Goal: Task Accomplishment & Management: Use online tool/utility

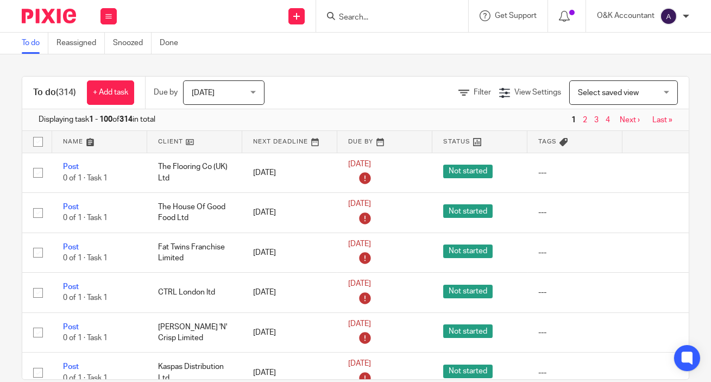
click at [378, 17] on input "Search" at bounding box center [387, 18] width 98 height 10
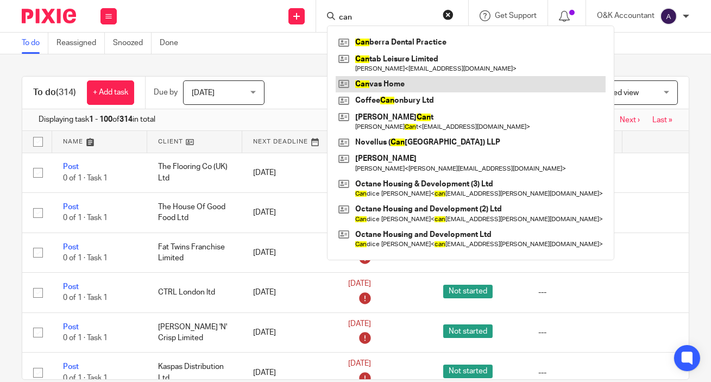
type input "can"
click at [390, 81] on link at bounding box center [471, 84] width 270 height 16
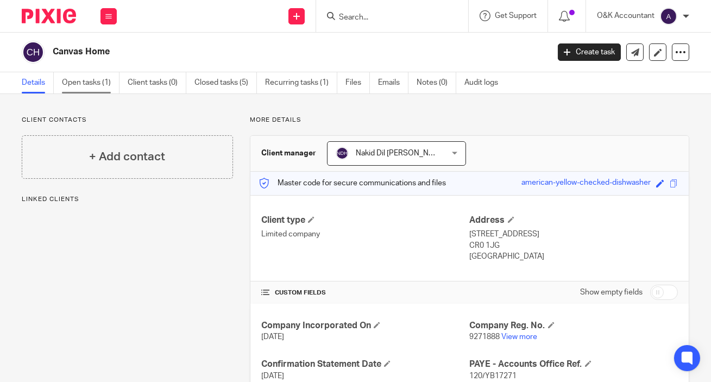
click at [82, 87] on link "Open tasks (1)" at bounding box center [91, 82] width 58 height 21
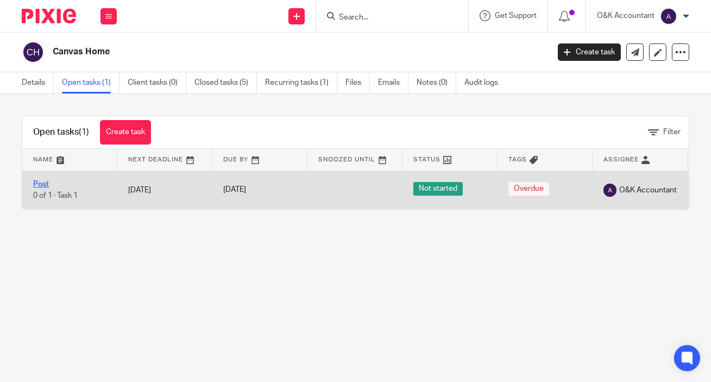
click at [37, 185] on link "Post" at bounding box center [41, 184] width 16 height 8
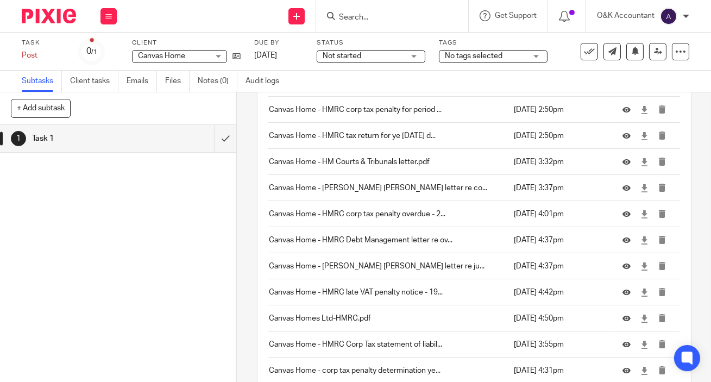
scroll to position [961, 0]
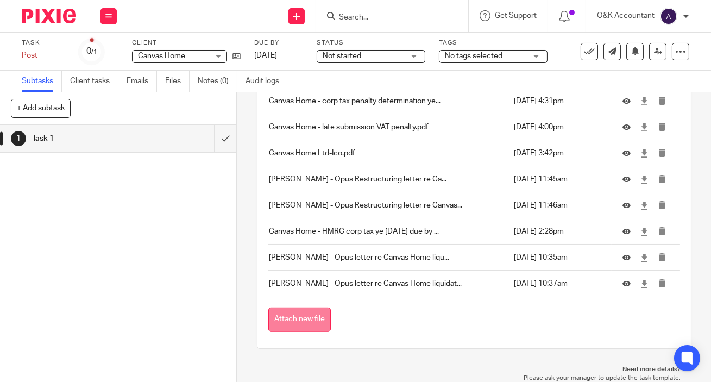
click at [305, 319] on button "Attach new file" at bounding box center [299, 319] width 62 height 24
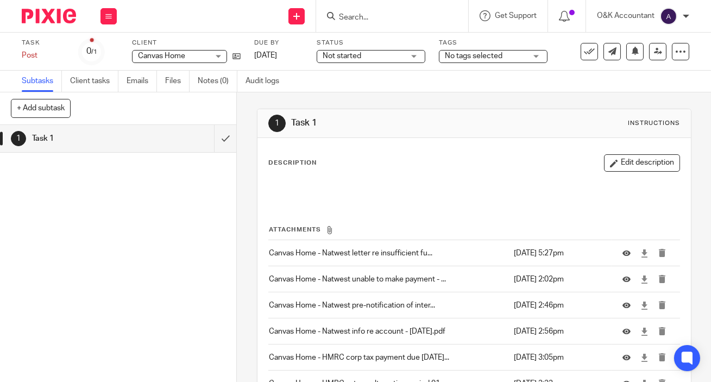
click at [375, 17] on input "Search" at bounding box center [387, 18] width 98 height 10
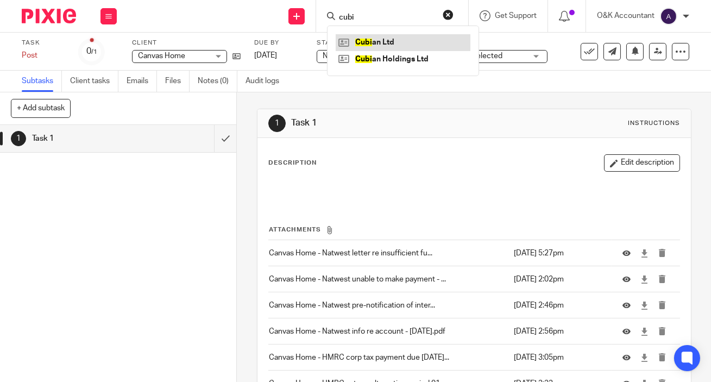
type input "cubi"
click at [377, 41] on link at bounding box center [403, 42] width 135 height 16
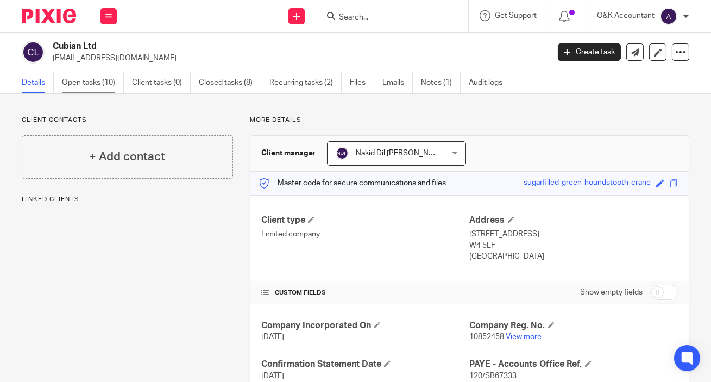
click at [66, 85] on link "Open tasks (10)" at bounding box center [93, 82] width 62 height 21
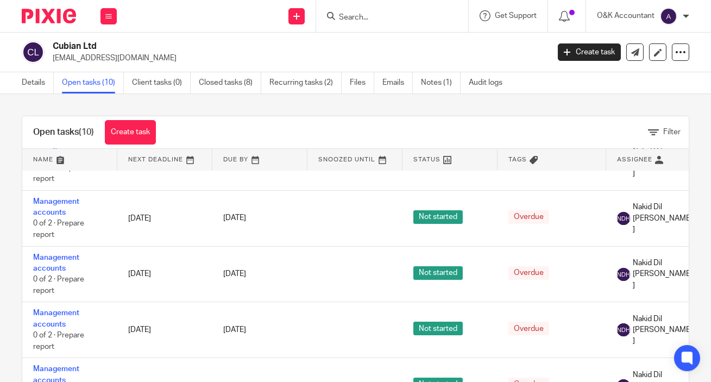
scroll to position [320, 0]
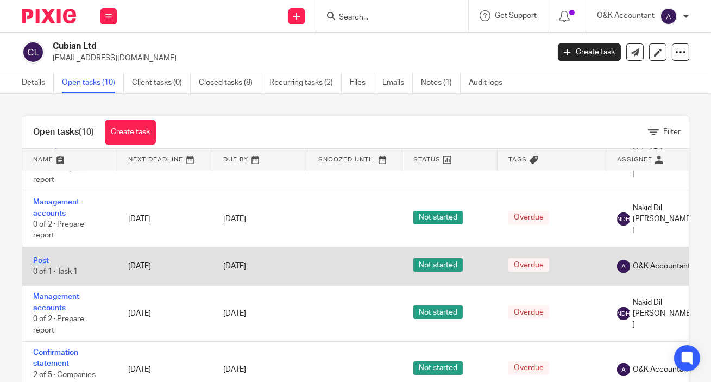
click at [47, 257] on link "Post" at bounding box center [41, 261] width 16 height 8
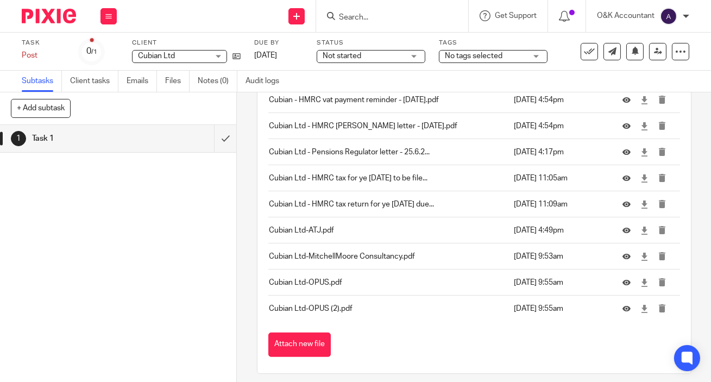
scroll to position [1013, 0]
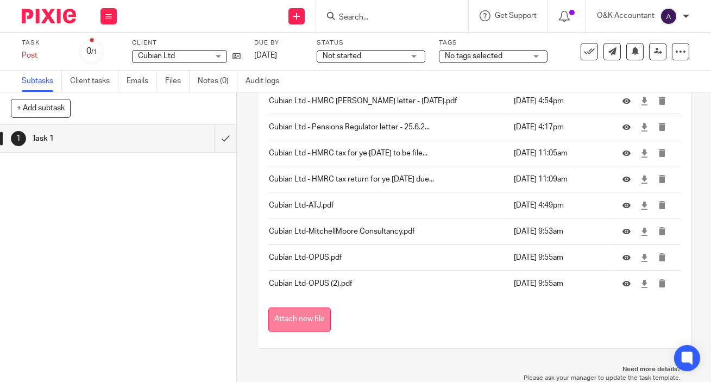
click at [301, 323] on button "Attach new file" at bounding box center [299, 319] width 62 height 24
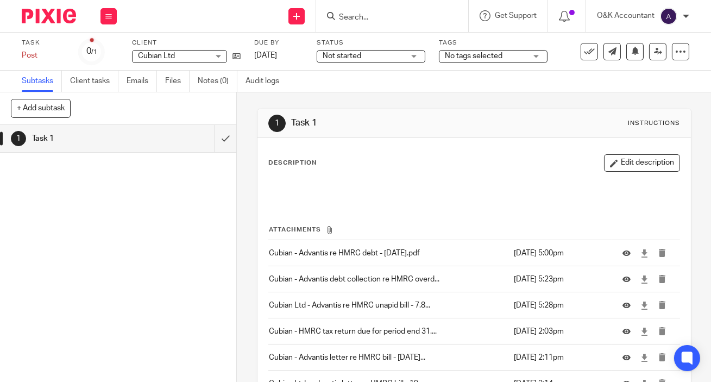
click at [343, 20] on input "Search" at bounding box center [387, 18] width 98 height 10
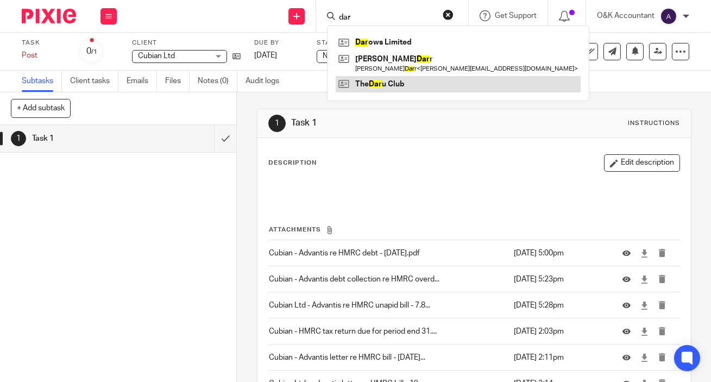
type input "dar"
click at [392, 82] on link at bounding box center [458, 84] width 245 height 16
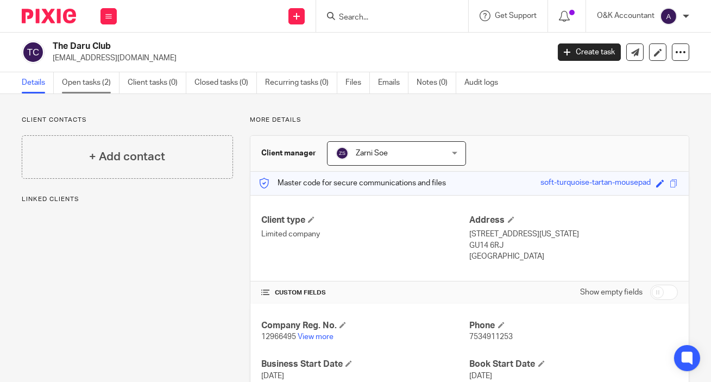
click at [84, 83] on link "Open tasks (2)" at bounding box center [91, 82] width 58 height 21
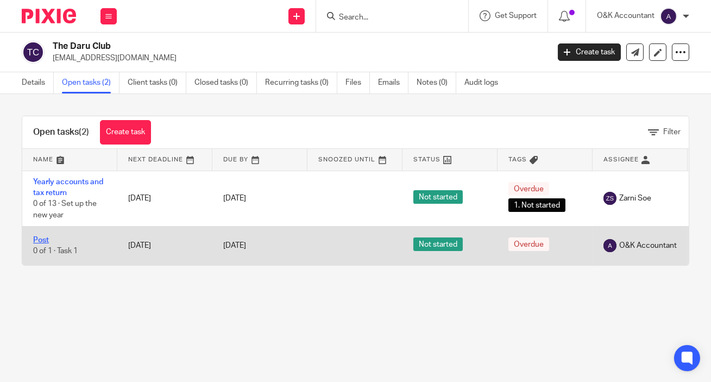
click at [43, 239] on link "Post" at bounding box center [41, 240] width 16 height 8
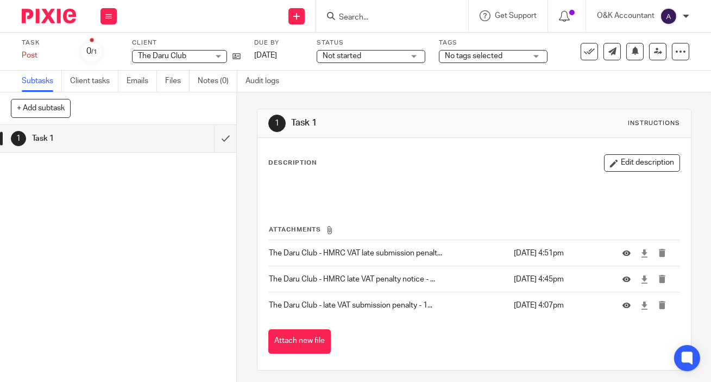
click at [282, 338] on button "Attach new file" at bounding box center [299, 341] width 62 height 24
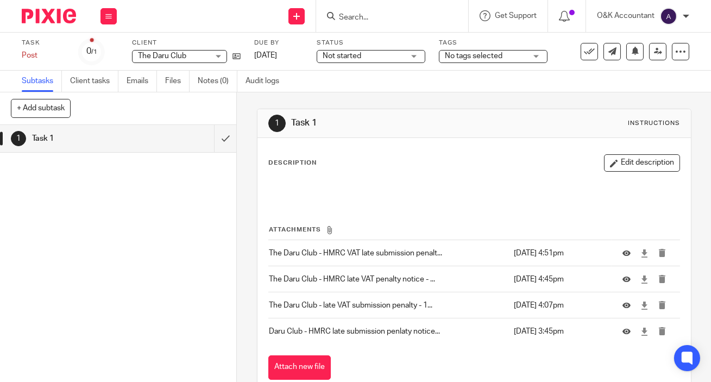
click at [346, 13] on input "Search" at bounding box center [387, 18] width 98 height 10
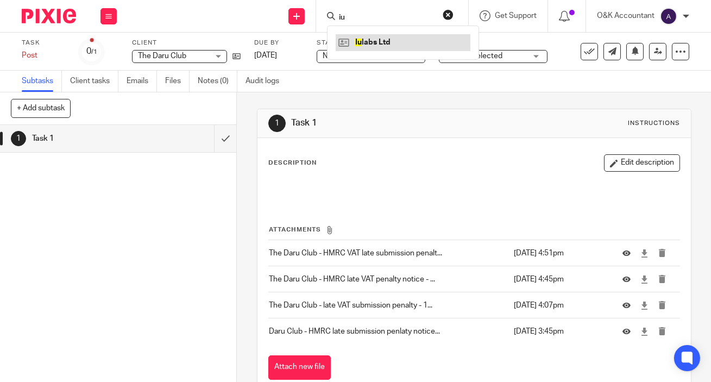
type input "iu"
click at [365, 42] on link at bounding box center [403, 42] width 135 height 16
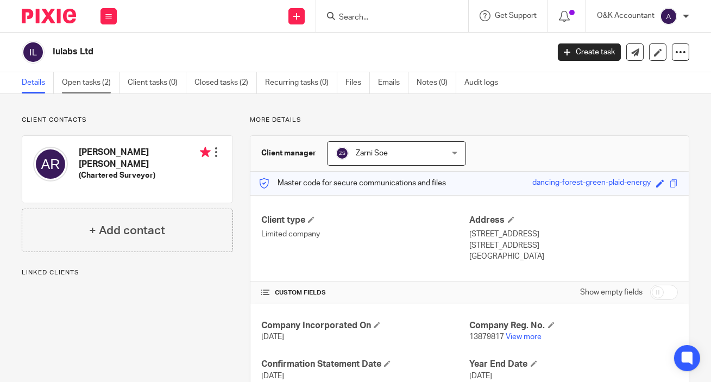
click at [76, 84] on link "Open tasks (2)" at bounding box center [91, 82] width 58 height 21
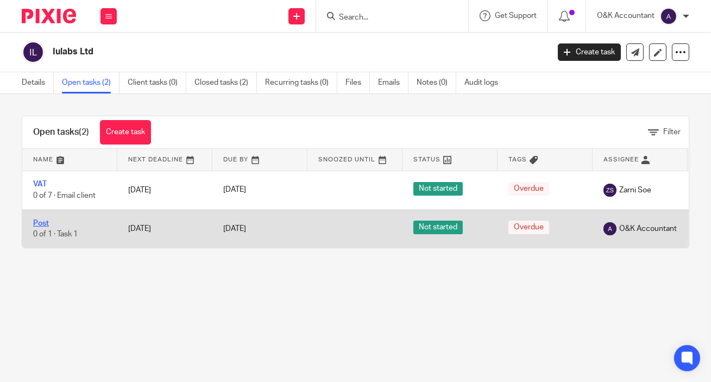
click at [39, 221] on link "Post" at bounding box center [41, 223] width 16 height 8
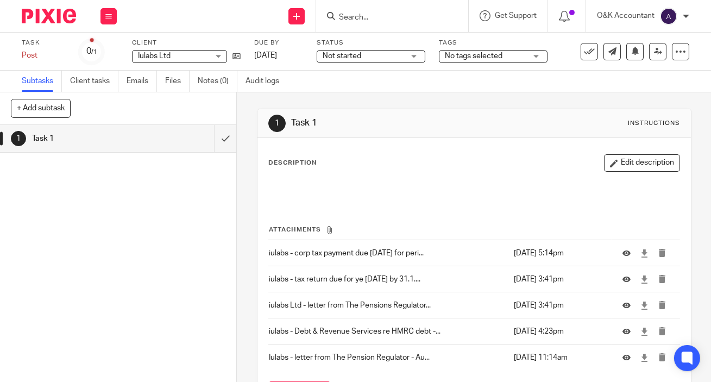
scroll to position [74, 0]
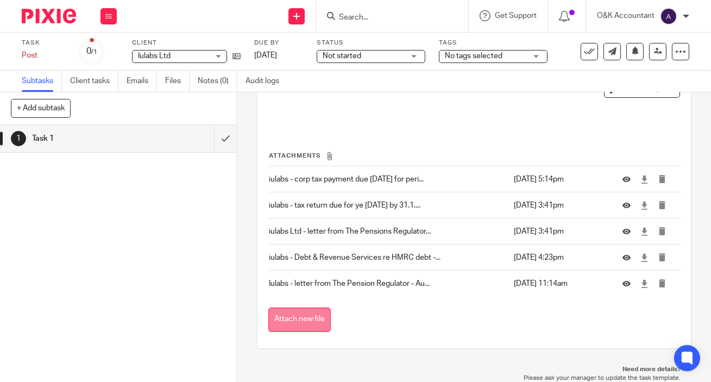
click at [297, 322] on button "Attach new file" at bounding box center [299, 319] width 62 height 24
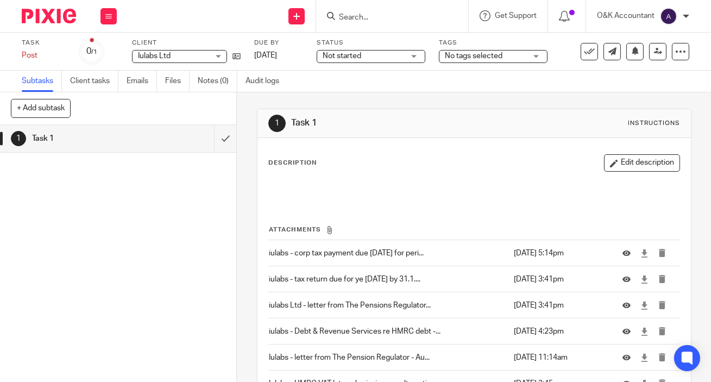
click at [342, 13] on input "Search" at bounding box center [387, 18] width 98 height 10
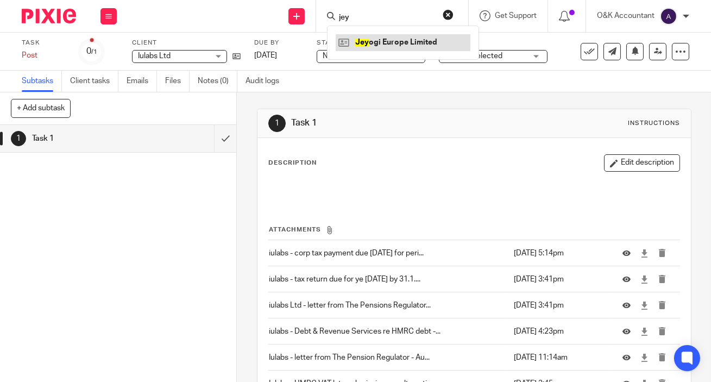
type input "jey"
click at [368, 42] on link at bounding box center [403, 42] width 135 height 16
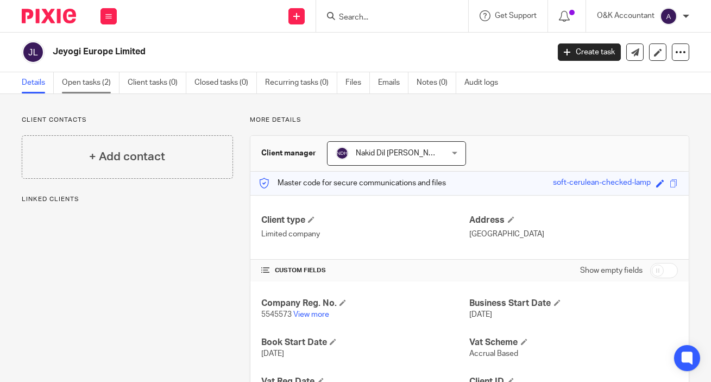
click at [85, 85] on link "Open tasks (2)" at bounding box center [91, 82] width 58 height 21
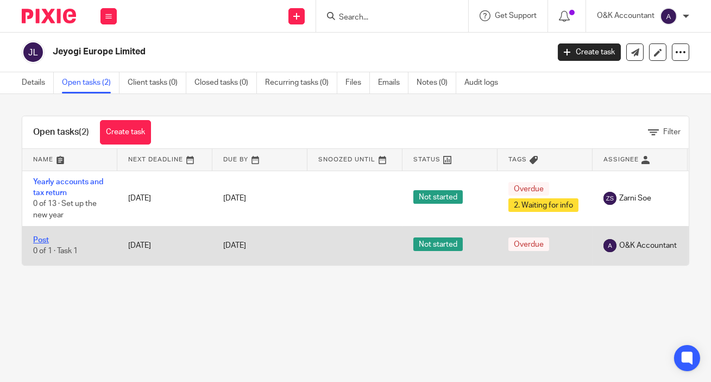
click at [44, 240] on link "Post" at bounding box center [41, 240] width 16 height 8
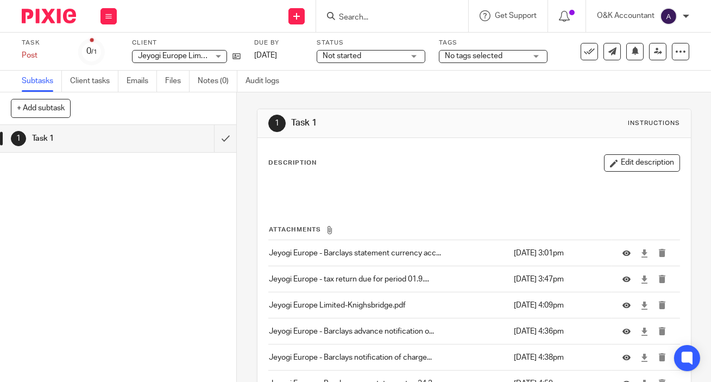
click at [389, 17] on input "Search" at bounding box center [387, 18] width 98 height 10
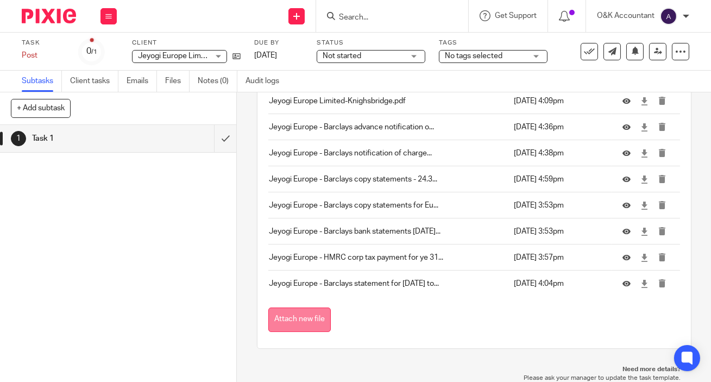
click at [300, 310] on button "Attach new file" at bounding box center [299, 319] width 62 height 24
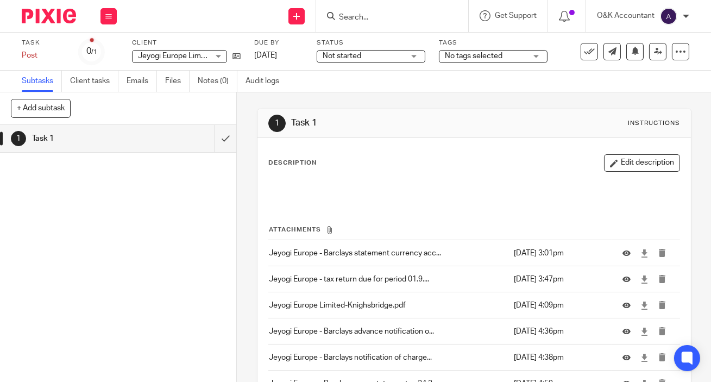
click at [346, 14] on input "Search" at bounding box center [387, 18] width 98 height 10
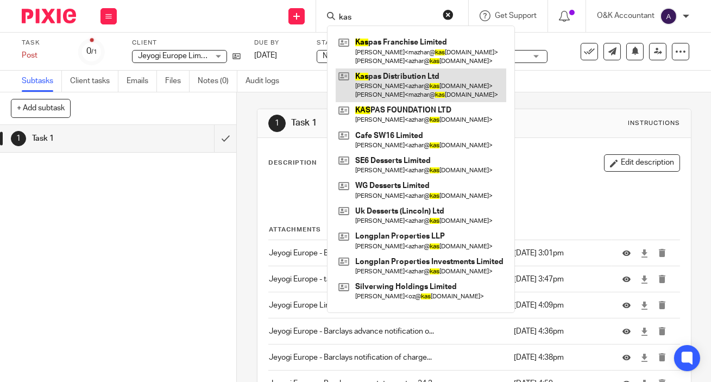
type input "kas"
click at [368, 74] on link at bounding box center [421, 85] width 171 height 34
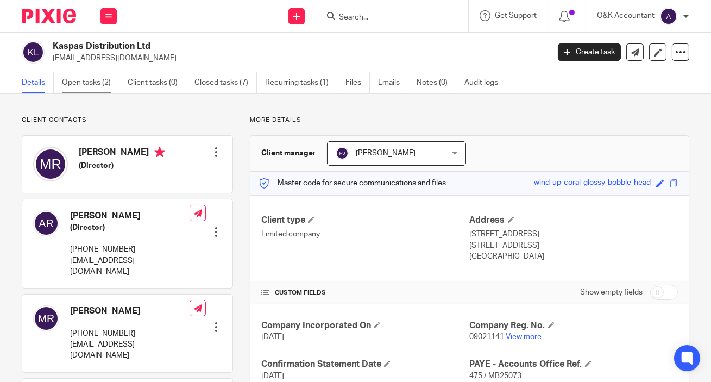
click at [71, 81] on link "Open tasks (2)" at bounding box center [91, 82] width 58 height 21
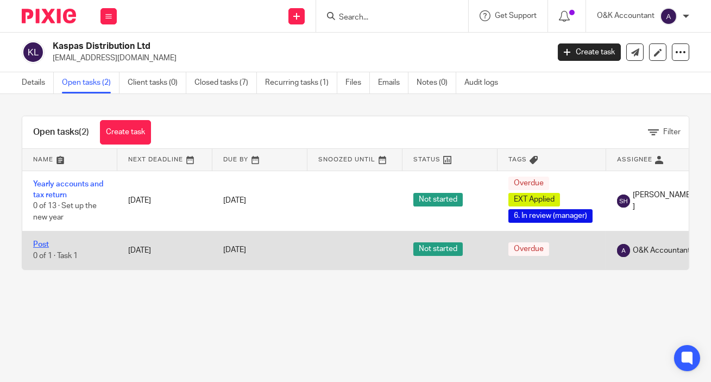
click at [47, 242] on link "Post" at bounding box center [41, 245] width 16 height 8
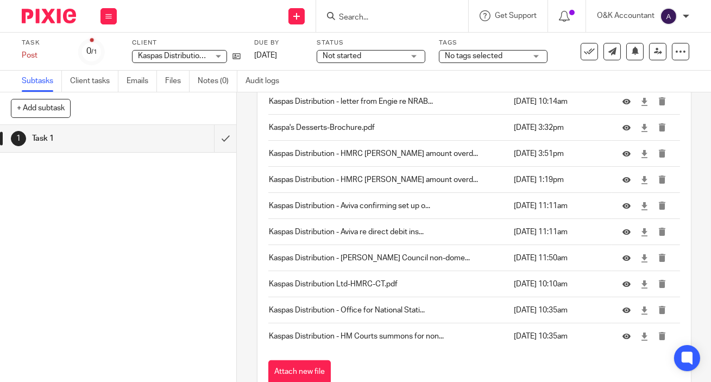
scroll to position [1534, 0]
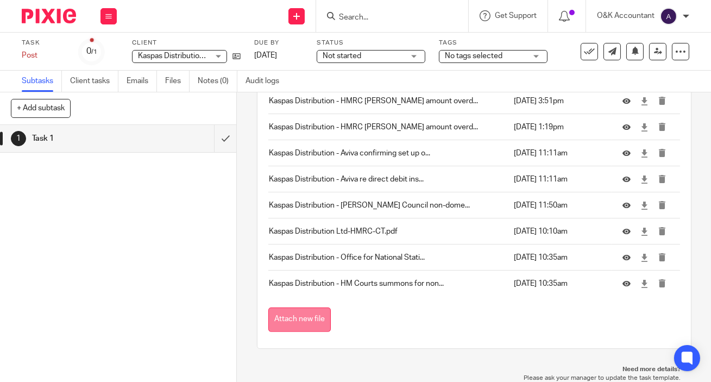
click at [308, 323] on button "Attach new file" at bounding box center [299, 319] width 62 height 24
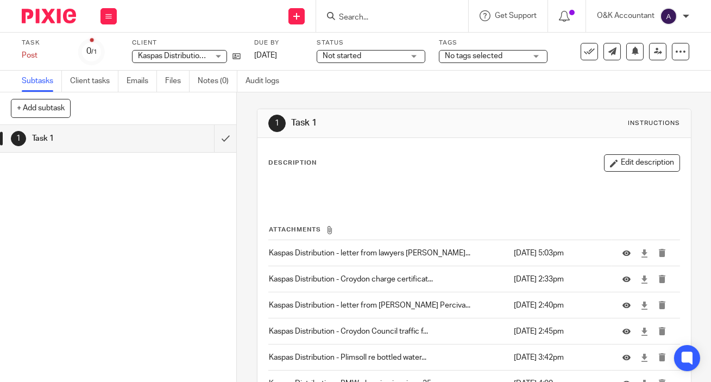
click at [369, 17] on input "Search" at bounding box center [387, 18] width 98 height 10
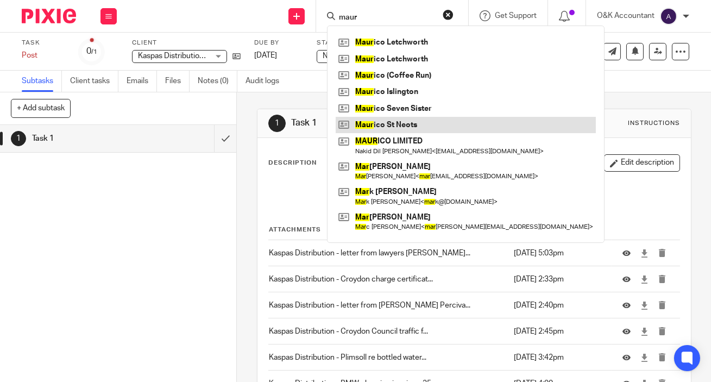
type input "maur"
click at [392, 121] on link at bounding box center [466, 125] width 260 height 16
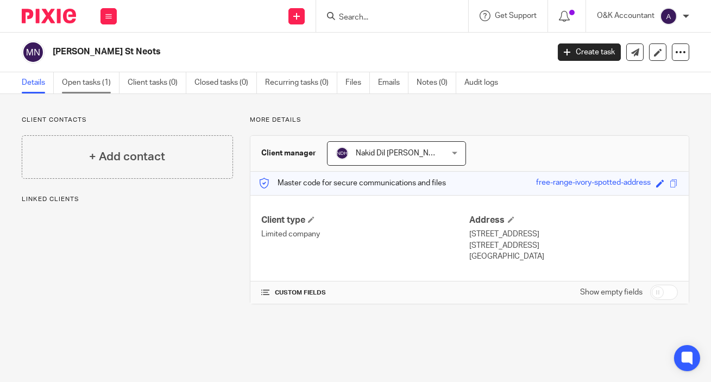
click at [73, 84] on link "Open tasks (1)" at bounding box center [91, 82] width 58 height 21
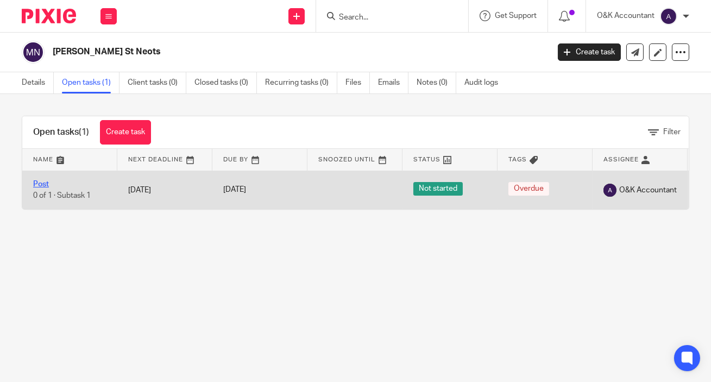
click at [37, 183] on link "Post" at bounding box center [41, 184] width 16 height 8
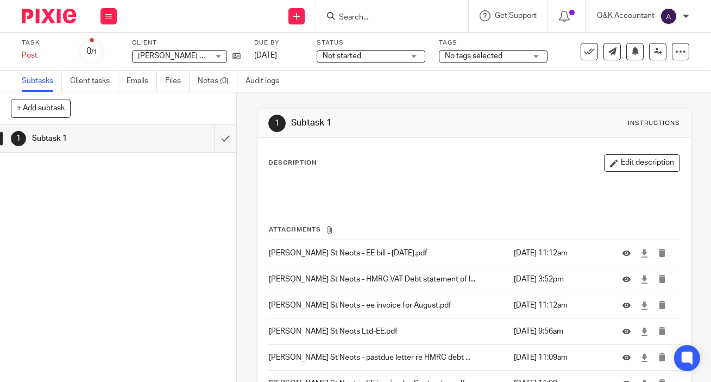
scroll to position [100, 0]
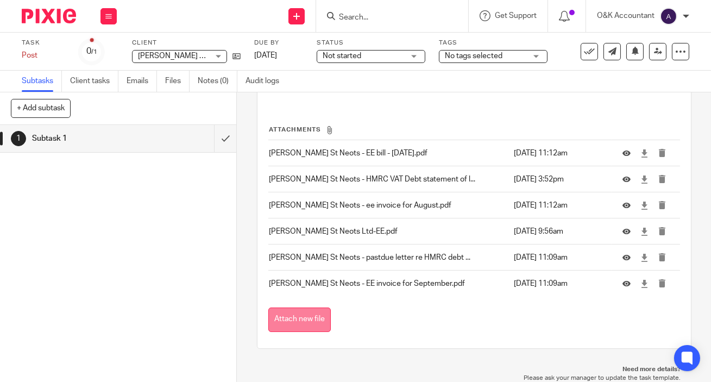
click at [322, 319] on button "Attach new file" at bounding box center [299, 319] width 62 height 24
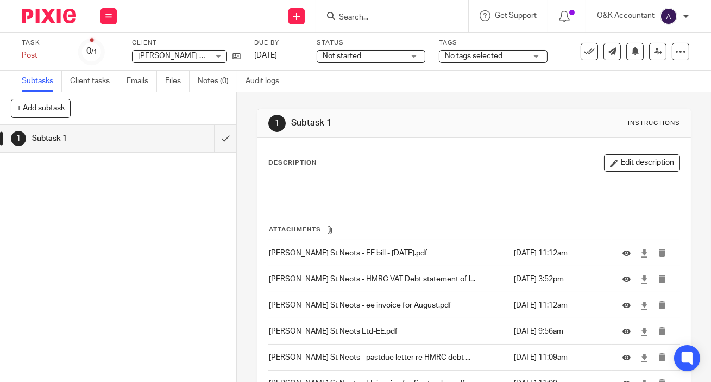
click at [354, 16] on input "Search" at bounding box center [387, 18] width 98 height 10
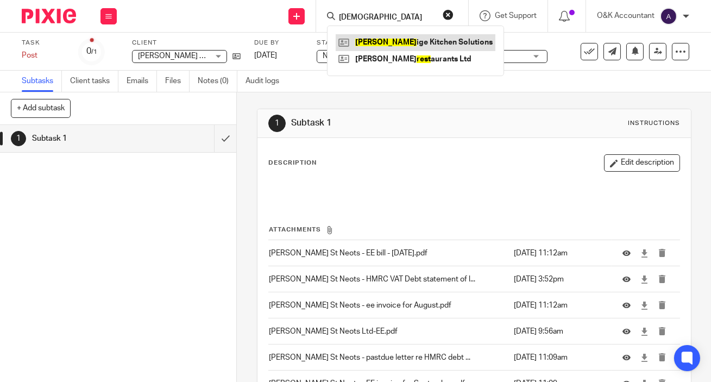
type input "[DEMOGRAPHIC_DATA]"
click at [364, 38] on link at bounding box center [416, 42] width 160 height 16
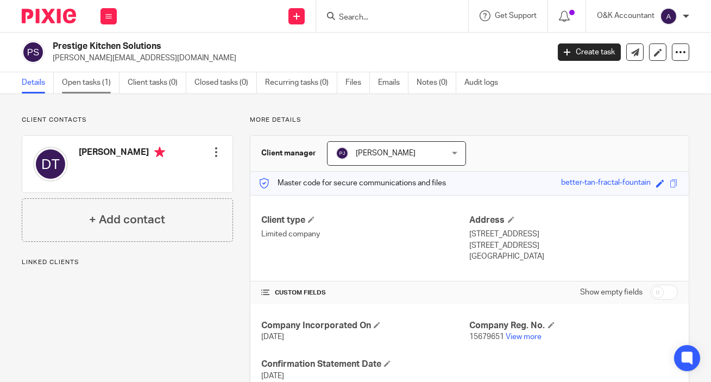
click at [82, 81] on link "Open tasks (1)" at bounding box center [91, 82] width 58 height 21
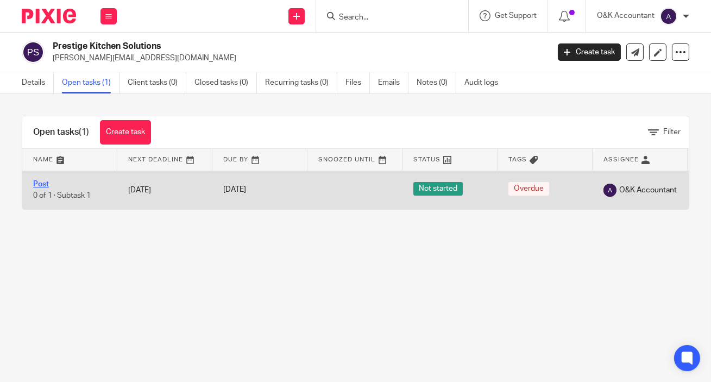
click at [43, 183] on link "Post" at bounding box center [41, 184] width 16 height 8
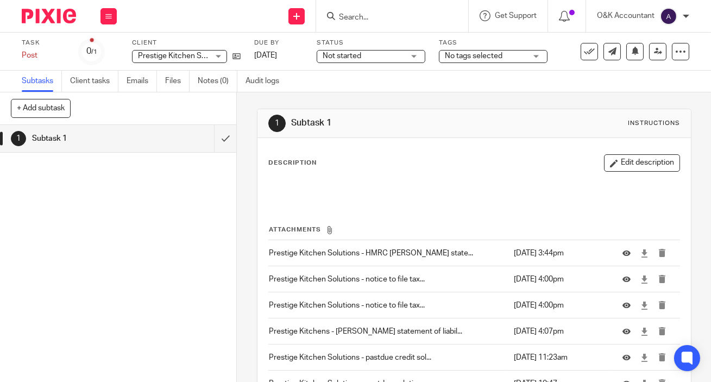
scroll to position [100, 0]
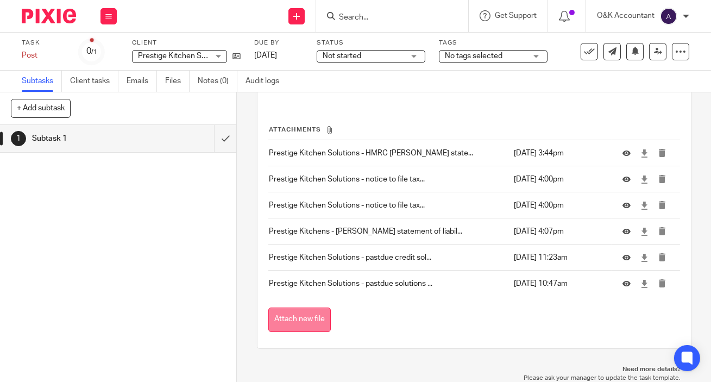
click at [287, 318] on button "Attach new file" at bounding box center [299, 319] width 62 height 24
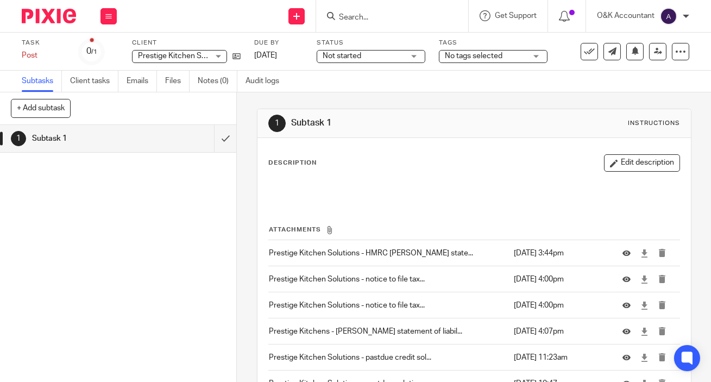
click at [384, 10] on form at bounding box center [396, 16] width 116 height 14
click at [391, 19] on input "Search" at bounding box center [387, 18] width 98 height 10
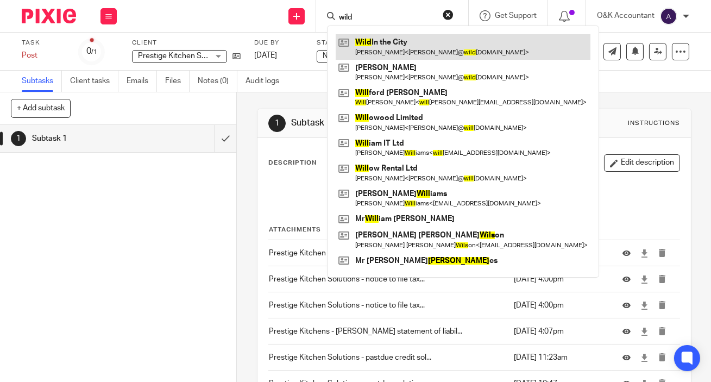
type input "wild"
click at [398, 40] on link at bounding box center [463, 46] width 255 height 25
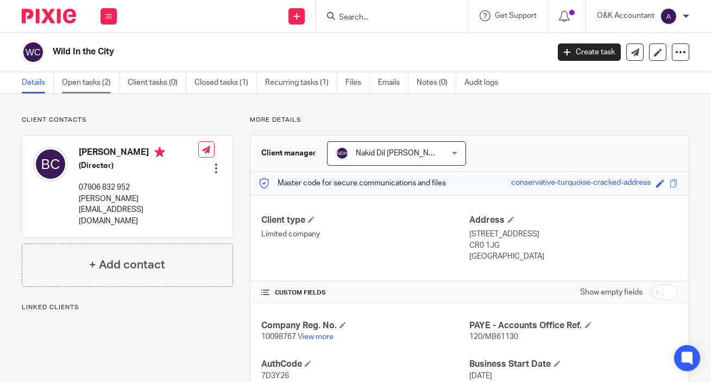
click at [76, 84] on link "Open tasks (2)" at bounding box center [91, 82] width 58 height 21
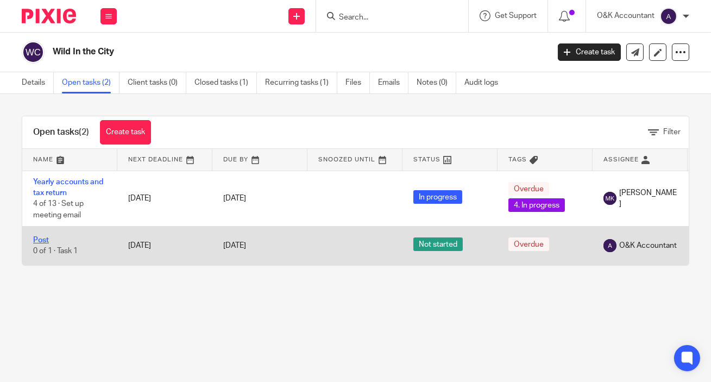
click at [47, 239] on link "Post" at bounding box center [41, 240] width 16 height 8
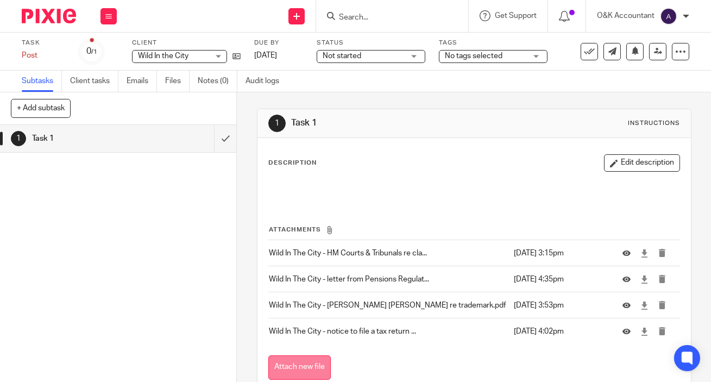
click at [280, 362] on button "Attach new file" at bounding box center [299, 367] width 62 height 24
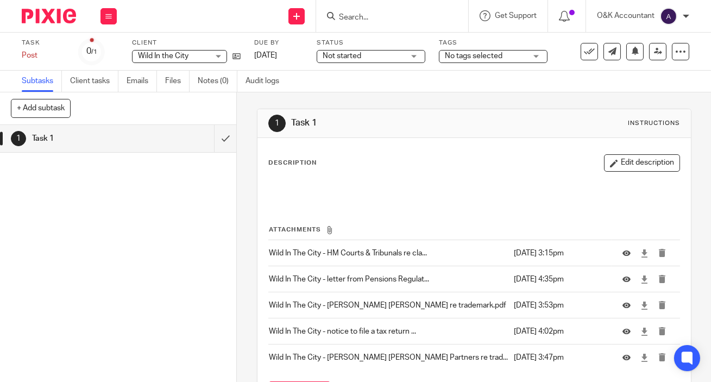
click at [354, 15] on input "Search" at bounding box center [387, 18] width 98 height 10
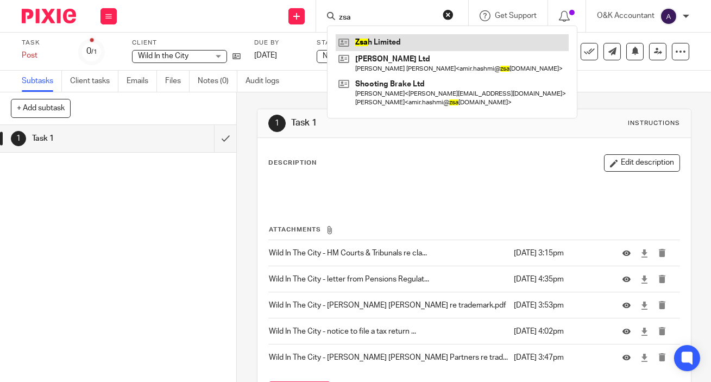
type input "zsa"
click at [363, 38] on link at bounding box center [452, 42] width 233 height 16
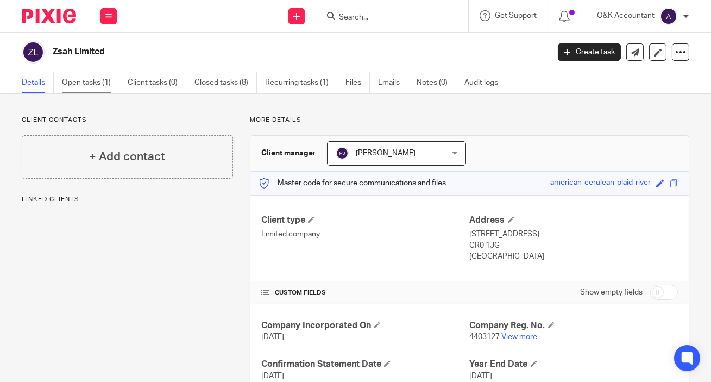
click at [82, 83] on link "Open tasks (1)" at bounding box center [91, 82] width 58 height 21
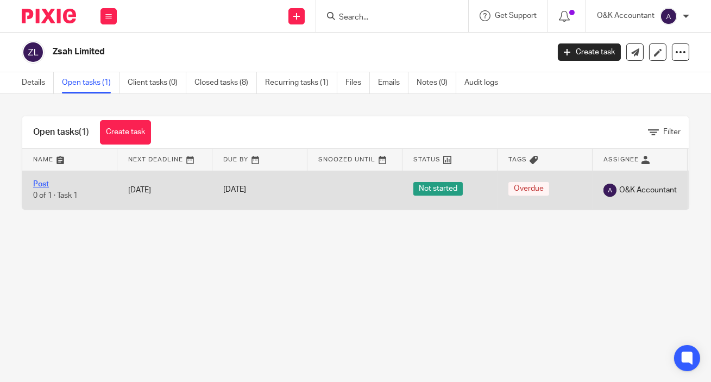
click at [45, 185] on link "Post" at bounding box center [41, 184] width 16 height 8
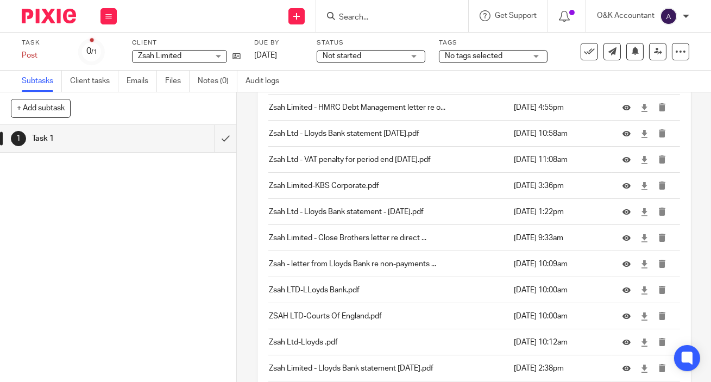
scroll to position [2682, 0]
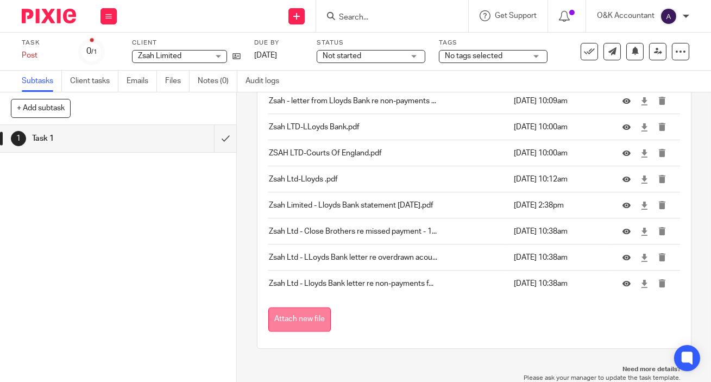
click at [308, 315] on button "Attach new file" at bounding box center [299, 319] width 62 height 24
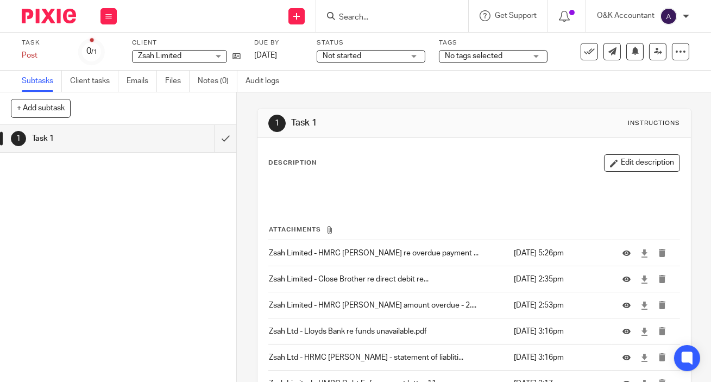
click at [398, 14] on input "Search" at bounding box center [387, 18] width 98 height 10
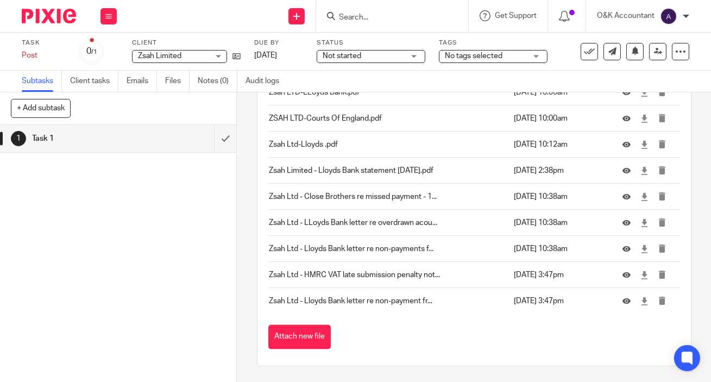
scroll to position [2734, 0]
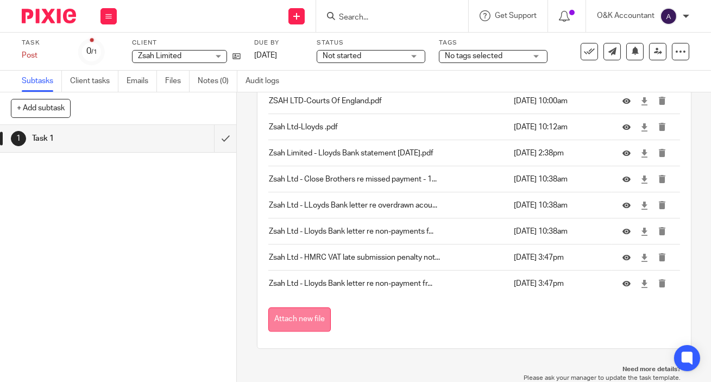
click at [305, 321] on button "Attach new file" at bounding box center [299, 319] width 62 height 24
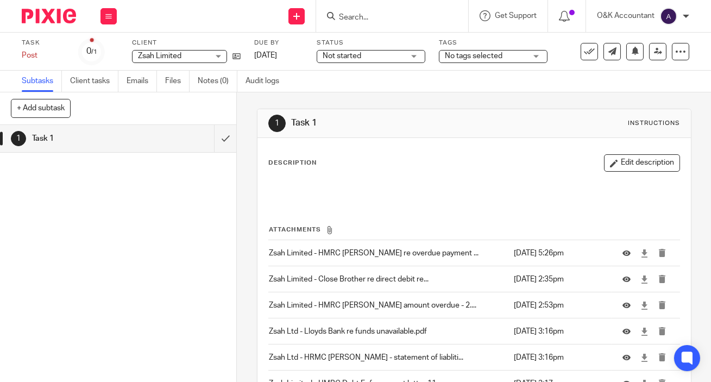
click at [369, 17] on input "Search" at bounding box center [387, 18] width 98 height 10
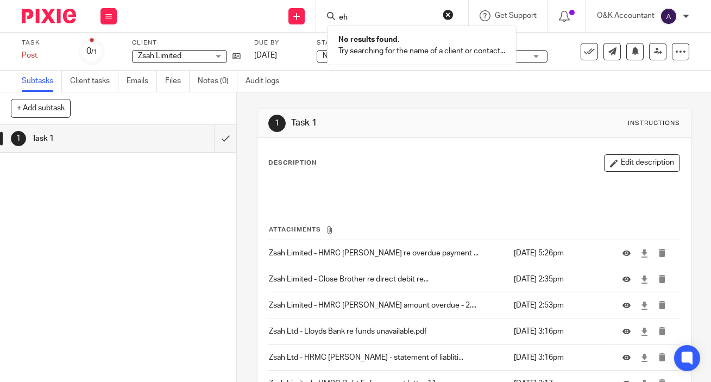
type input "e"
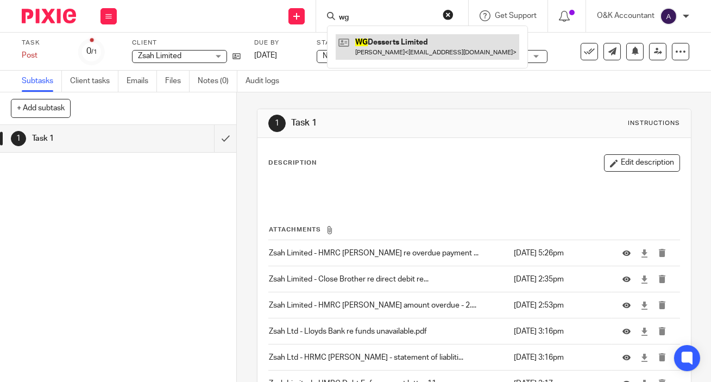
type input "wg"
click at [371, 39] on link at bounding box center [428, 46] width 184 height 25
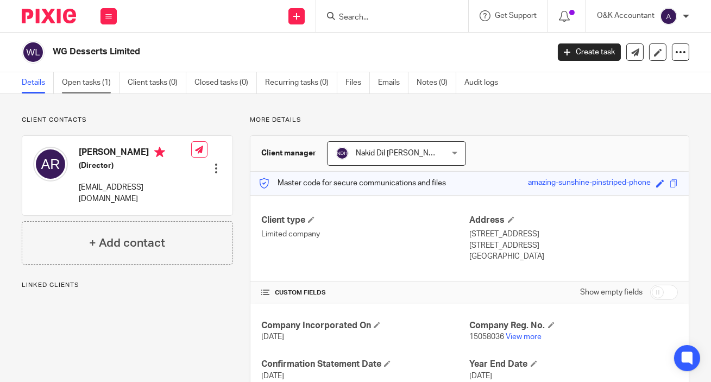
click at [82, 89] on link "Open tasks (1)" at bounding box center [91, 82] width 58 height 21
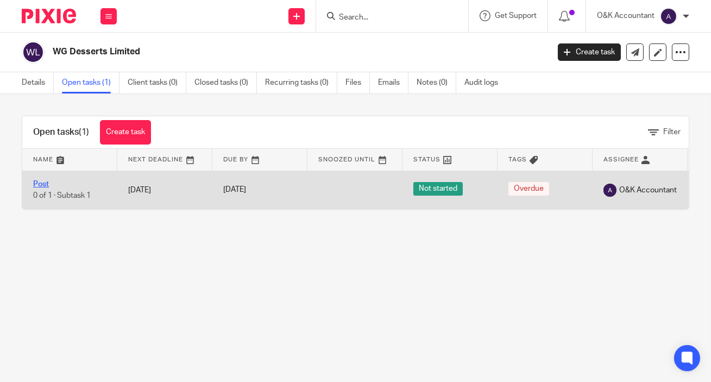
click at [36, 185] on link "Post" at bounding box center [41, 184] width 16 height 8
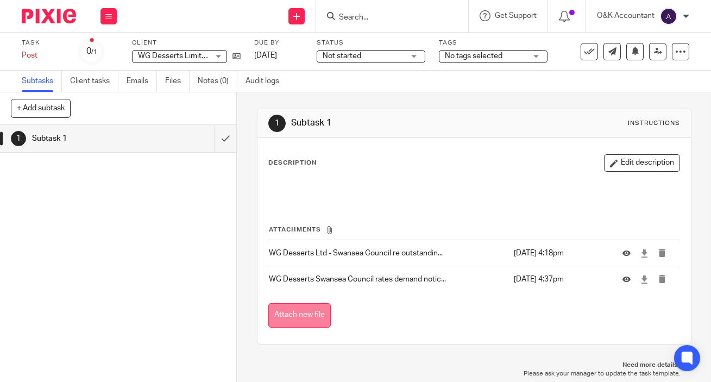
click at [310, 306] on button "Attach new file" at bounding box center [299, 315] width 62 height 24
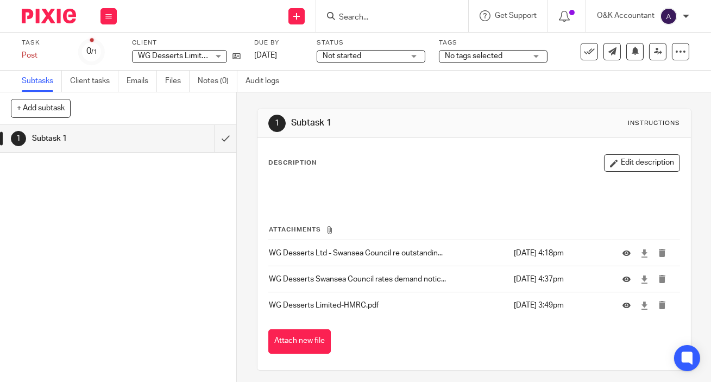
click at [391, 14] on input "Search" at bounding box center [387, 18] width 98 height 10
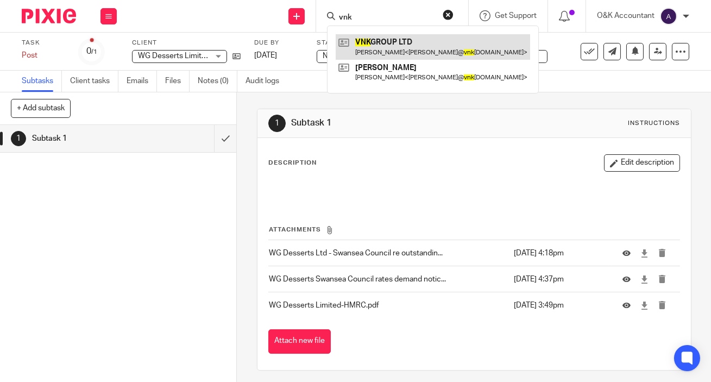
type input "vnk"
click at [393, 35] on link at bounding box center [433, 46] width 194 height 25
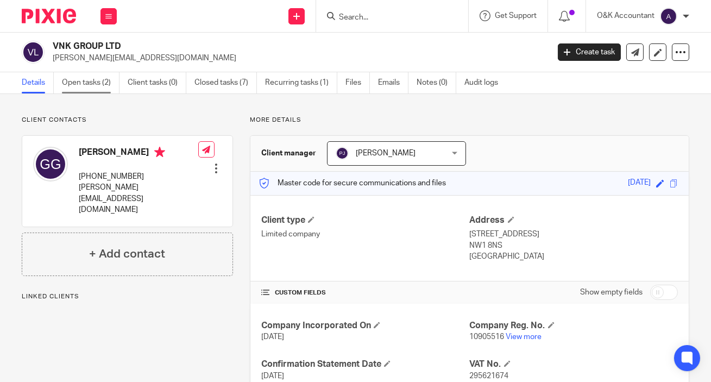
click at [78, 82] on link "Open tasks (2)" at bounding box center [91, 82] width 58 height 21
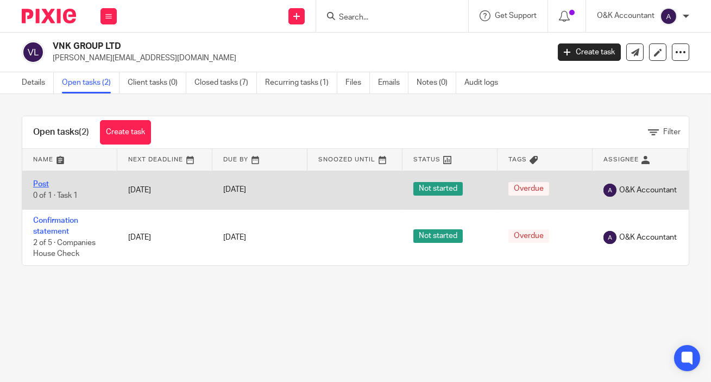
click at [41, 185] on link "Post" at bounding box center [41, 184] width 16 height 8
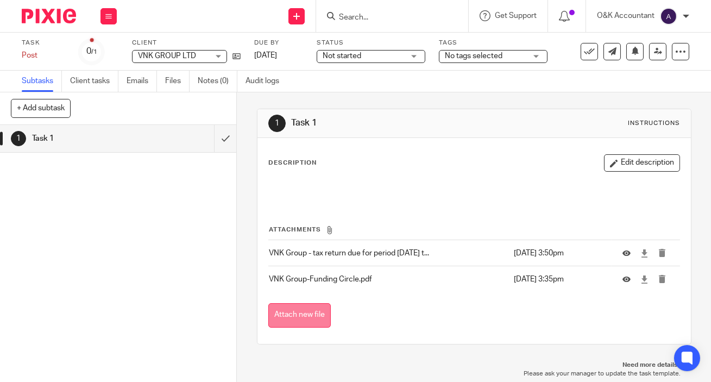
click at [311, 315] on button "Attach new file" at bounding box center [299, 315] width 62 height 24
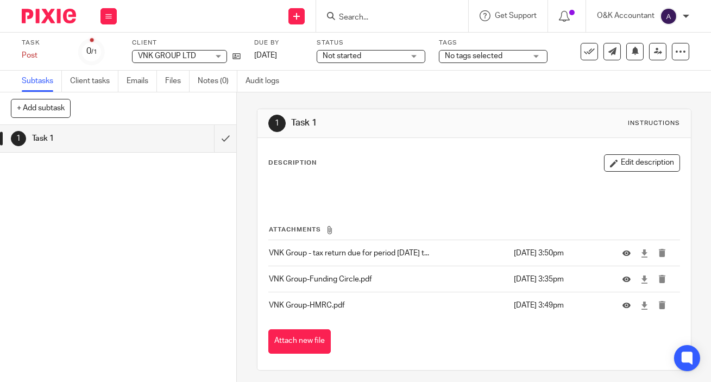
click at [373, 15] on input "Search" at bounding box center [387, 18] width 98 height 10
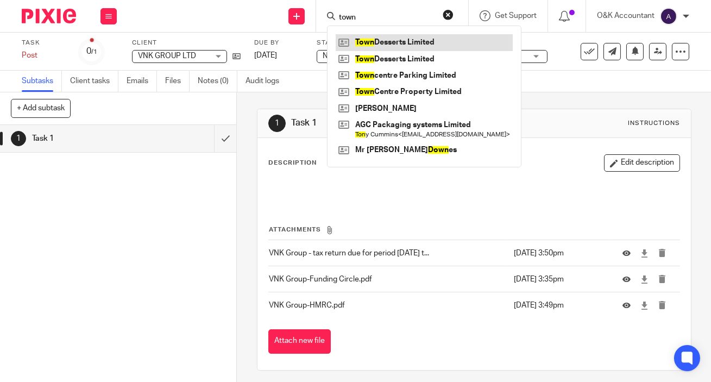
type input "town"
click at [386, 37] on link at bounding box center [424, 42] width 177 height 16
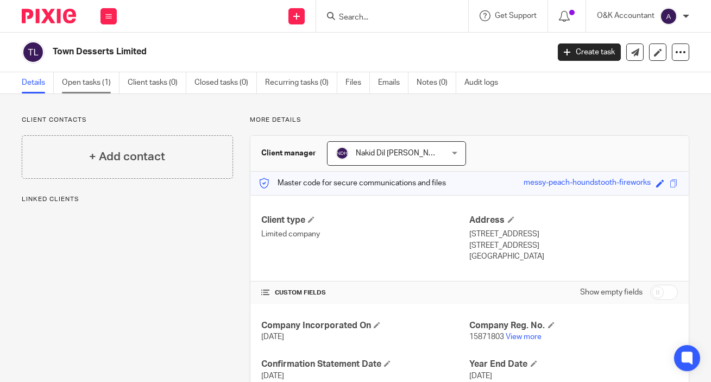
click at [95, 85] on link "Open tasks (1)" at bounding box center [91, 82] width 58 height 21
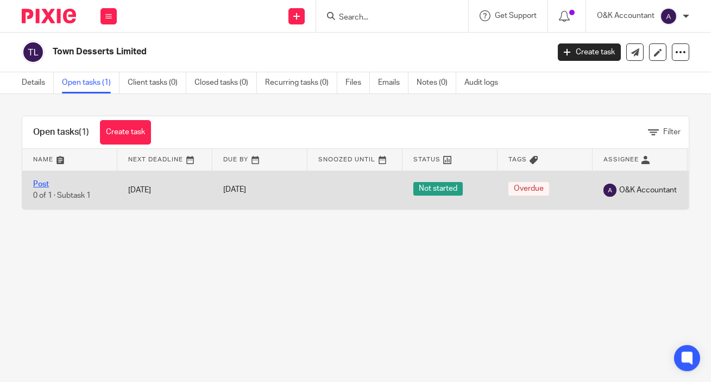
click at [34, 181] on link "Post" at bounding box center [41, 184] width 16 height 8
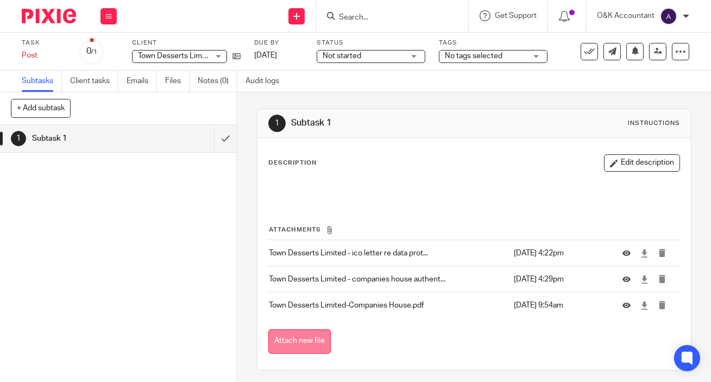
click at [316, 342] on button "Attach new file" at bounding box center [299, 341] width 62 height 24
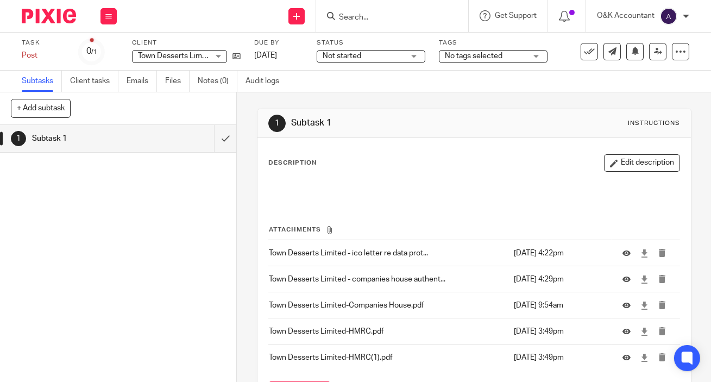
click at [381, 14] on input "Search" at bounding box center [387, 18] width 98 height 10
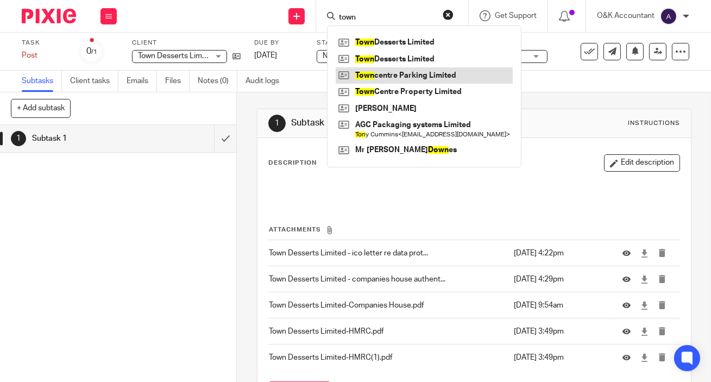
type input "town"
click at [397, 71] on link at bounding box center [424, 75] width 177 height 16
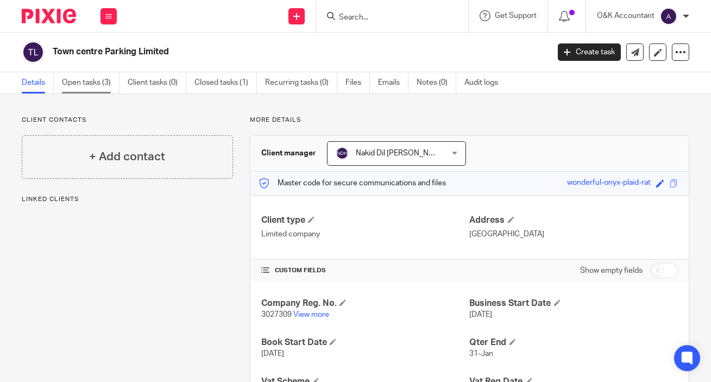
click at [98, 85] on link "Open tasks (3)" at bounding box center [91, 82] width 58 height 21
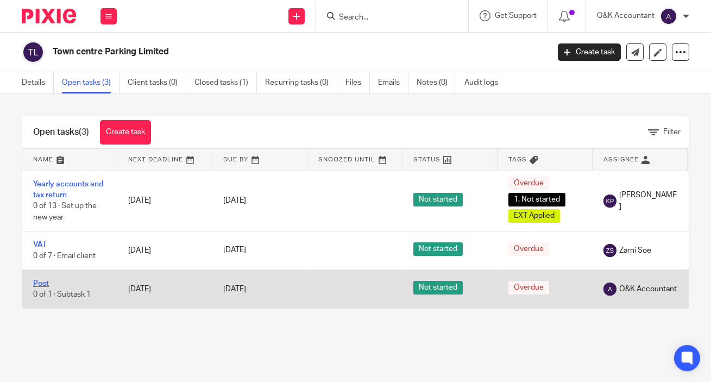
click at [46, 282] on link "Post" at bounding box center [41, 284] width 16 height 8
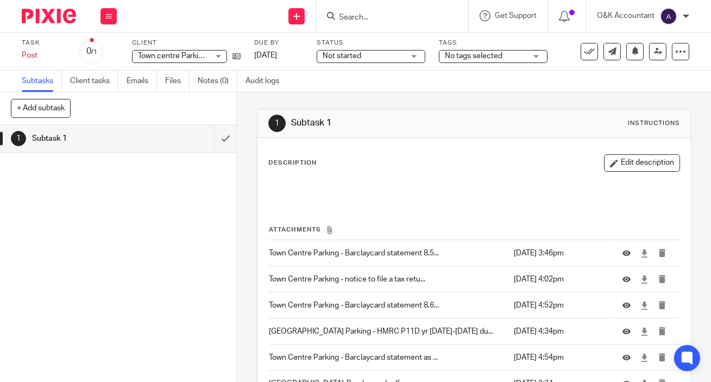
scroll to position [126, 0]
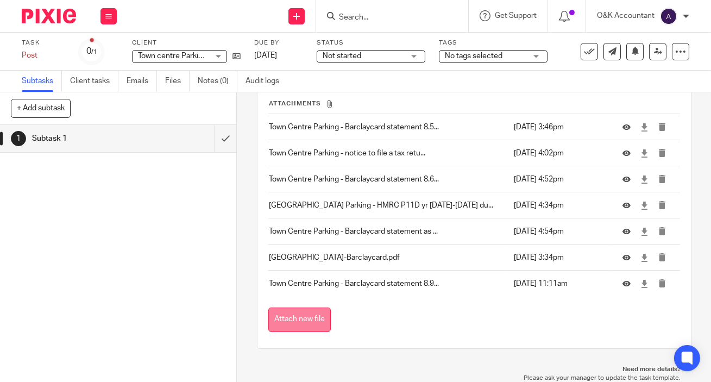
click at [287, 323] on button "Attach new file" at bounding box center [299, 319] width 62 height 24
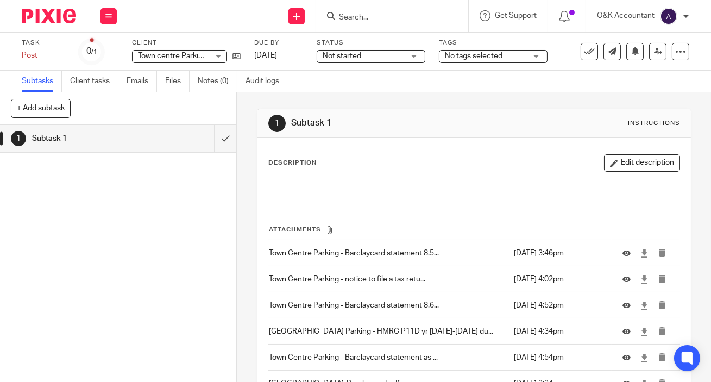
click at [367, 19] on input "Search" at bounding box center [387, 18] width 98 height 10
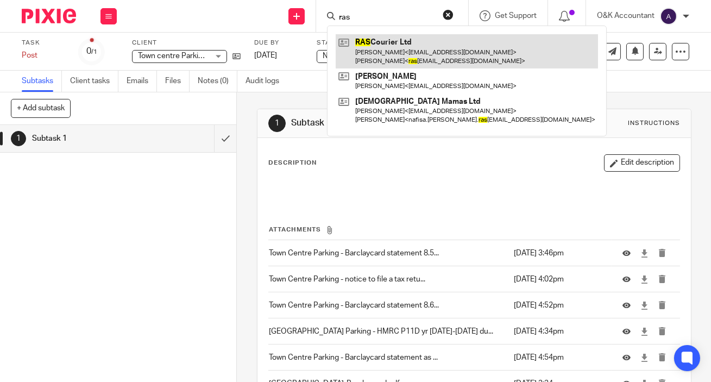
type input "ras"
click at [372, 44] on link at bounding box center [467, 51] width 262 height 34
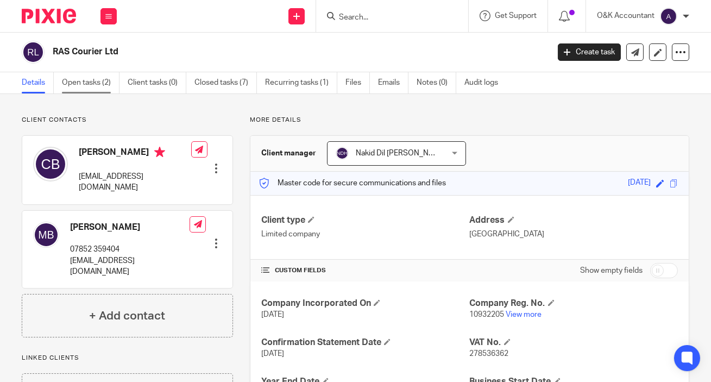
click at [85, 79] on link "Open tasks (2)" at bounding box center [91, 82] width 58 height 21
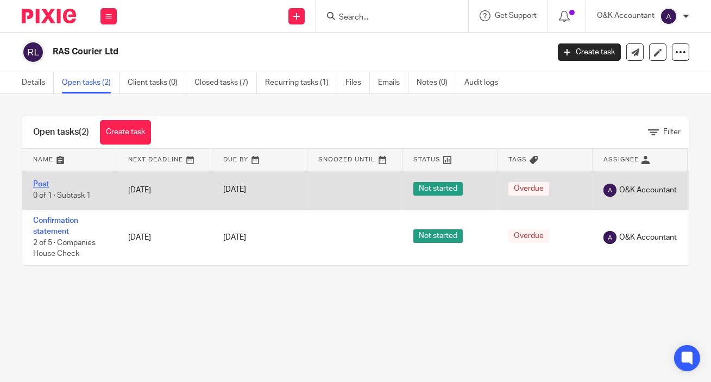
click at [42, 186] on link "Post" at bounding box center [41, 184] width 16 height 8
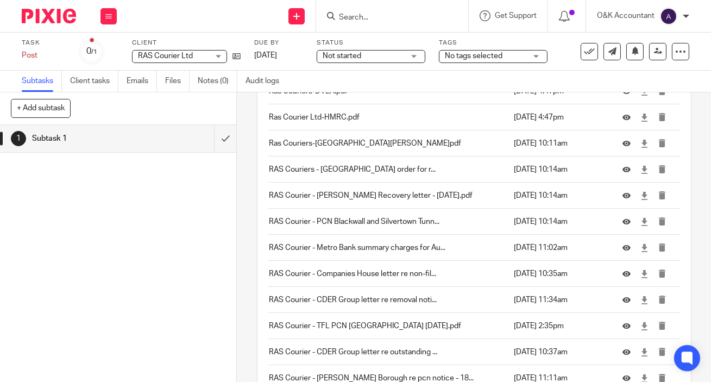
scroll to position [3255, 0]
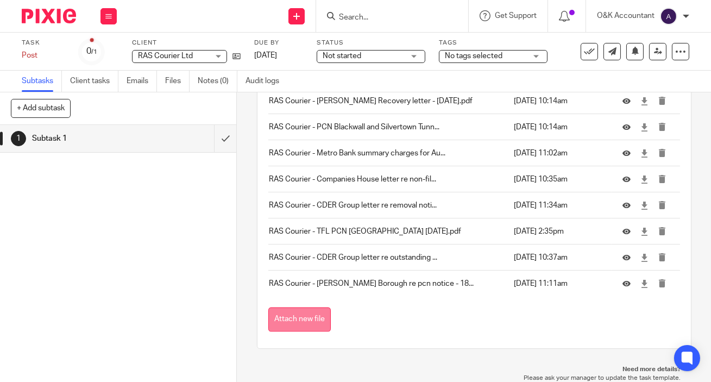
click at [305, 318] on button "Attach new file" at bounding box center [299, 319] width 62 height 24
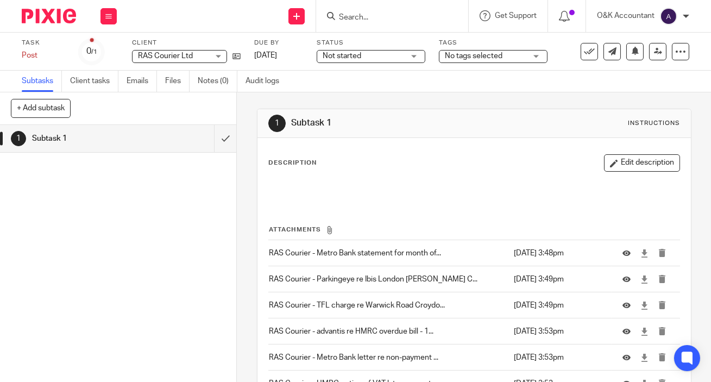
click at [382, 18] on input "Search" at bounding box center [387, 18] width 98 height 10
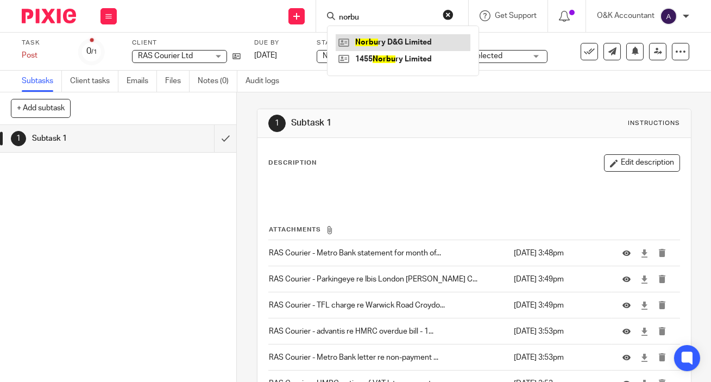
type input "norbu"
click at [383, 43] on link at bounding box center [403, 42] width 135 height 16
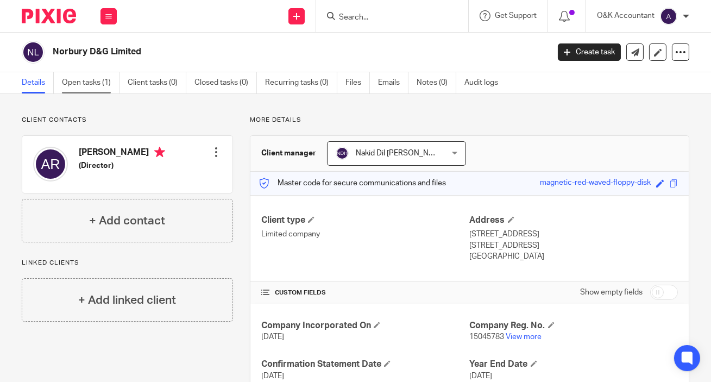
click at [77, 83] on link "Open tasks (1)" at bounding box center [91, 82] width 58 height 21
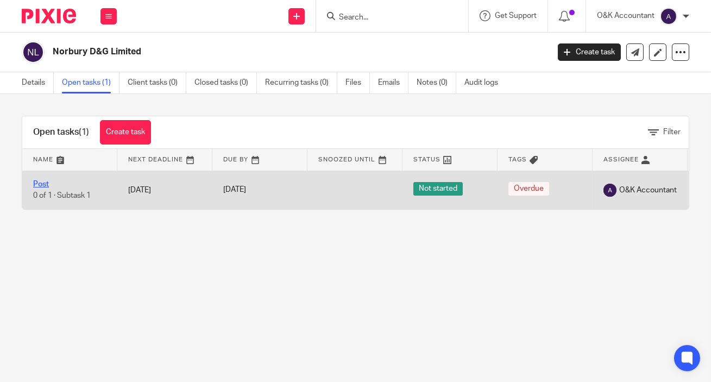
click at [42, 182] on link "Post" at bounding box center [41, 184] width 16 height 8
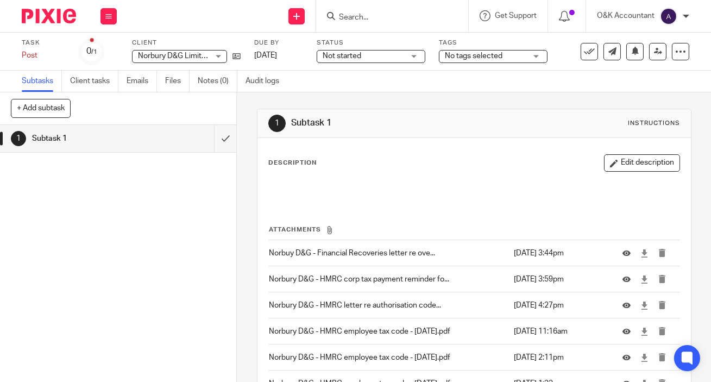
scroll to position [100, 0]
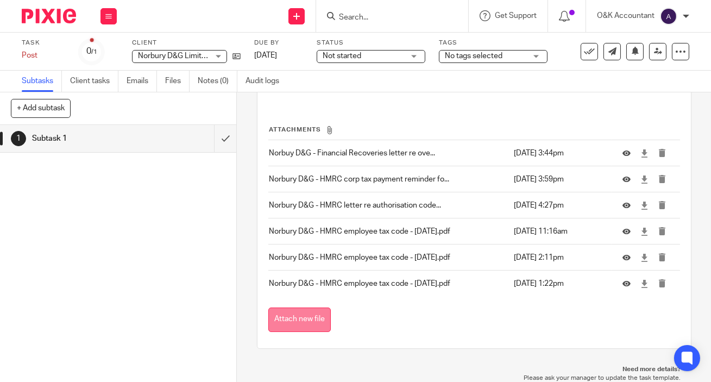
click at [298, 324] on button "Attach new file" at bounding box center [299, 319] width 62 height 24
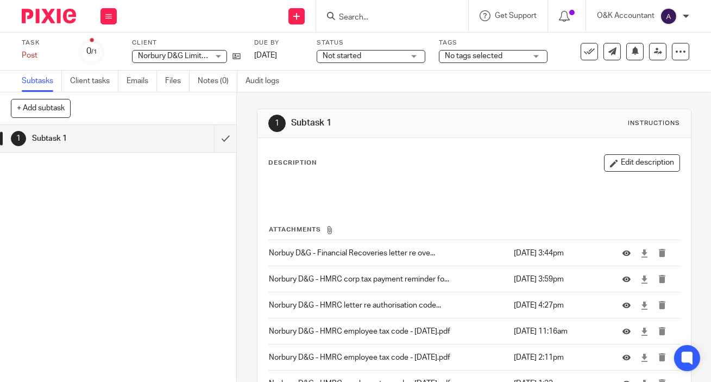
click at [365, 15] on input "Search" at bounding box center [387, 18] width 98 height 10
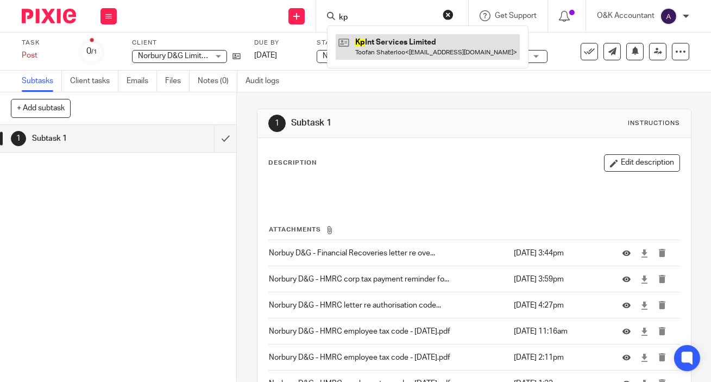
type input "kp"
click at [369, 38] on link at bounding box center [428, 46] width 184 height 25
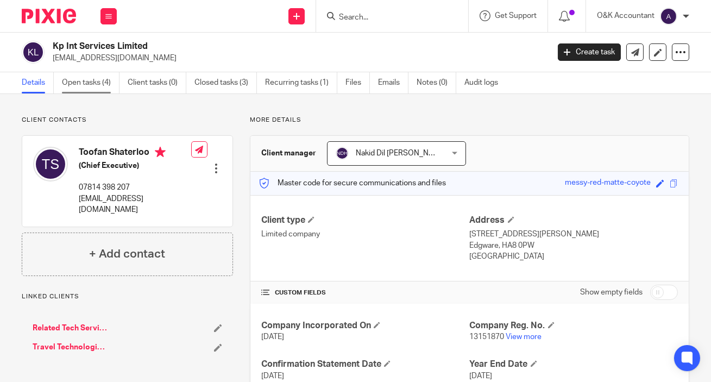
click at [88, 82] on link "Open tasks (4)" at bounding box center [91, 82] width 58 height 21
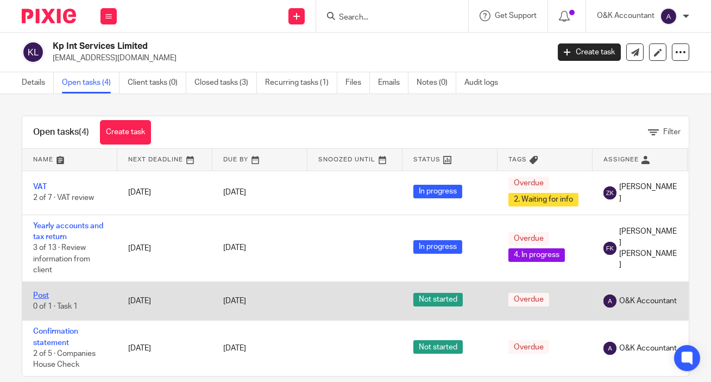
click at [46, 297] on link "Post" at bounding box center [41, 296] width 16 height 8
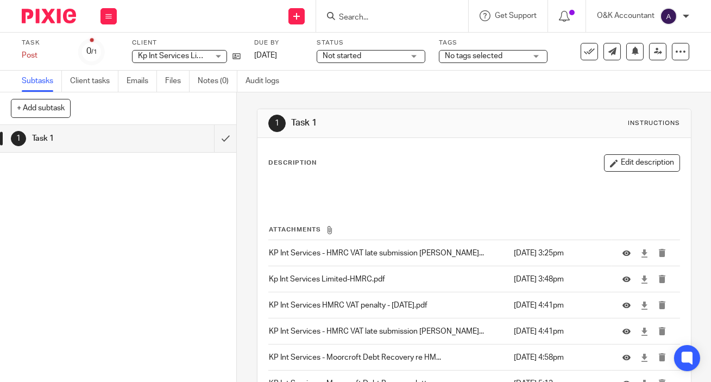
scroll to position [230, 0]
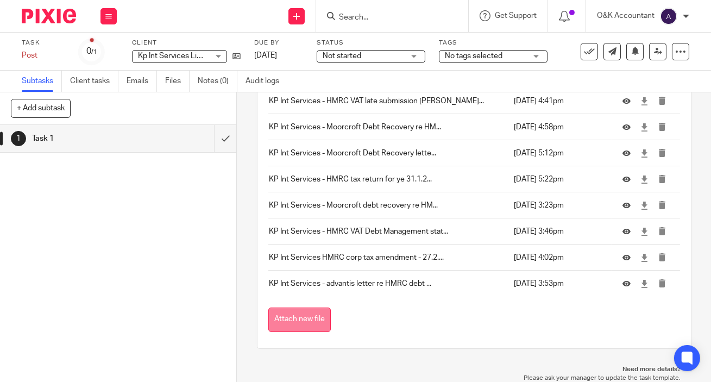
click at [304, 319] on button "Attach new file" at bounding box center [299, 319] width 62 height 24
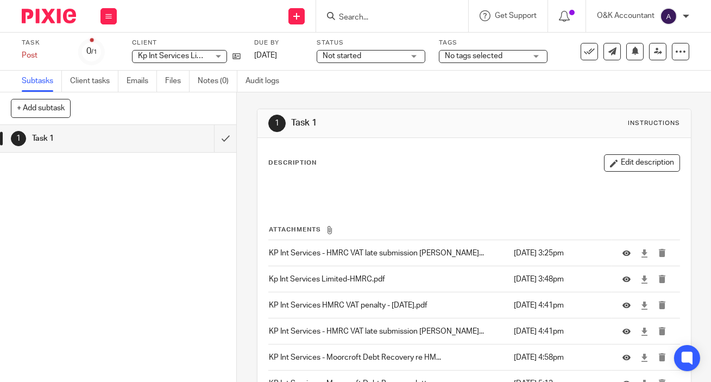
click at [377, 17] on input "Search" at bounding box center [387, 18] width 98 height 10
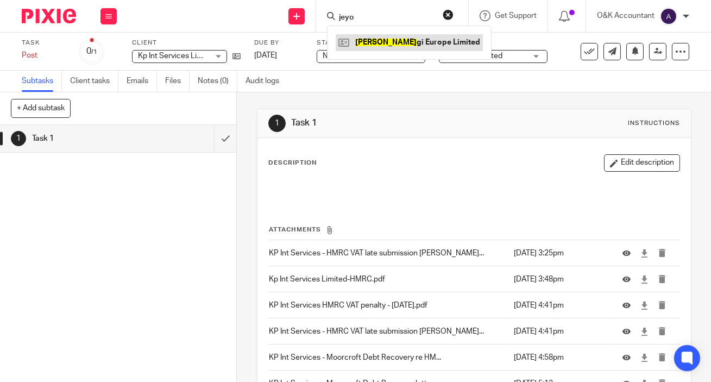
type input "jeyo"
click at [385, 43] on link at bounding box center [409, 42] width 147 height 16
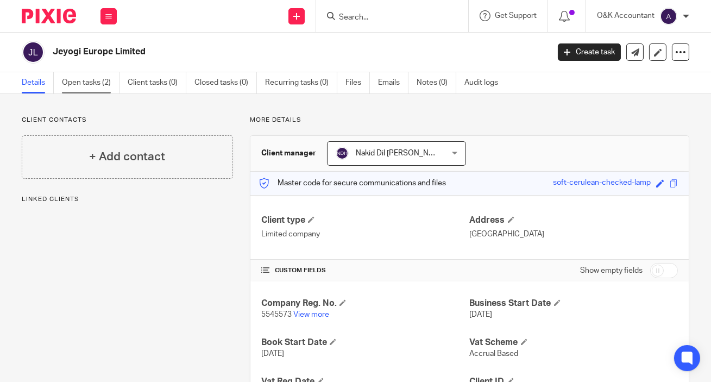
click at [80, 82] on link "Open tasks (2)" at bounding box center [91, 82] width 58 height 21
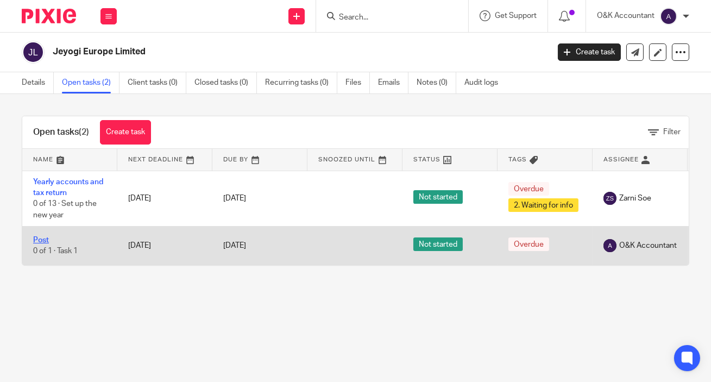
click at [43, 239] on link "Post" at bounding box center [41, 240] width 16 height 8
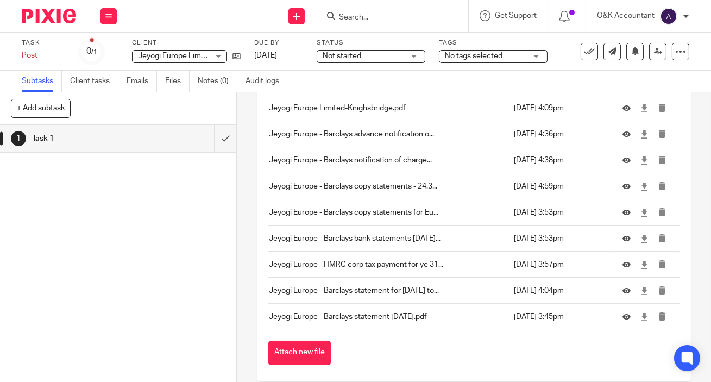
scroll to position [230, 0]
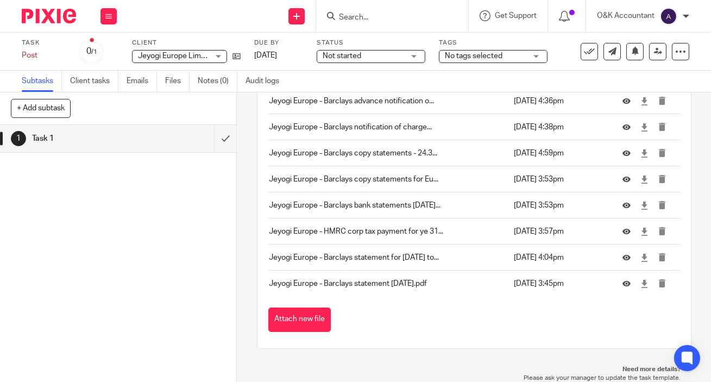
click at [316, 315] on button "Attach new file" at bounding box center [299, 319] width 62 height 24
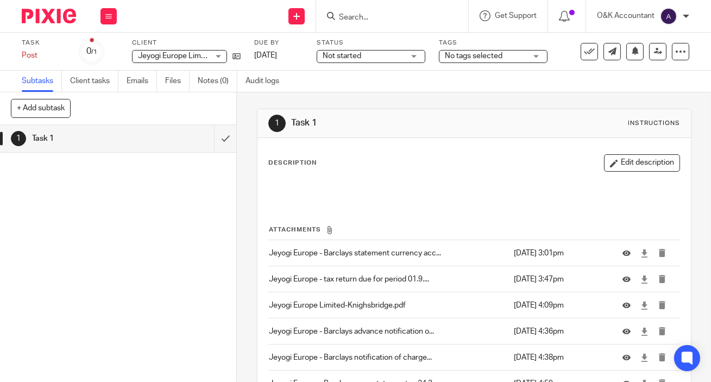
click at [378, 20] on input "Search" at bounding box center [387, 18] width 98 height 10
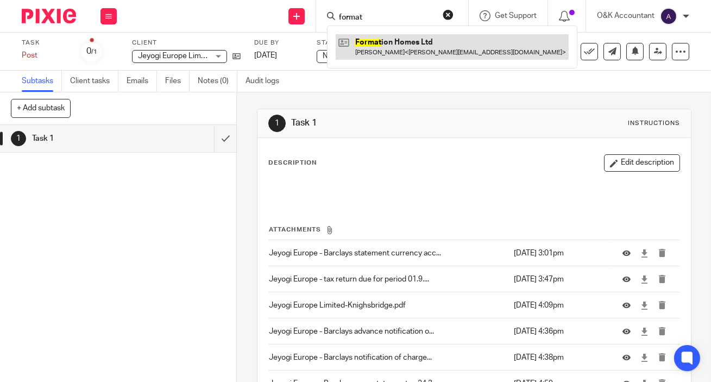
type input "format"
click at [399, 43] on link at bounding box center [452, 46] width 233 height 25
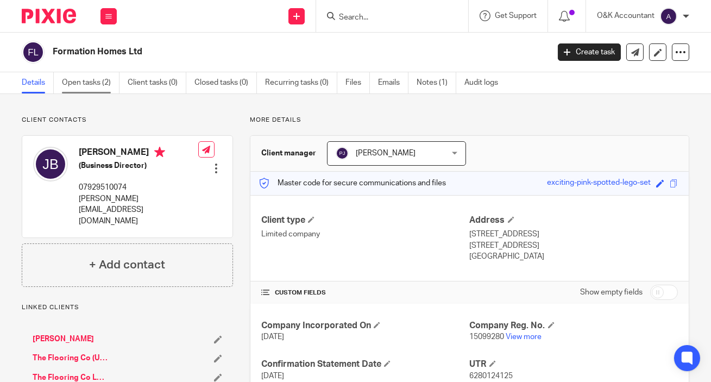
click at [85, 81] on link "Open tasks (2)" at bounding box center [91, 82] width 58 height 21
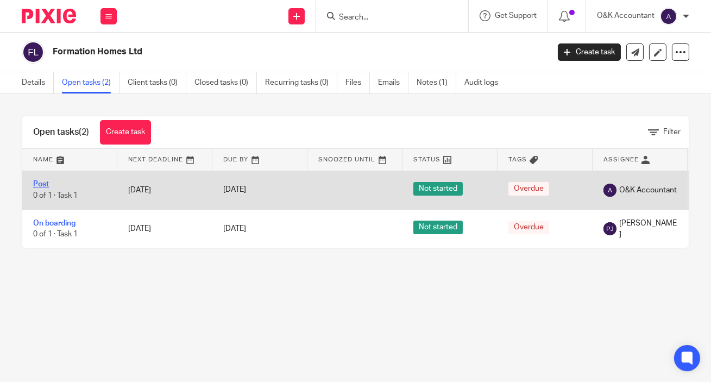
click at [37, 180] on link "Post" at bounding box center [41, 184] width 16 height 8
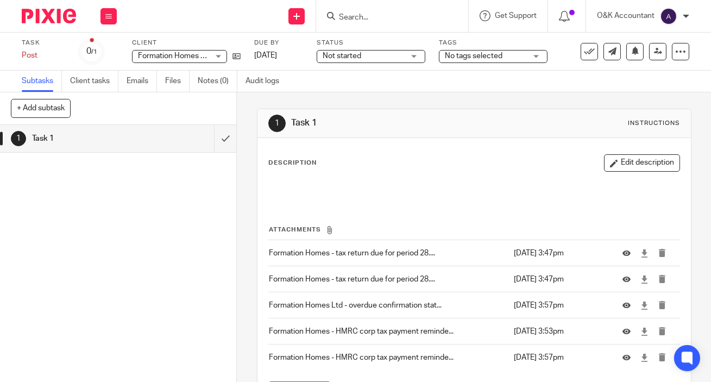
scroll to position [74, 0]
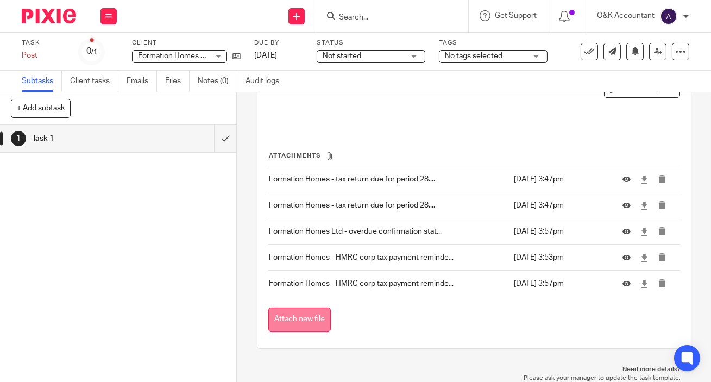
click at [283, 328] on button "Attach new file" at bounding box center [299, 319] width 62 height 24
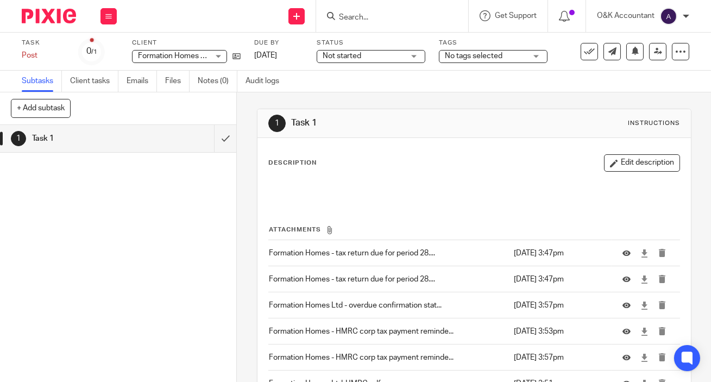
click at [382, 17] on input "Search" at bounding box center [387, 18] width 98 height 10
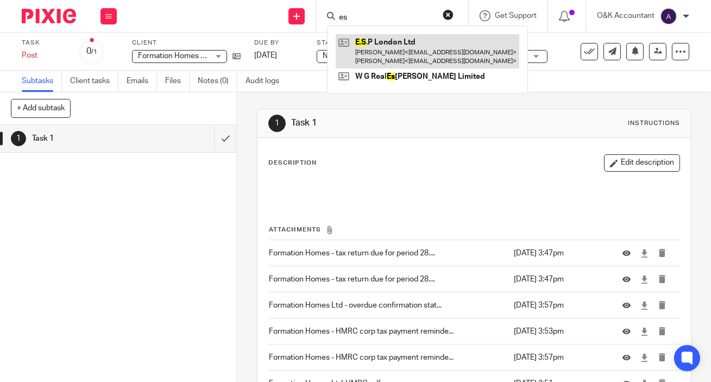
type input "es"
click at [391, 41] on link at bounding box center [428, 51] width 184 height 34
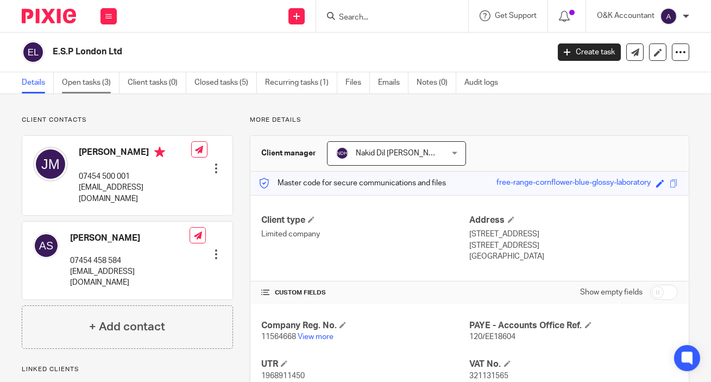
click at [81, 83] on link "Open tasks (3)" at bounding box center [91, 82] width 58 height 21
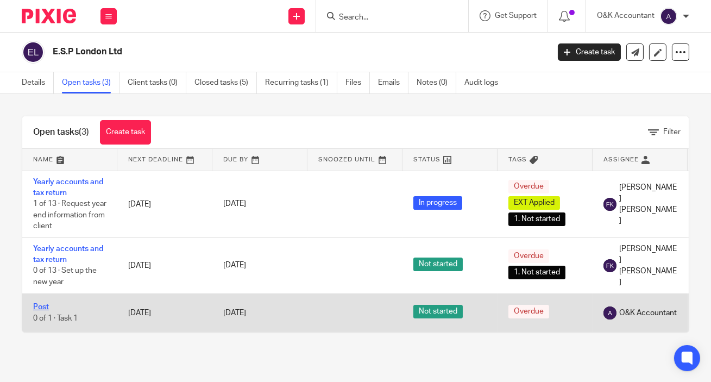
click at [37, 306] on link "Post" at bounding box center [41, 307] width 16 height 8
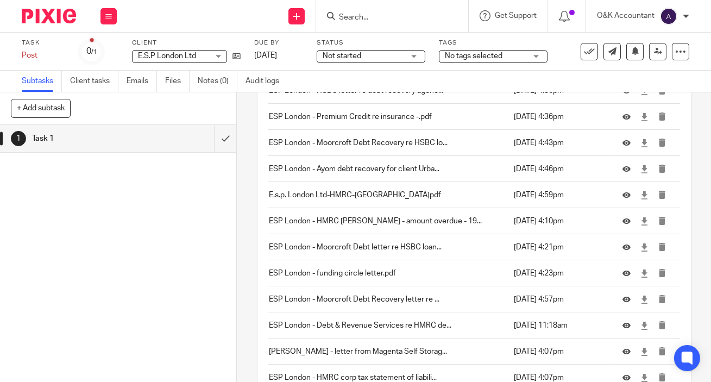
scroll to position [1560, 0]
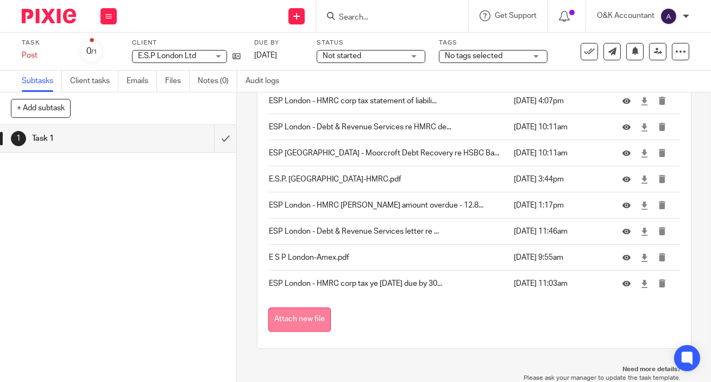
click at [310, 318] on button "Attach new file" at bounding box center [299, 319] width 62 height 24
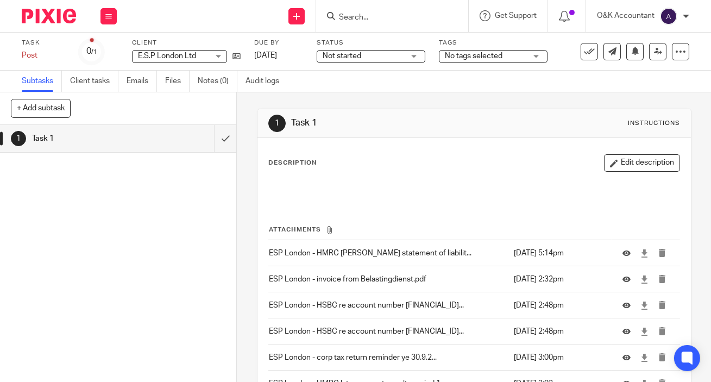
click at [358, 17] on input "Search" at bounding box center [387, 18] width 98 height 10
type input "cubi"
click at [380, 55] on link at bounding box center [403, 59] width 135 height 16
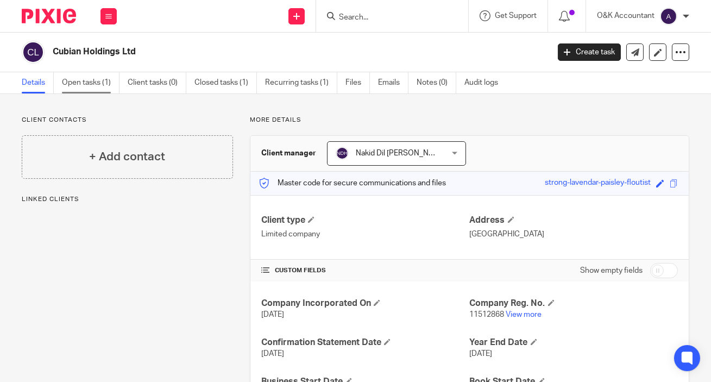
click at [90, 85] on link "Open tasks (1)" at bounding box center [91, 82] width 58 height 21
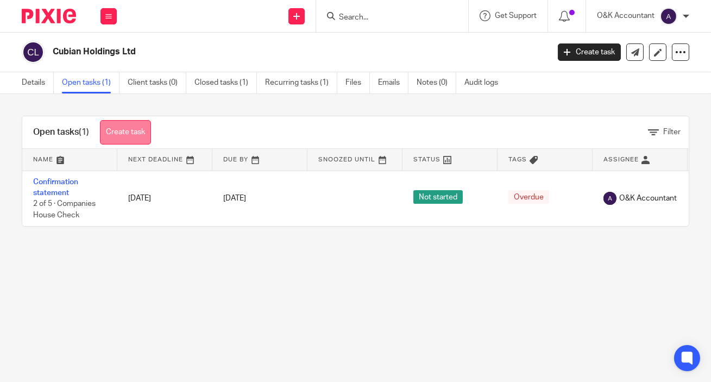
click at [114, 131] on link "Create task" at bounding box center [125, 132] width 51 height 24
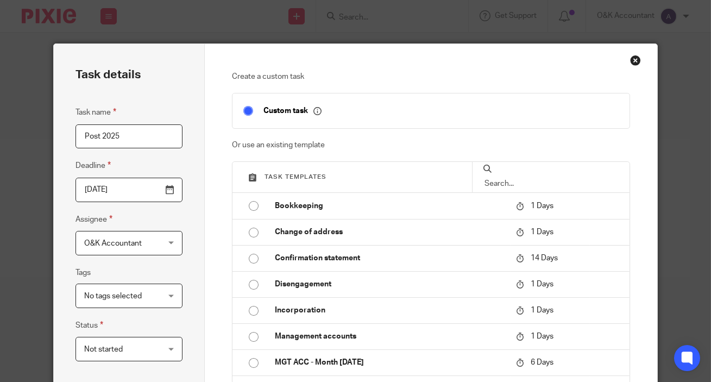
scroll to position [224, 0]
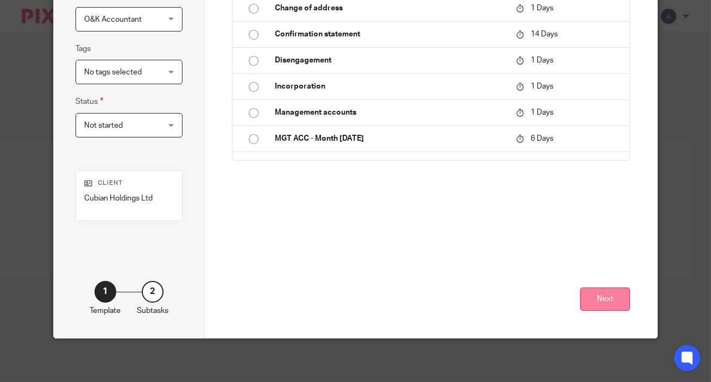
type input "Post 2025"
click at [612, 298] on button "Next" at bounding box center [605, 298] width 50 height 23
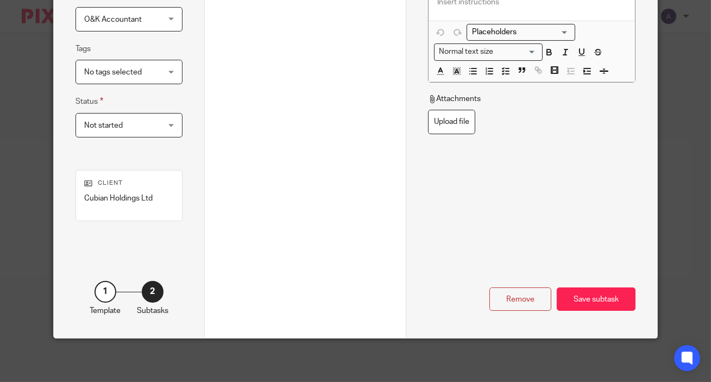
click at [612, 298] on div "Save subtask" at bounding box center [596, 298] width 79 height 23
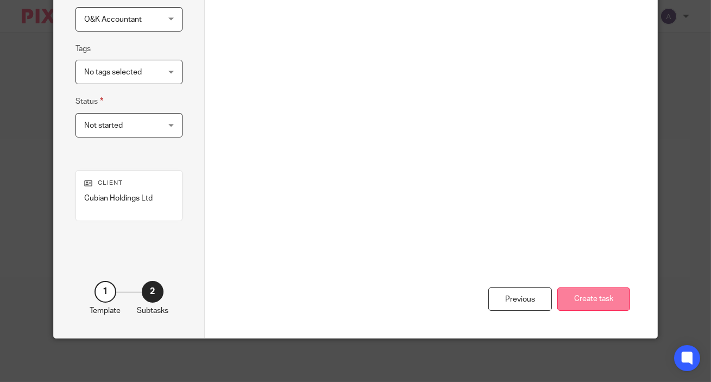
click at [608, 299] on button "Create task" at bounding box center [593, 298] width 73 height 23
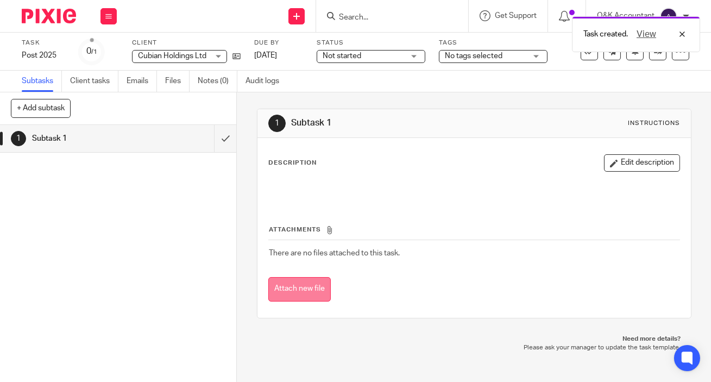
click at [312, 291] on button "Attach new file" at bounding box center [299, 289] width 62 height 24
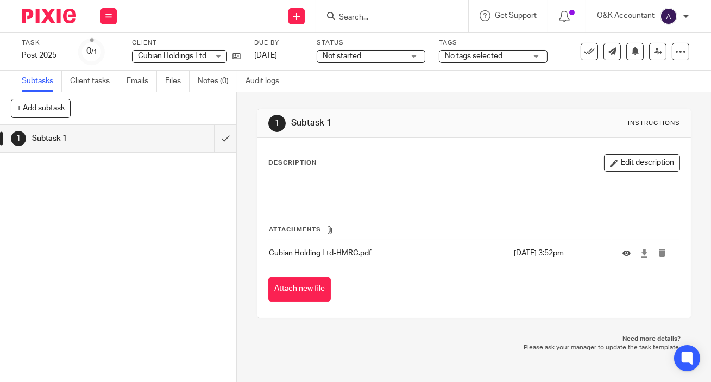
click at [380, 20] on input "Search" at bounding box center [387, 18] width 98 height 10
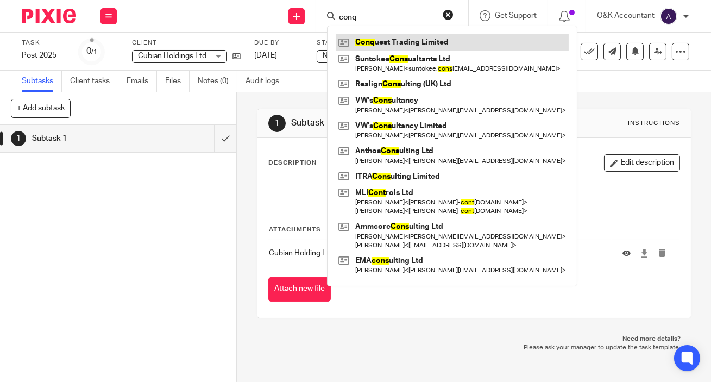
type input "conq"
click at [383, 41] on link at bounding box center [452, 42] width 233 height 16
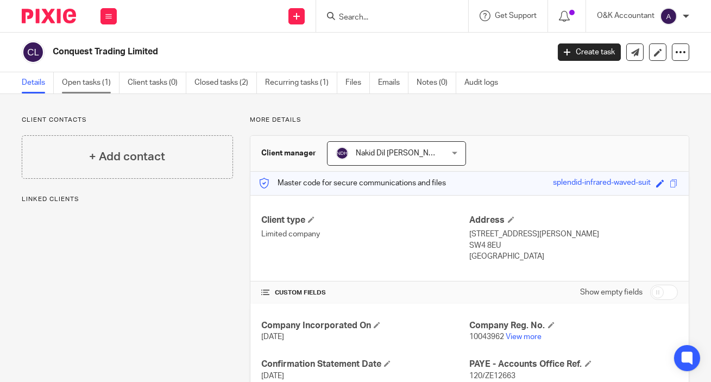
click at [90, 86] on link "Open tasks (1)" at bounding box center [91, 82] width 58 height 21
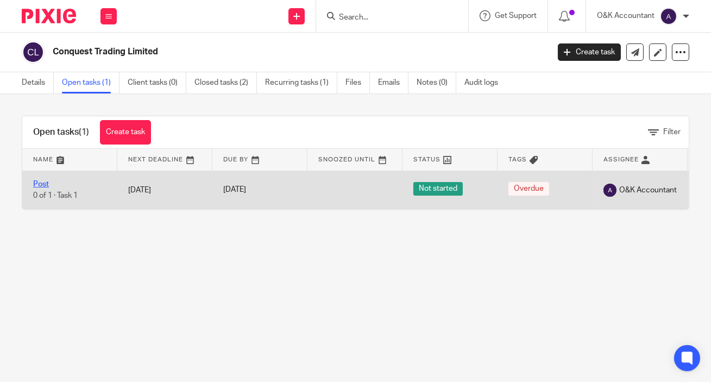
click at [42, 183] on link "Post" at bounding box center [41, 184] width 16 height 8
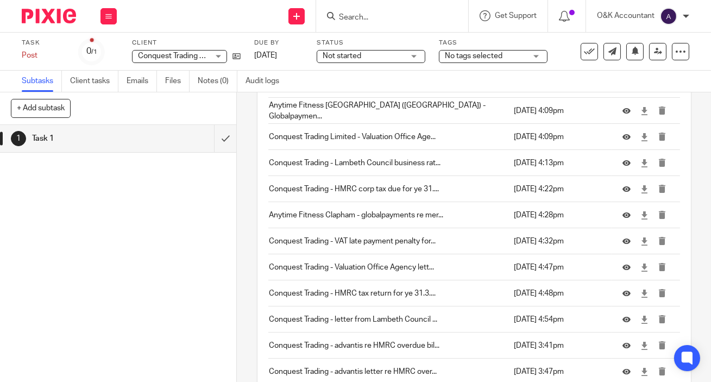
scroll to position [465, 0]
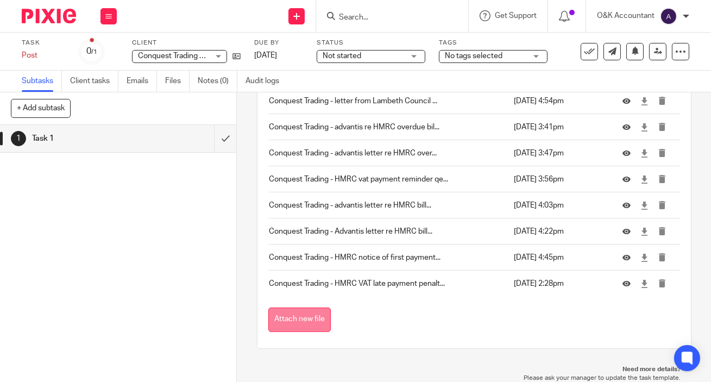
click at [280, 324] on button "Attach new file" at bounding box center [299, 319] width 62 height 24
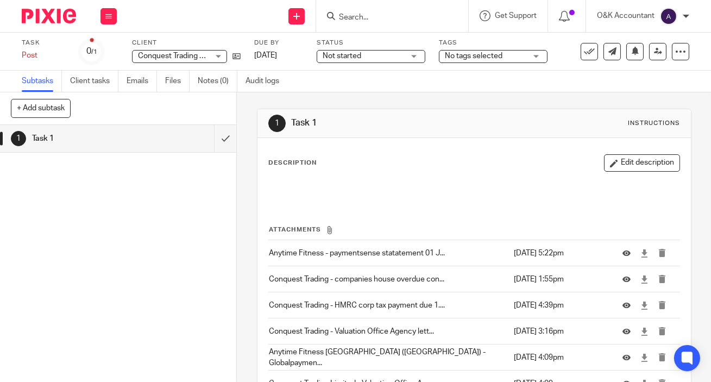
click at [356, 16] on input "Search" at bounding box center [387, 18] width 98 height 10
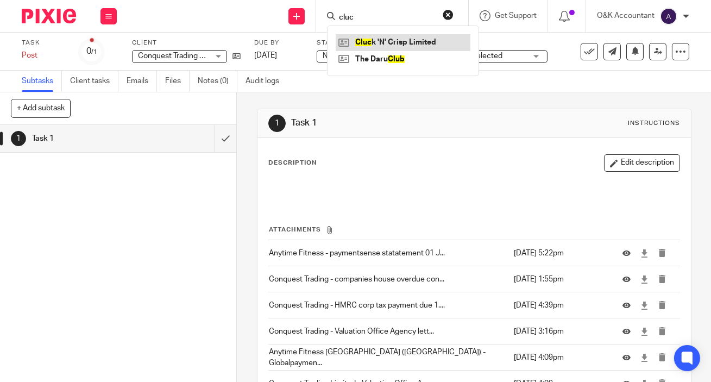
type input "cluc"
click at [366, 41] on link at bounding box center [403, 42] width 135 height 16
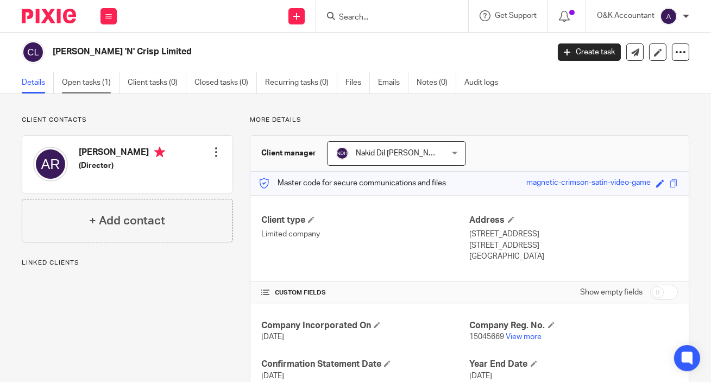
click at [89, 82] on link "Open tasks (1)" at bounding box center [91, 82] width 58 height 21
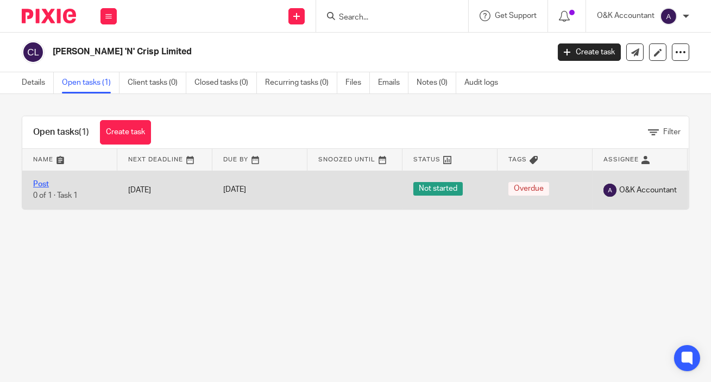
click at [36, 186] on link "Post" at bounding box center [41, 184] width 16 height 8
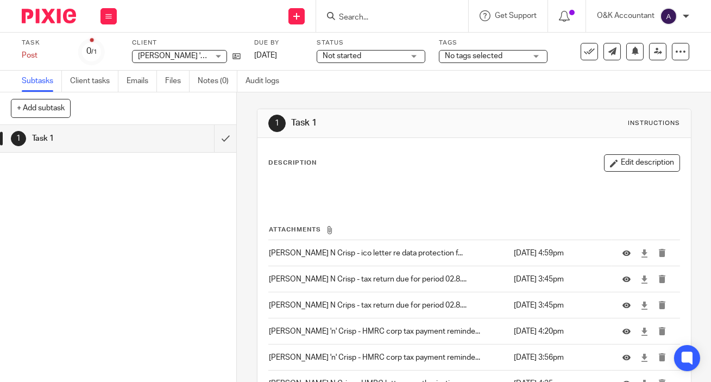
scroll to position [152, 0]
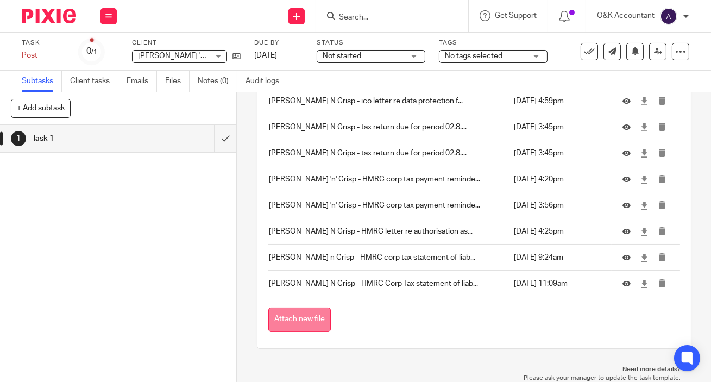
click at [288, 315] on button "Attach new file" at bounding box center [299, 319] width 62 height 24
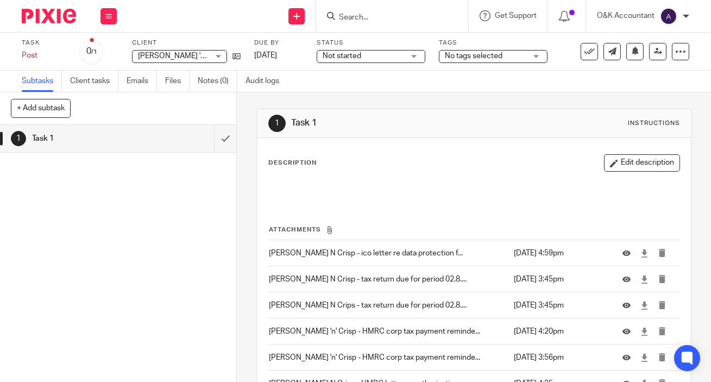
click at [380, 15] on input "Search" at bounding box center [387, 18] width 98 height 10
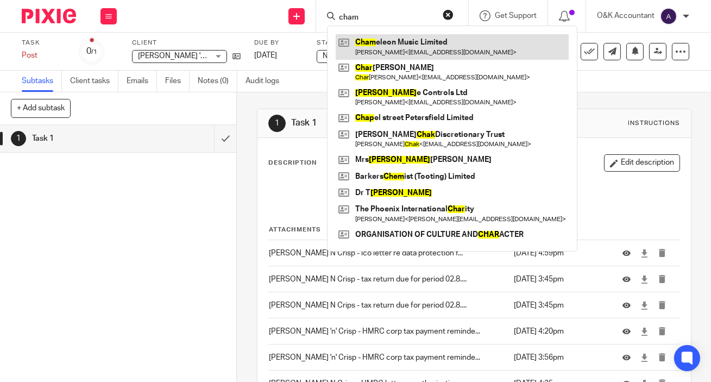
type input "cham"
click at [363, 38] on link at bounding box center [452, 46] width 233 height 25
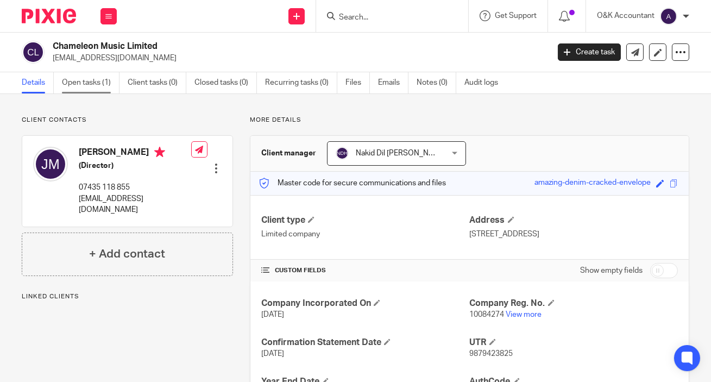
click at [98, 80] on link "Open tasks (1)" at bounding box center [91, 82] width 58 height 21
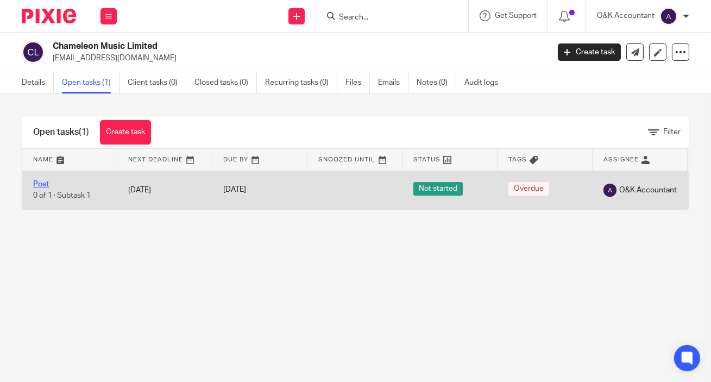
click at [38, 185] on link "Post" at bounding box center [41, 184] width 16 height 8
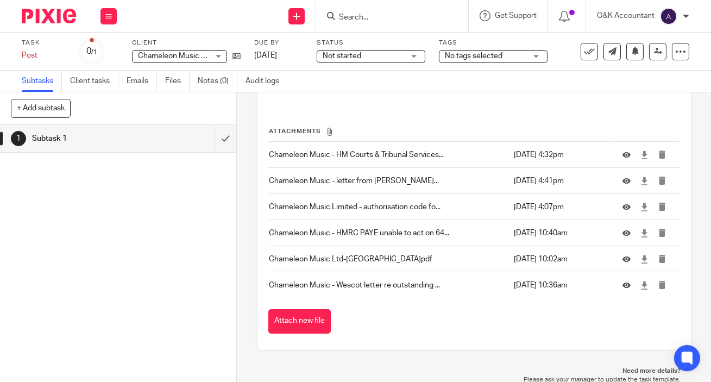
scroll to position [100, 0]
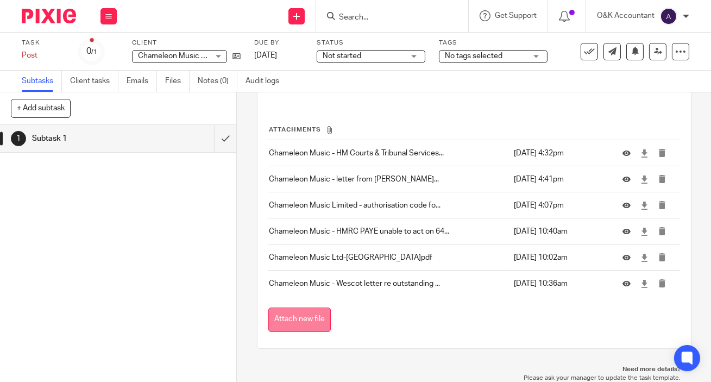
click at [315, 312] on button "Attach new file" at bounding box center [299, 319] width 62 height 24
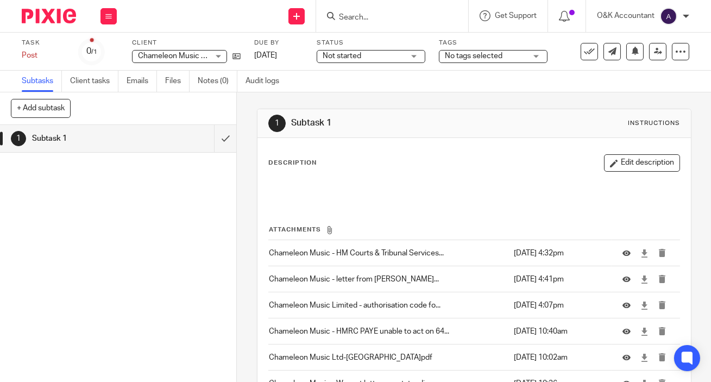
click at [363, 16] on input "Search" at bounding box center [387, 18] width 98 height 10
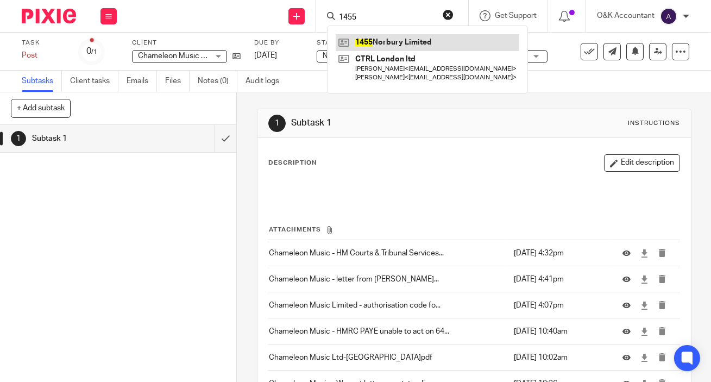
type input "1455"
click at [376, 37] on link at bounding box center [428, 42] width 184 height 16
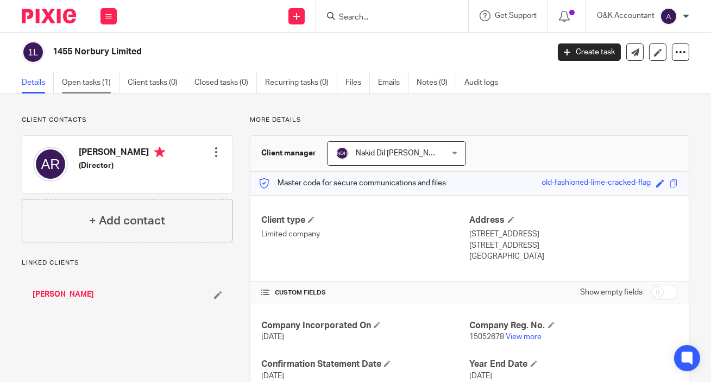
click at [80, 84] on link "Open tasks (1)" at bounding box center [91, 82] width 58 height 21
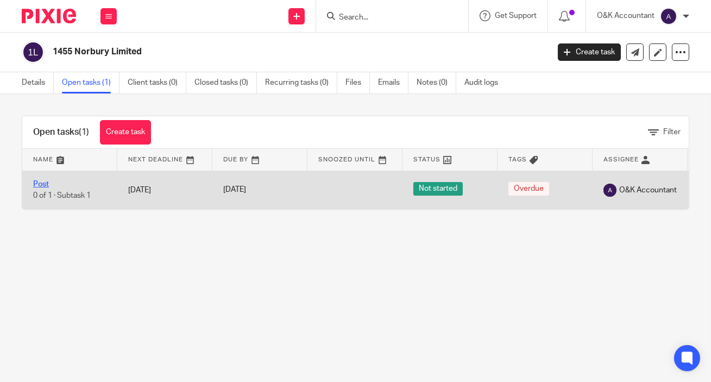
click at [33, 183] on link "Post" at bounding box center [41, 184] width 16 height 8
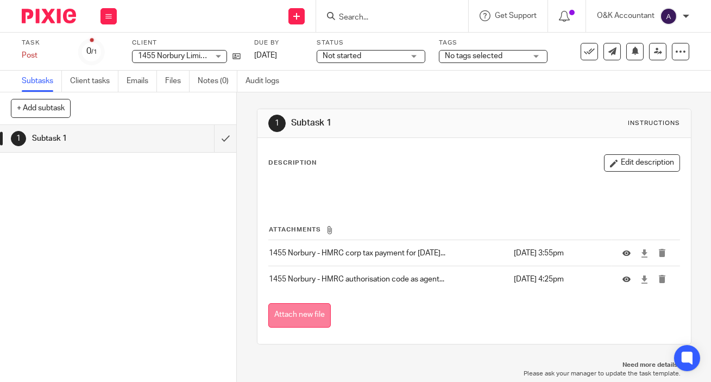
click at [279, 311] on button "Attach new file" at bounding box center [299, 315] width 62 height 24
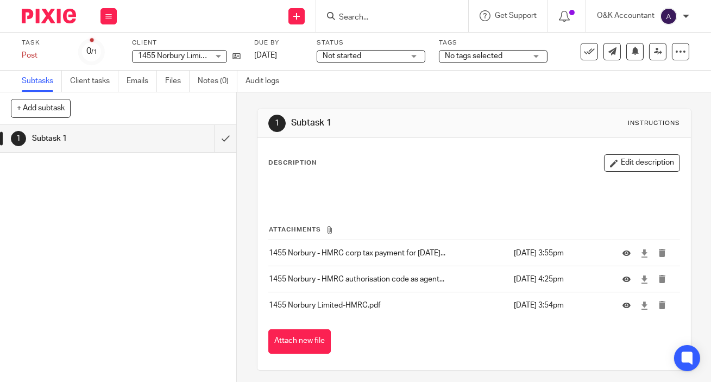
click at [375, 20] on input "Search" at bounding box center [387, 18] width 98 height 10
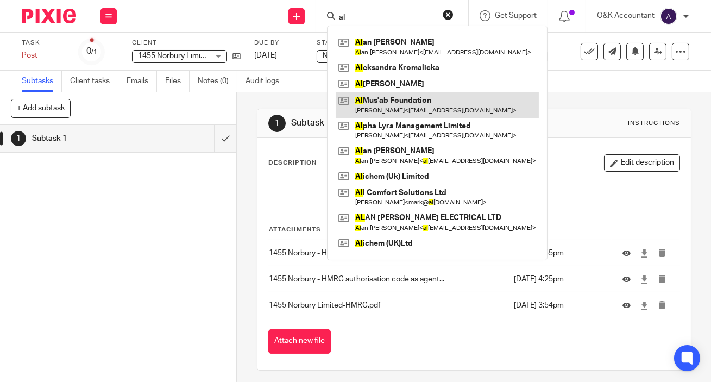
type input "al"
click at [411, 101] on link at bounding box center [437, 104] width 203 height 25
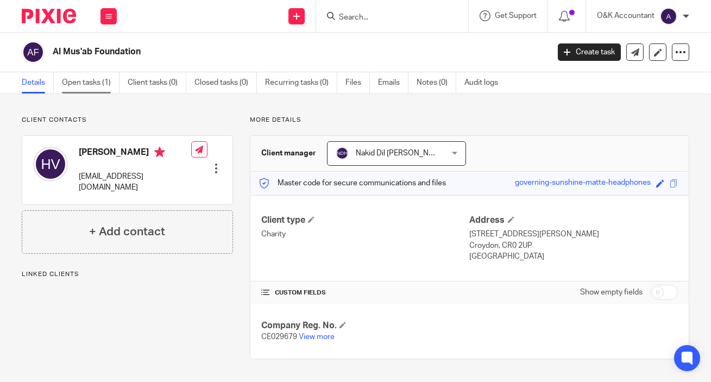
click at [93, 82] on link "Open tasks (1)" at bounding box center [91, 82] width 58 height 21
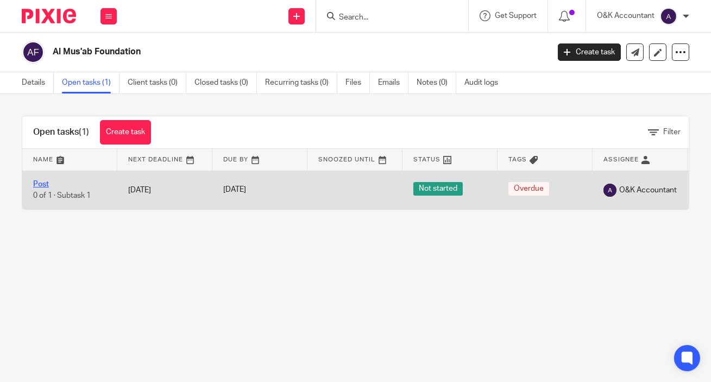
click at [47, 181] on link "Post" at bounding box center [41, 184] width 16 height 8
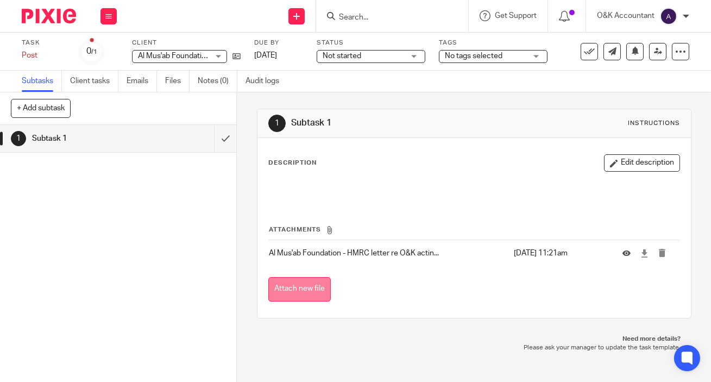
click at [299, 280] on button "Attach new file" at bounding box center [299, 289] width 62 height 24
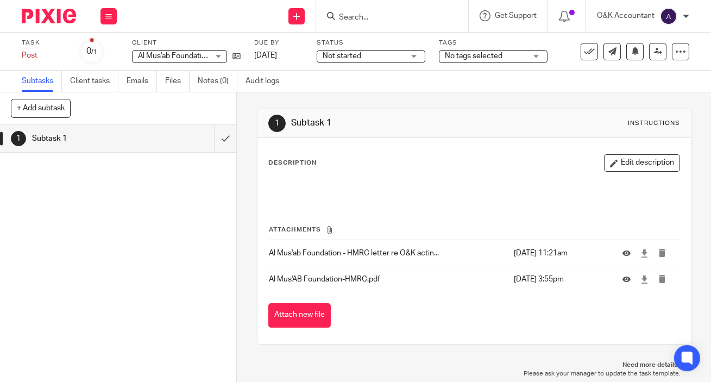
click at [381, 17] on input "Search" at bounding box center [387, 18] width 98 height 10
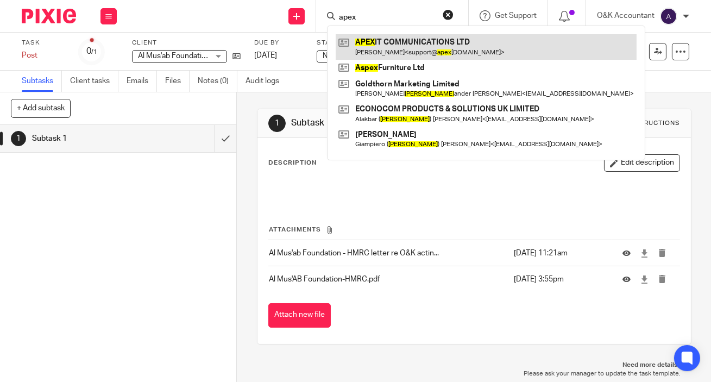
type input "apex"
click at [382, 40] on link at bounding box center [486, 46] width 301 height 25
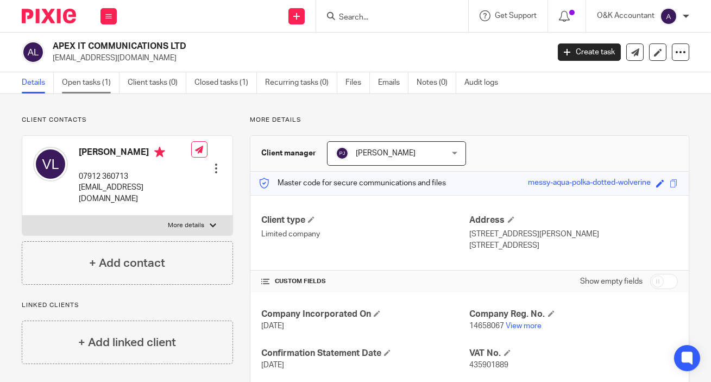
click at [85, 79] on link "Open tasks (1)" at bounding box center [91, 82] width 58 height 21
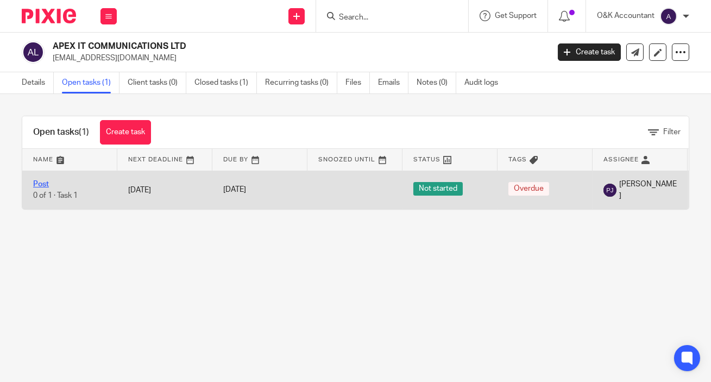
click at [45, 183] on link "Post" at bounding box center [41, 184] width 16 height 8
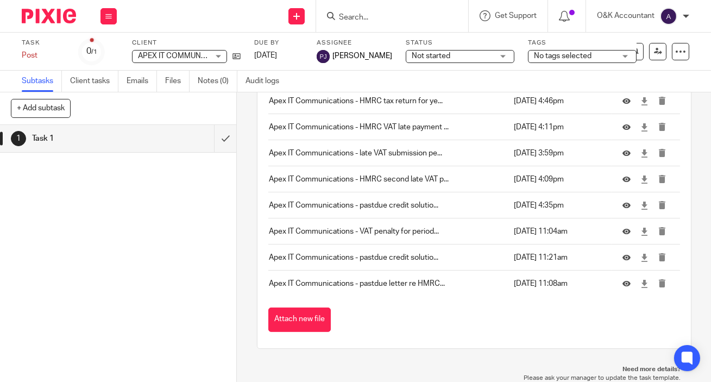
scroll to position [543, 0]
click at [292, 321] on button "Attach new file" at bounding box center [299, 319] width 62 height 24
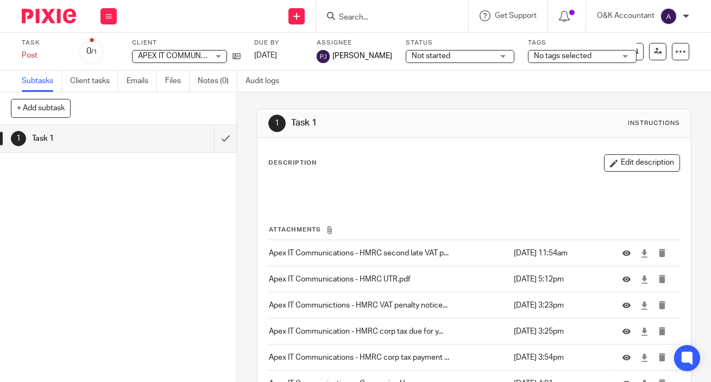
click at [388, 17] on input "Search" at bounding box center [387, 18] width 98 height 10
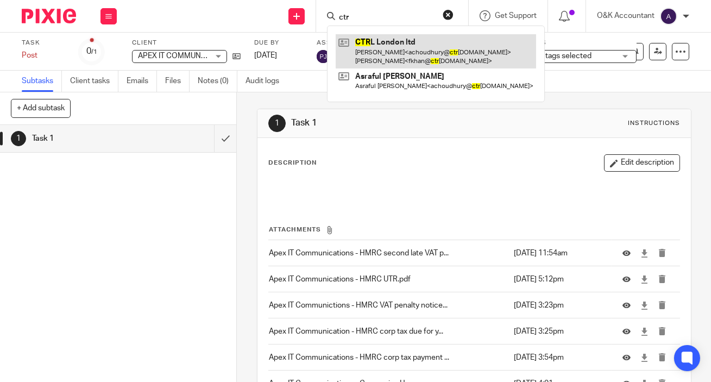
type input "ctr"
click at [385, 41] on link at bounding box center [436, 51] width 200 height 34
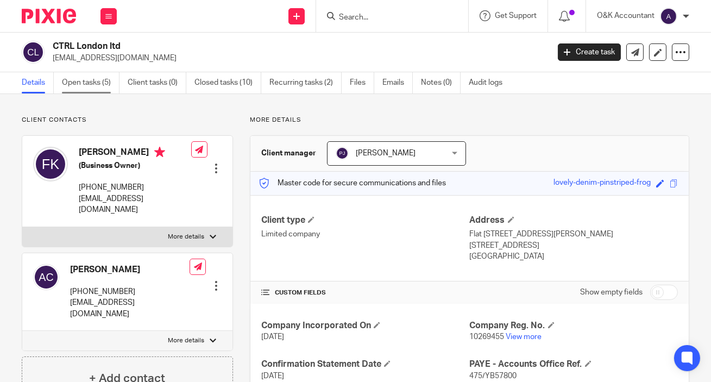
click at [73, 85] on link "Open tasks (5)" at bounding box center [91, 82] width 58 height 21
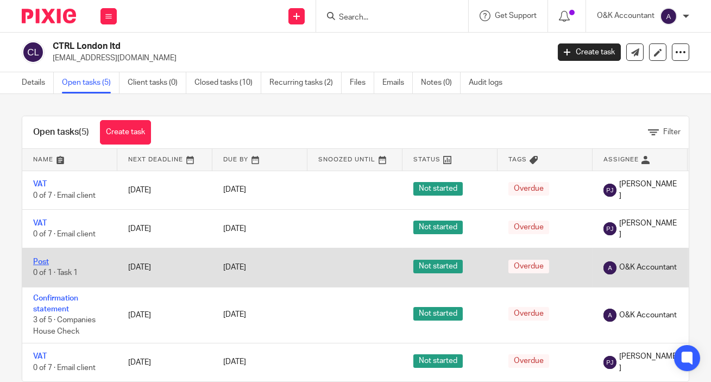
click at [43, 262] on link "Post" at bounding box center [41, 262] width 16 height 8
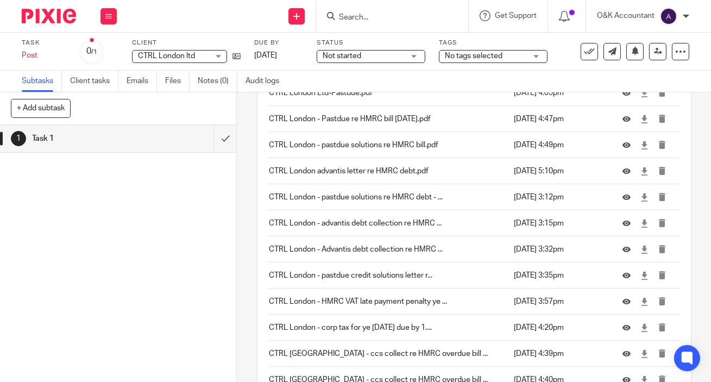
scroll to position [595, 0]
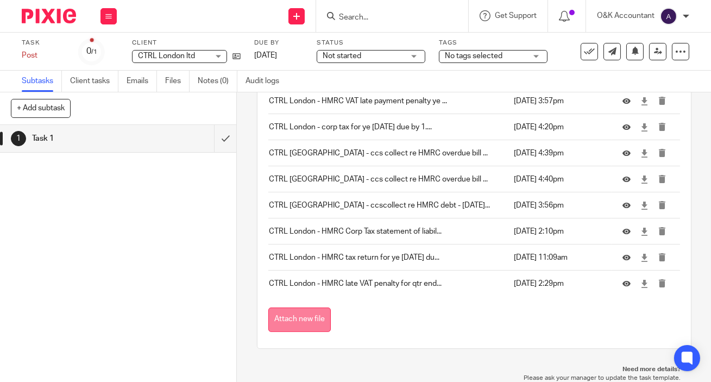
click at [310, 319] on button "Attach new file" at bounding box center [299, 319] width 62 height 24
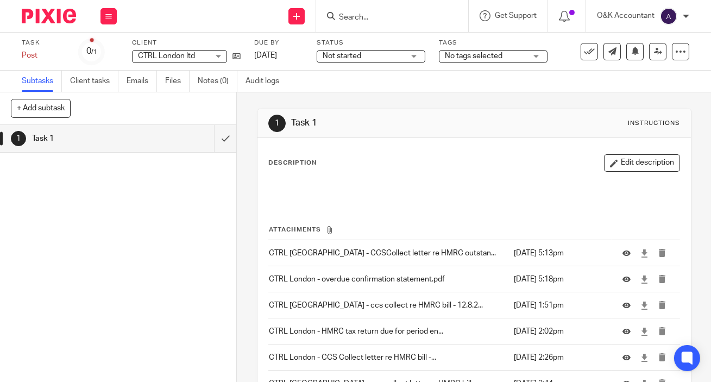
click at [366, 19] on input "Search" at bounding box center [387, 18] width 98 height 10
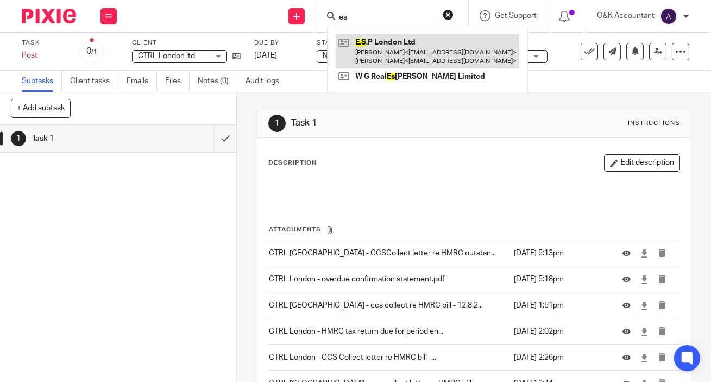
type input "es"
click at [374, 39] on link at bounding box center [428, 51] width 184 height 34
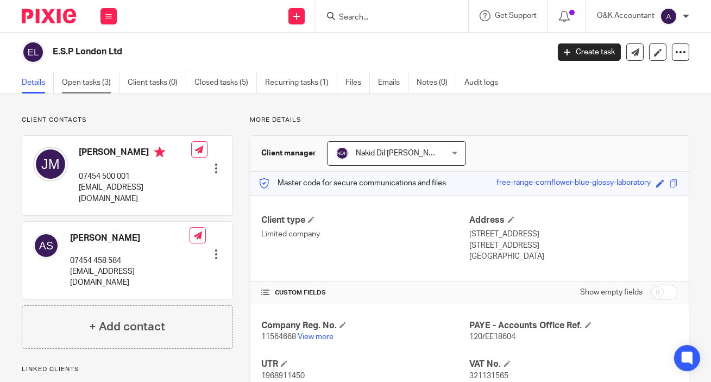
click at [95, 83] on link "Open tasks (3)" at bounding box center [91, 82] width 58 height 21
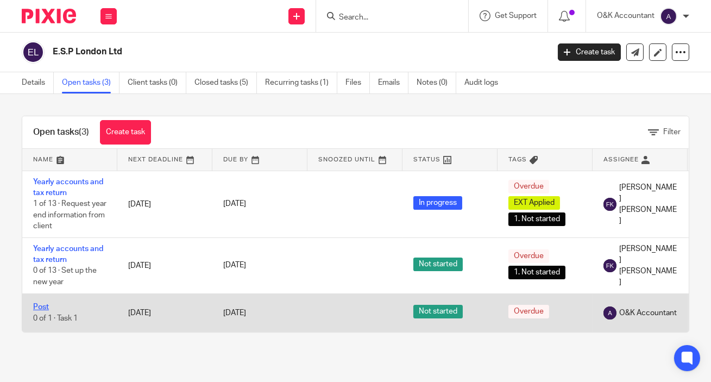
click at [47, 307] on link "Post" at bounding box center [41, 307] width 16 height 8
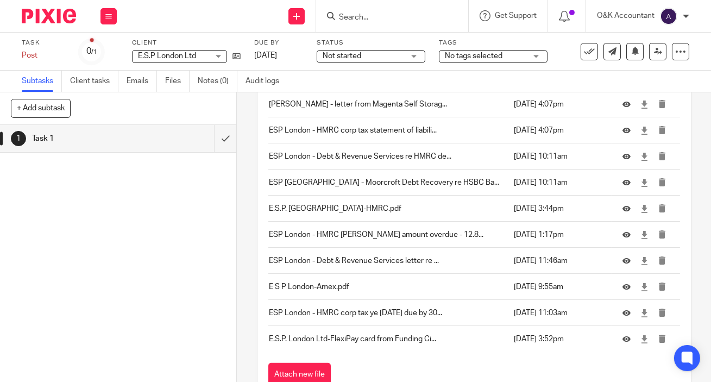
scroll to position [1586, 0]
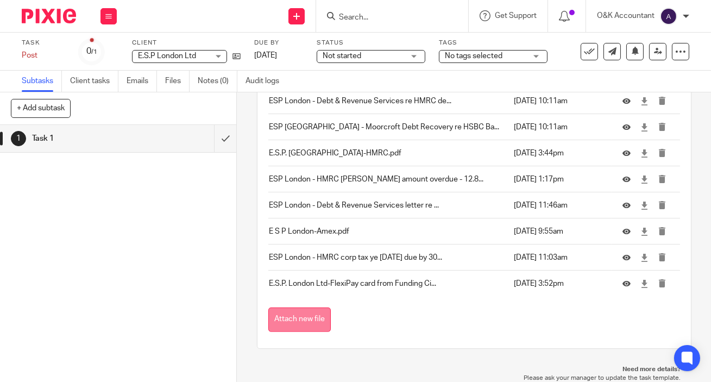
click at [279, 322] on button "Attach new file" at bounding box center [299, 319] width 62 height 24
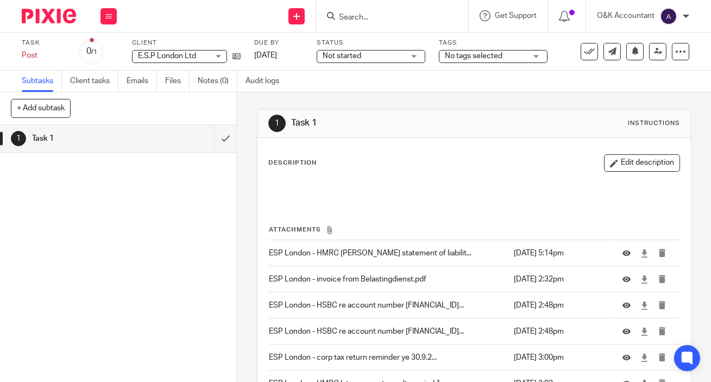
click at [381, 17] on input "Search" at bounding box center [387, 18] width 98 height 10
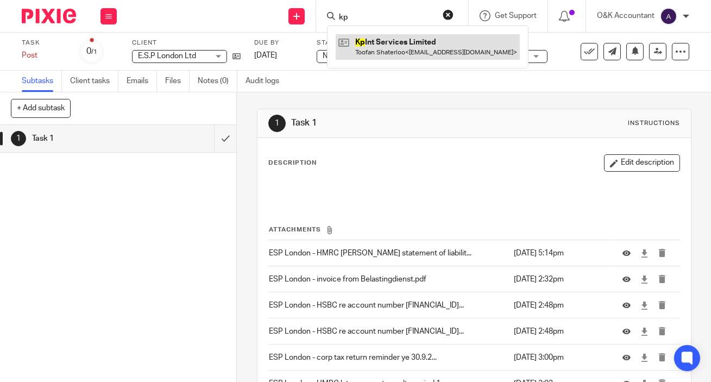
type input "kp"
click at [373, 49] on link at bounding box center [428, 46] width 184 height 25
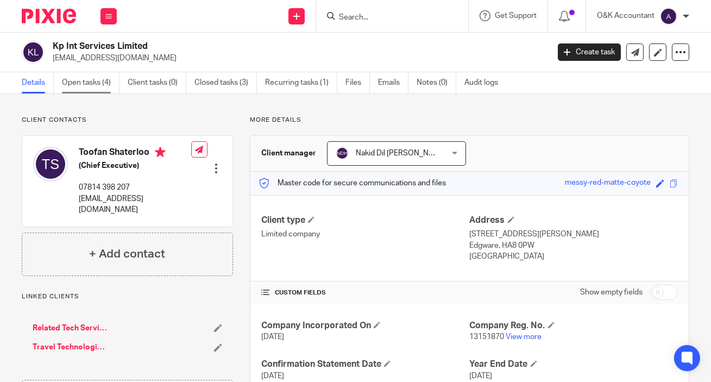
click at [86, 83] on link "Open tasks (4)" at bounding box center [91, 82] width 58 height 21
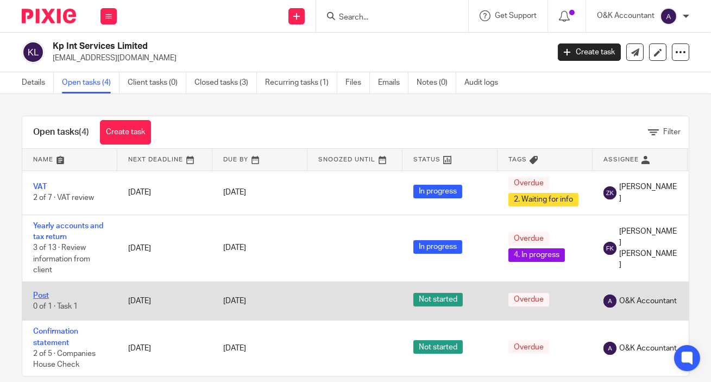
click at [42, 294] on link "Post" at bounding box center [41, 296] width 16 height 8
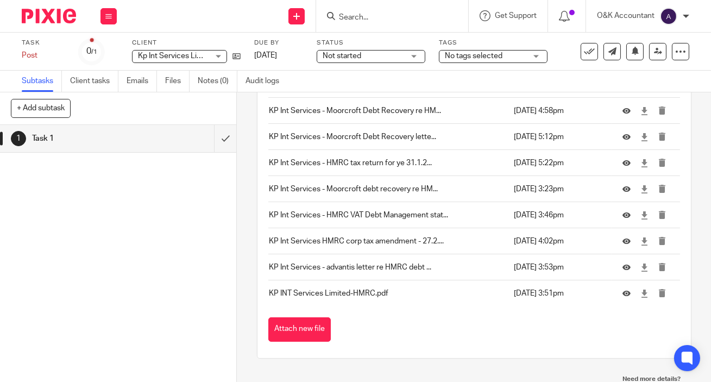
scroll to position [256, 0]
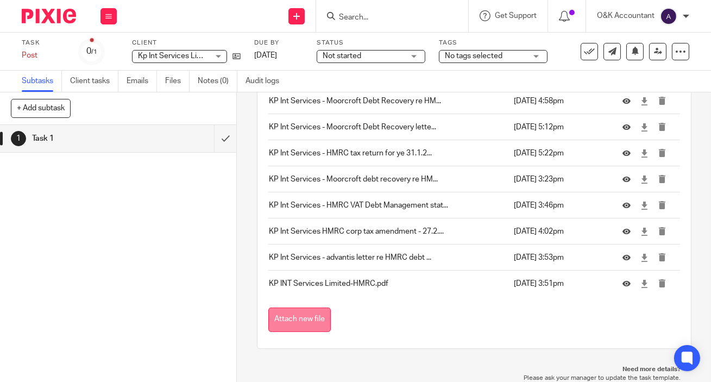
click at [321, 312] on button "Attach new file" at bounding box center [299, 319] width 62 height 24
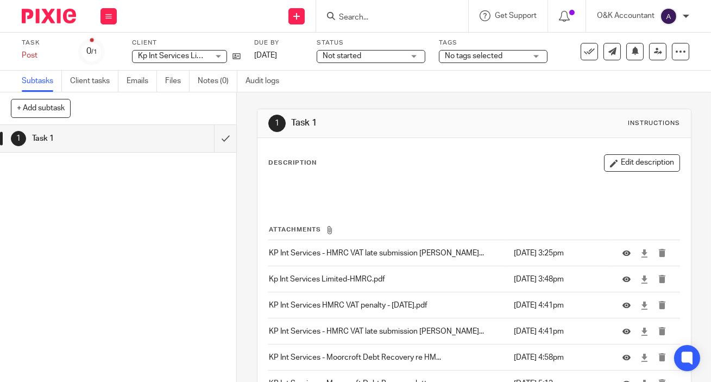
click at [348, 18] on input "Search" at bounding box center [387, 18] width 98 height 10
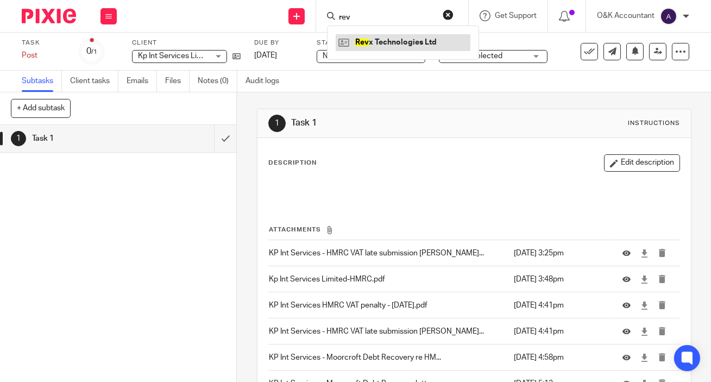
type input "rev"
click at [363, 39] on link at bounding box center [403, 42] width 135 height 16
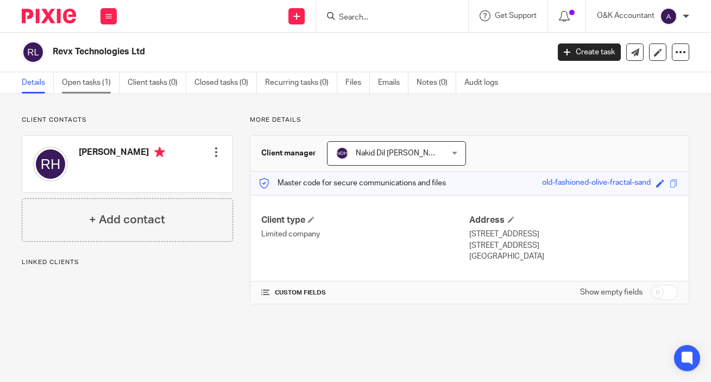
click at [94, 81] on link "Open tasks (1)" at bounding box center [91, 82] width 58 height 21
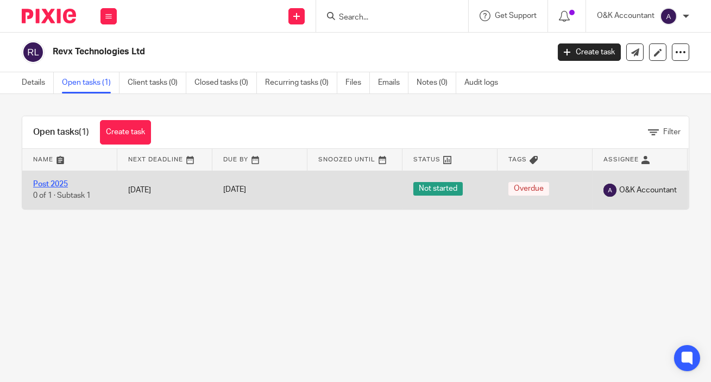
click at [38, 180] on link "Post 2025" at bounding box center [50, 184] width 35 height 8
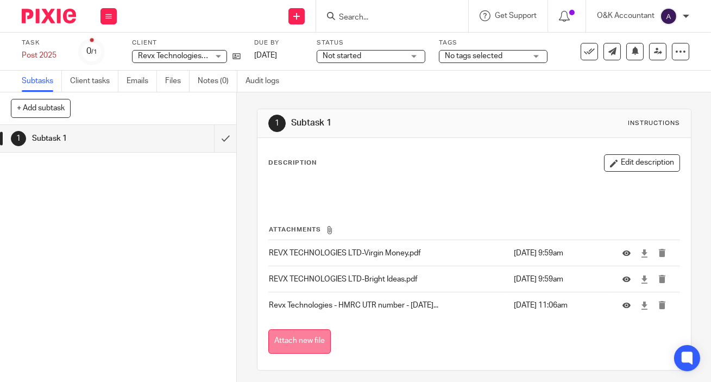
click at [311, 337] on button "Attach new file" at bounding box center [299, 341] width 62 height 24
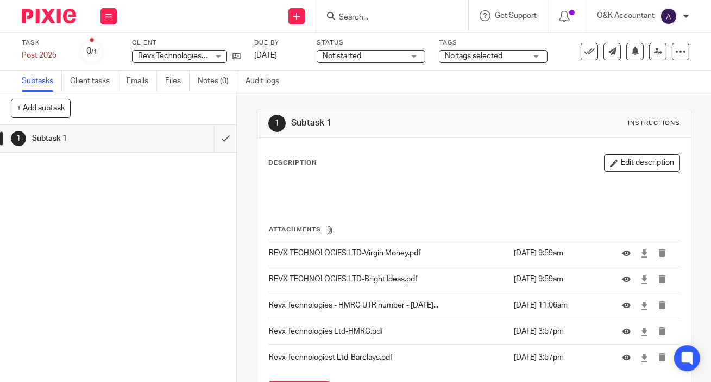
click at [355, 17] on input "Search" at bounding box center [387, 18] width 98 height 10
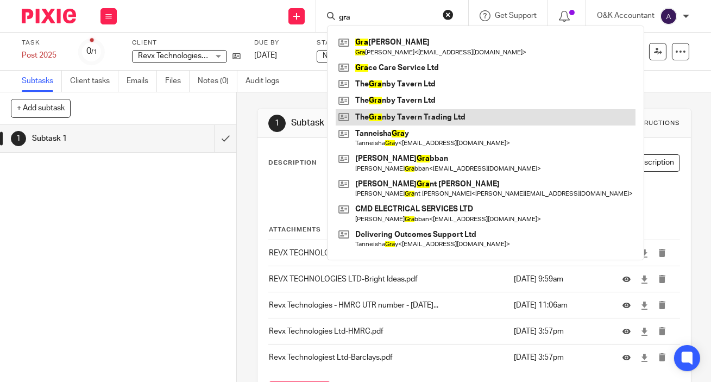
type input "gra"
click at [374, 114] on link at bounding box center [486, 117] width 300 height 16
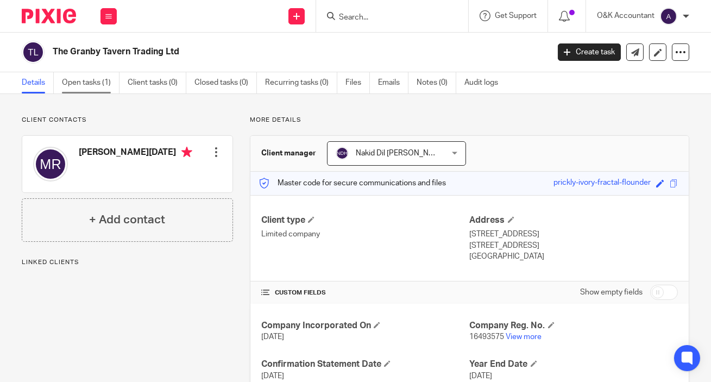
click at [96, 83] on link "Open tasks (1)" at bounding box center [91, 82] width 58 height 21
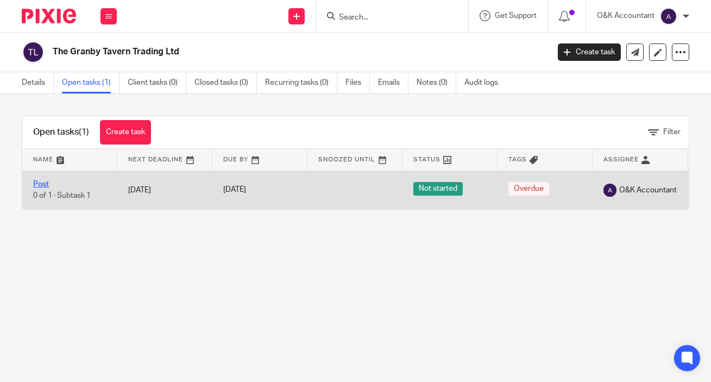
click at [42, 184] on link "Post" at bounding box center [41, 184] width 16 height 8
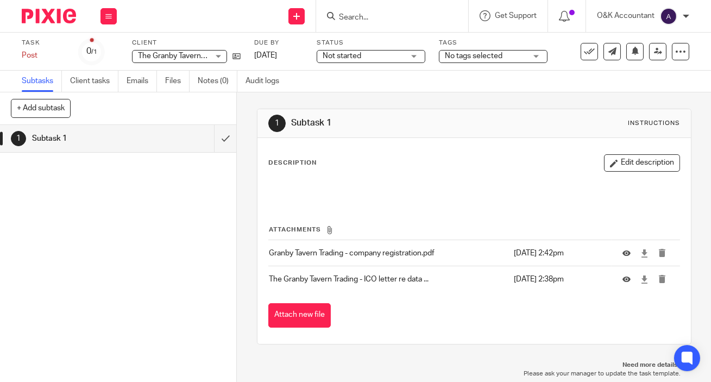
click at [278, 312] on button "Attach new file" at bounding box center [299, 315] width 62 height 24
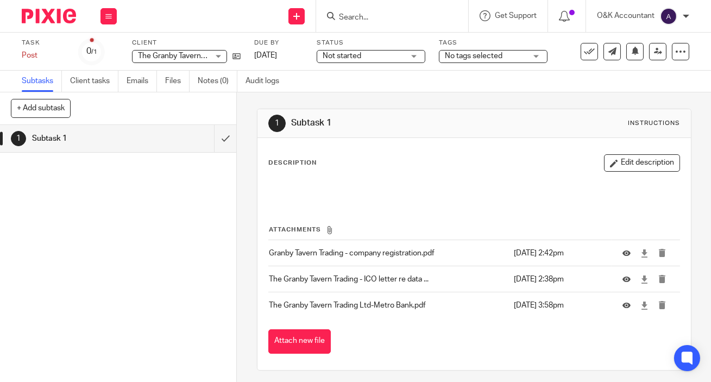
click at [380, 18] on input "Search" at bounding box center [387, 18] width 98 height 10
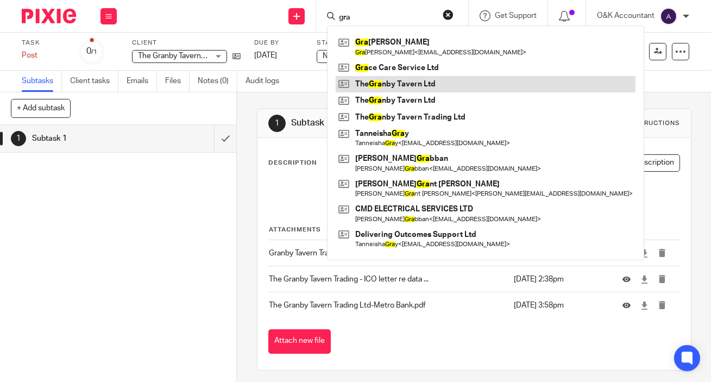
type input "gra"
click at [386, 82] on link at bounding box center [486, 84] width 300 height 16
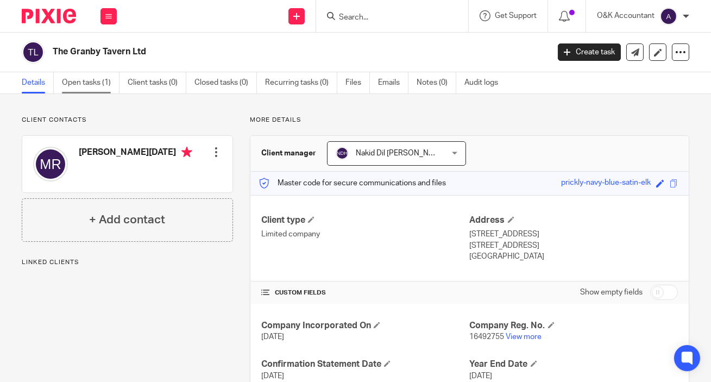
click at [73, 85] on link "Open tasks (1)" at bounding box center [91, 82] width 58 height 21
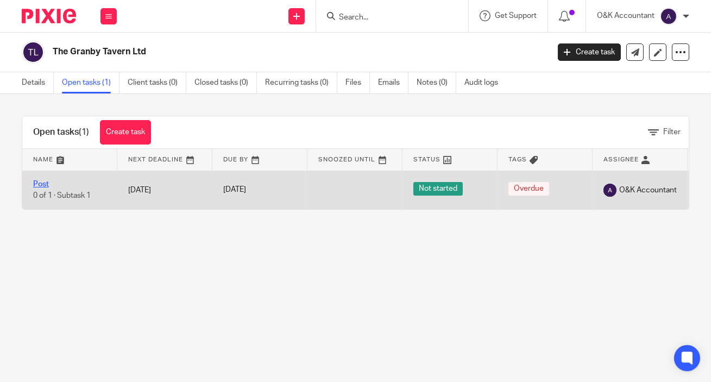
click at [44, 180] on link "Post" at bounding box center [41, 184] width 16 height 8
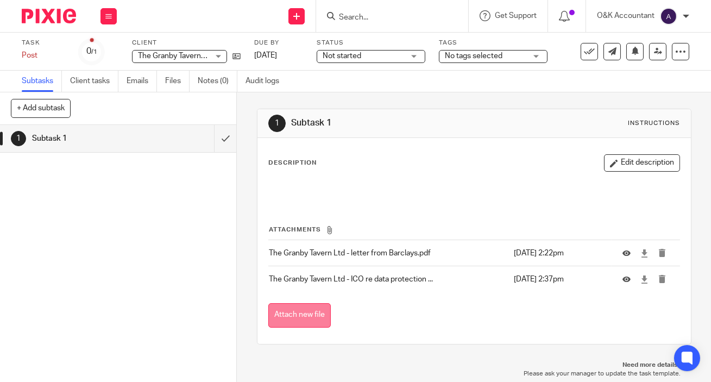
click at [305, 318] on button "Attach new file" at bounding box center [299, 315] width 62 height 24
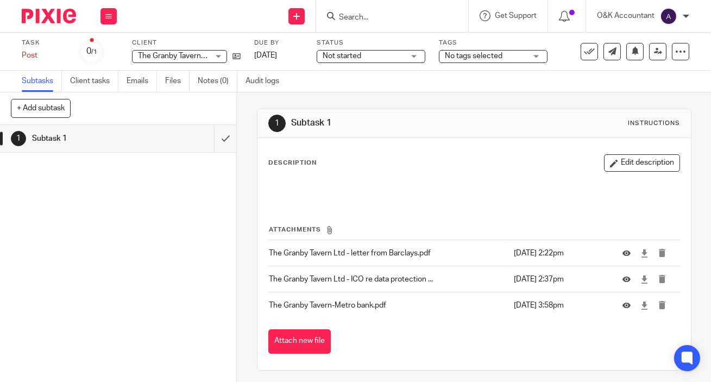
click at [390, 15] on input "Search" at bounding box center [387, 18] width 98 height 10
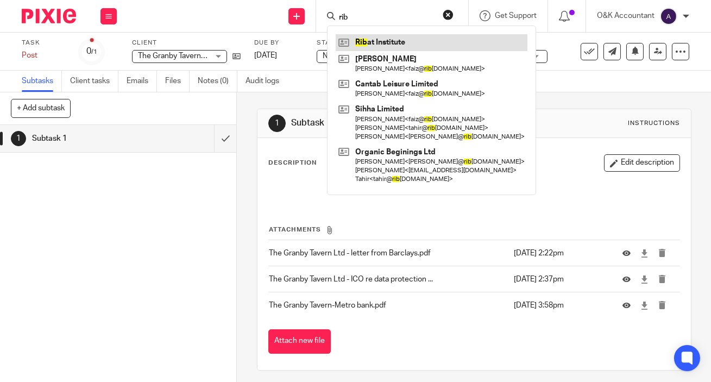
type input "rib"
click at [396, 39] on link at bounding box center [432, 42] width 192 height 16
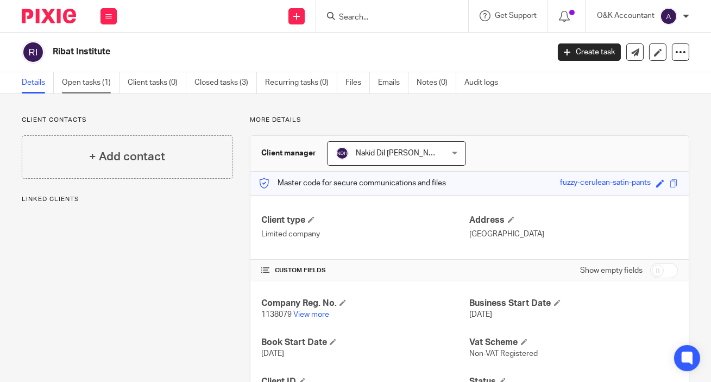
click at [78, 84] on link "Open tasks (1)" at bounding box center [91, 82] width 58 height 21
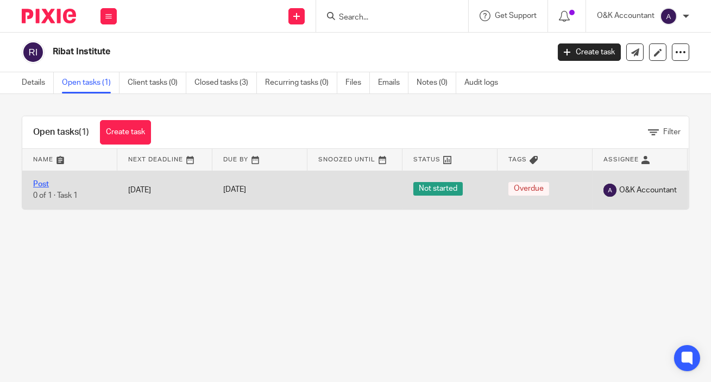
click at [46, 186] on link "Post" at bounding box center [41, 184] width 16 height 8
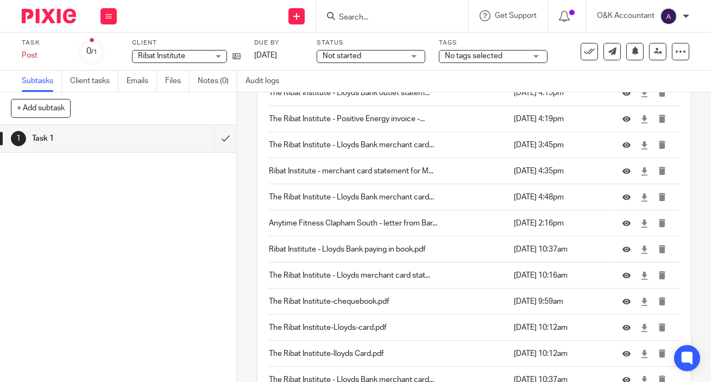
scroll to position [491, 0]
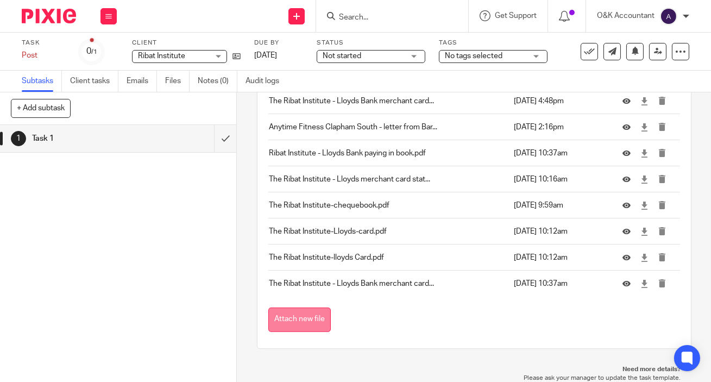
click at [305, 315] on button "Attach new file" at bounding box center [299, 319] width 62 height 24
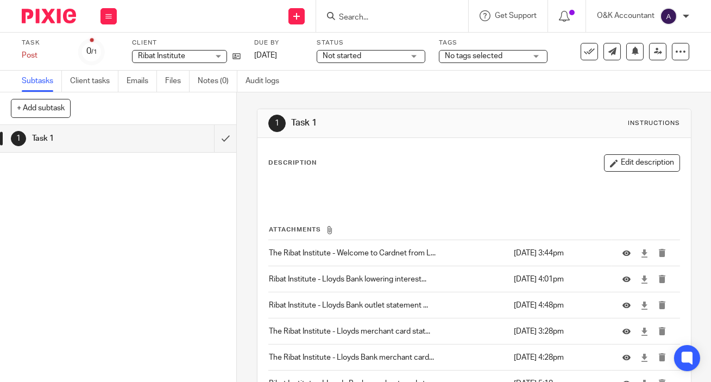
click at [379, 20] on input "Search" at bounding box center [387, 18] width 98 height 10
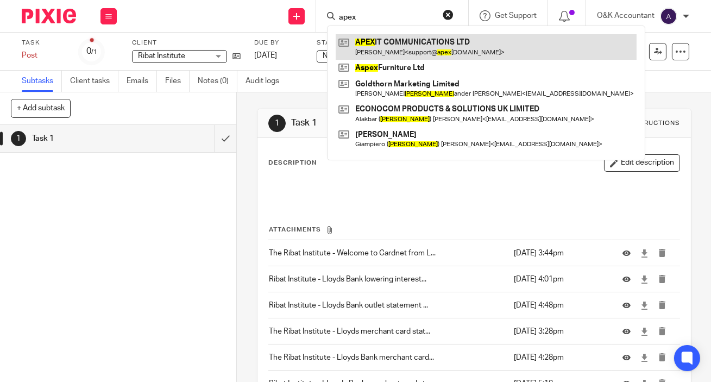
type input "apex"
click at [378, 43] on link at bounding box center [486, 46] width 301 height 25
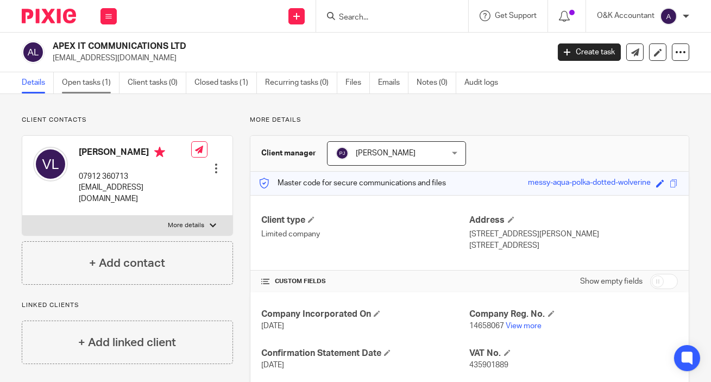
click at [93, 85] on link "Open tasks (1)" at bounding box center [91, 82] width 58 height 21
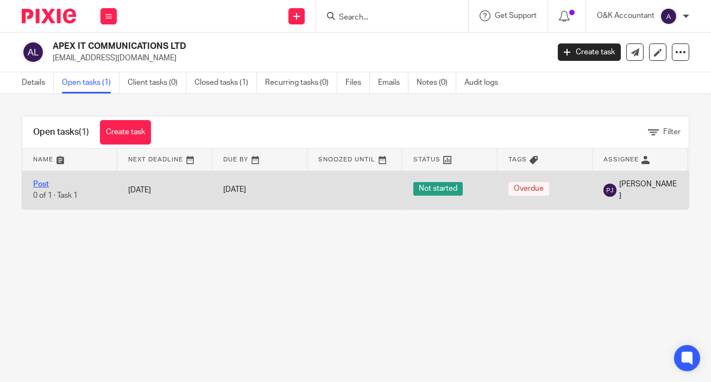
click at [42, 184] on link "Post" at bounding box center [41, 184] width 16 height 8
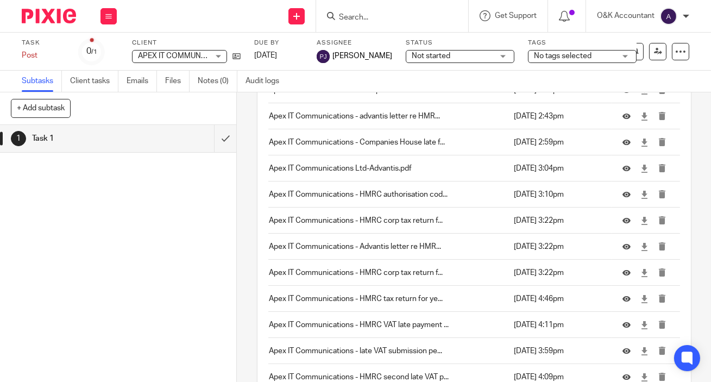
scroll to position [569, 0]
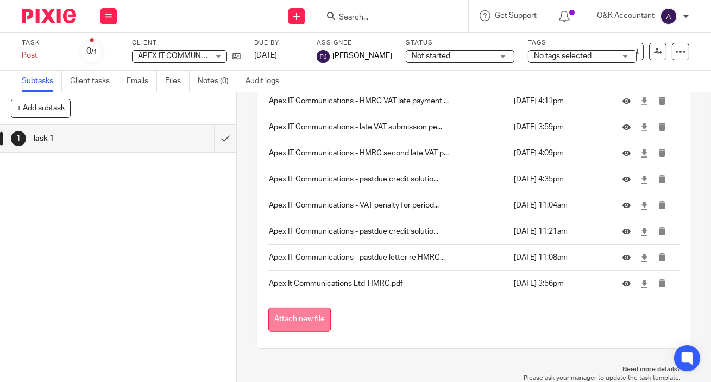
click at [319, 321] on button "Attach new file" at bounding box center [299, 319] width 62 height 24
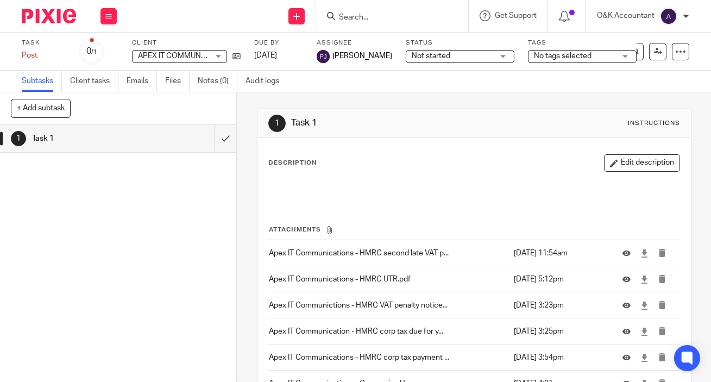
click at [393, 14] on input "Search" at bounding box center [387, 18] width 98 height 10
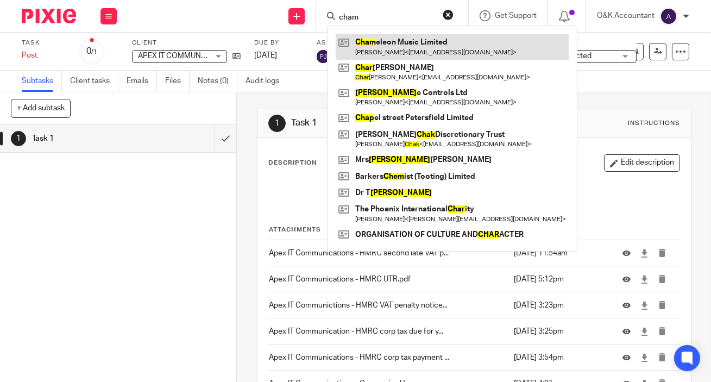
type input "cham"
click at [393, 40] on link at bounding box center [452, 46] width 233 height 25
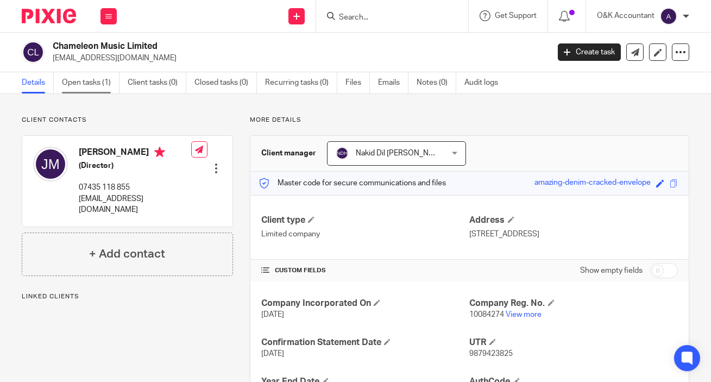
click at [77, 81] on link "Open tasks (1)" at bounding box center [91, 82] width 58 height 21
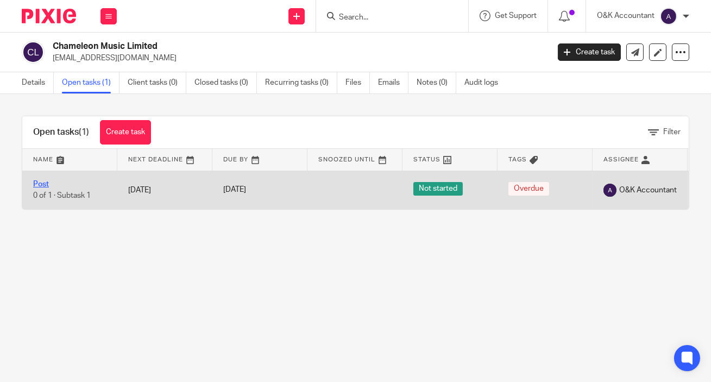
click at [45, 183] on link "Post" at bounding box center [41, 184] width 16 height 8
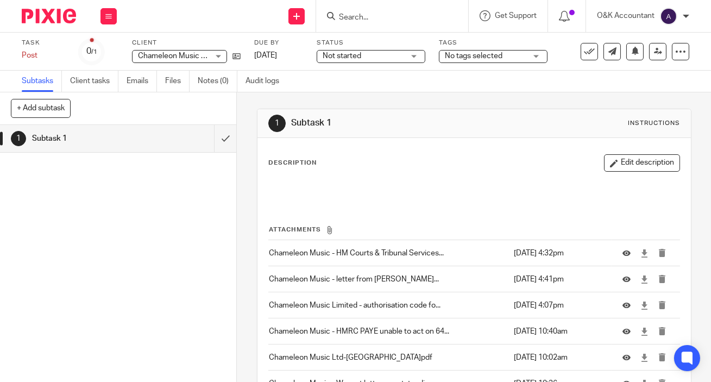
scroll to position [126, 0]
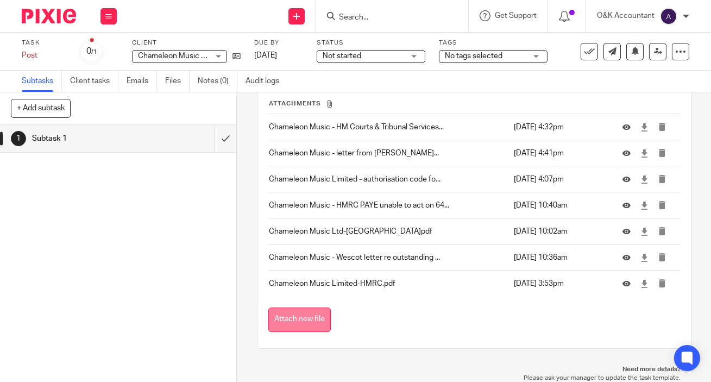
click at [310, 320] on button "Attach new file" at bounding box center [299, 319] width 62 height 24
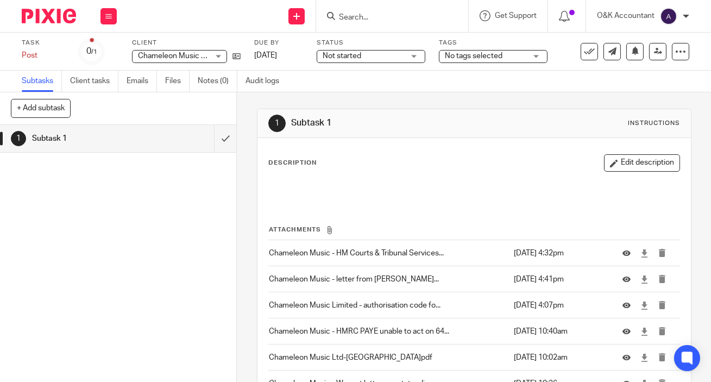
click at [349, 22] on input "Search" at bounding box center [387, 18] width 98 height 10
type input "e"
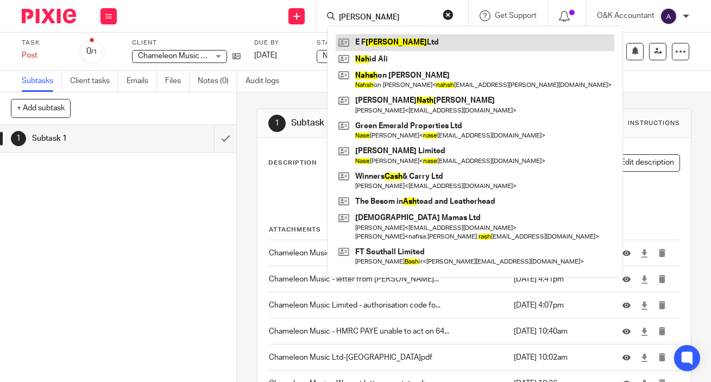
type input "[PERSON_NAME]"
click at [386, 43] on link at bounding box center [475, 42] width 279 height 16
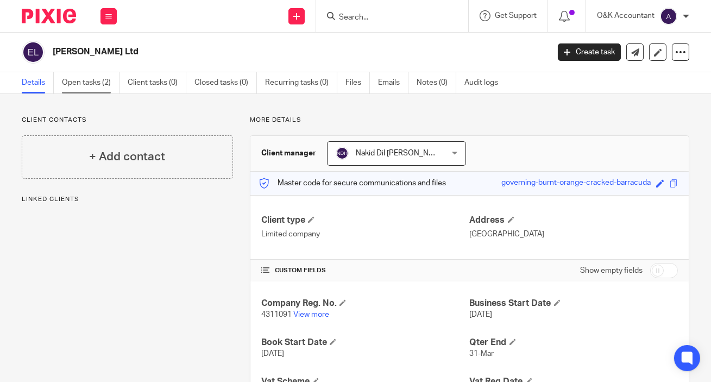
click at [65, 81] on link "Open tasks (2)" at bounding box center [91, 82] width 58 height 21
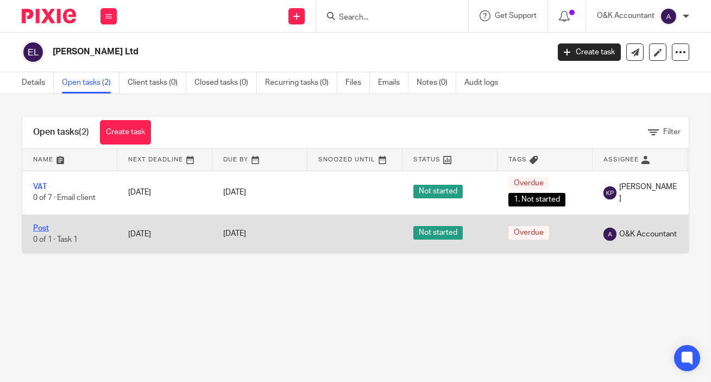
click at [39, 227] on link "Post" at bounding box center [41, 228] width 16 height 8
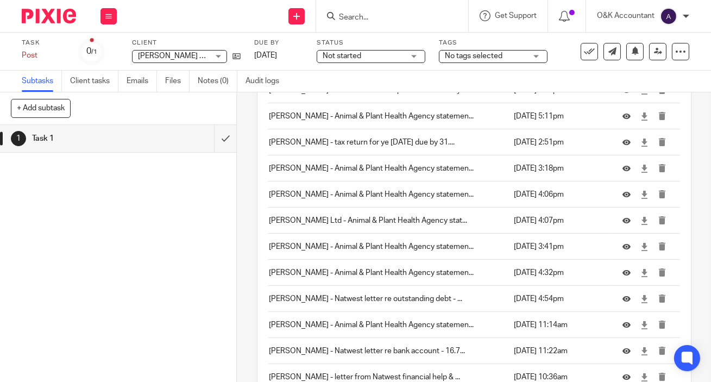
scroll to position [622, 0]
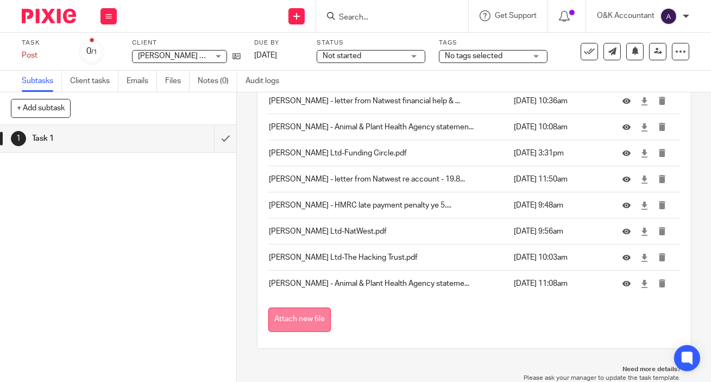
click at [317, 311] on button "Attach new file" at bounding box center [299, 319] width 62 height 24
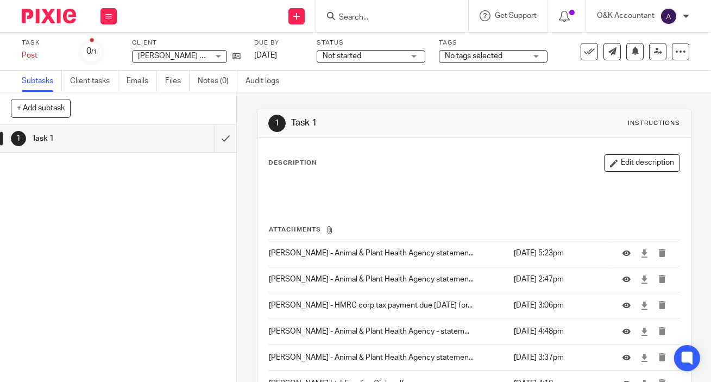
click at [379, 16] on input "Search" at bounding box center [387, 18] width 98 height 10
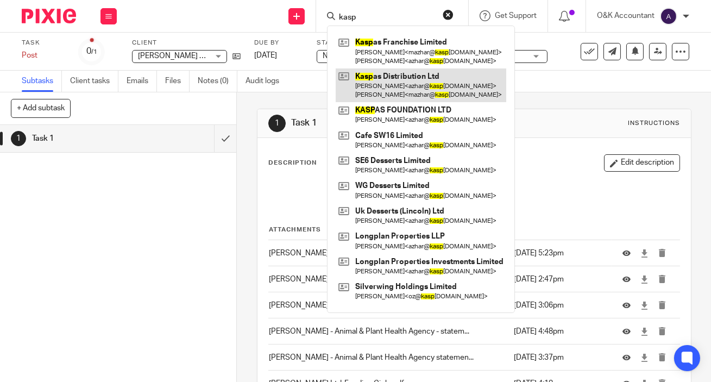
type input "kasp"
click at [385, 82] on link at bounding box center [421, 85] width 171 height 34
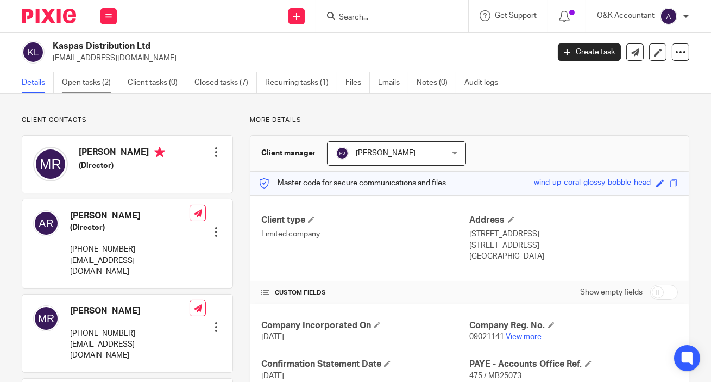
click at [69, 80] on link "Open tasks (2)" at bounding box center [91, 82] width 58 height 21
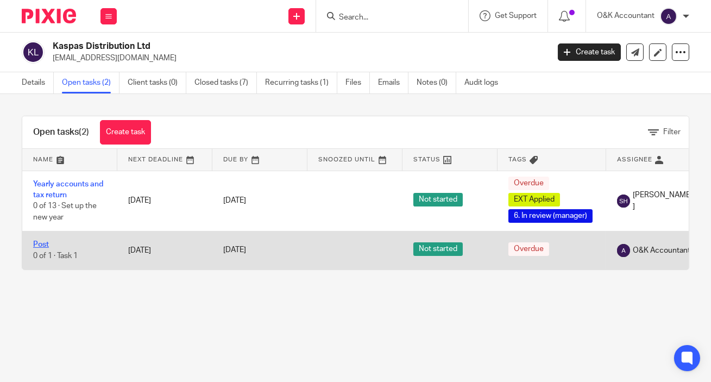
click at [34, 244] on link "Post" at bounding box center [41, 245] width 16 height 8
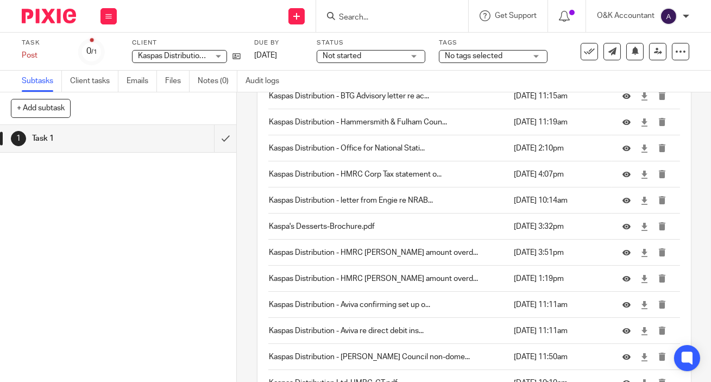
scroll to position [1560, 0]
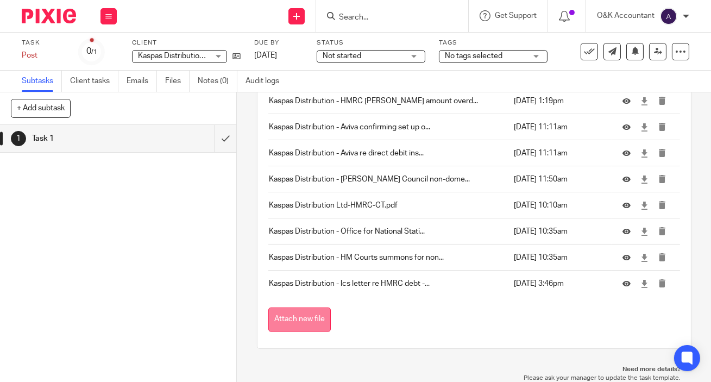
click at [318, 315] on button "Attach new file" at bounding box center [299, 319] width 62 height 24
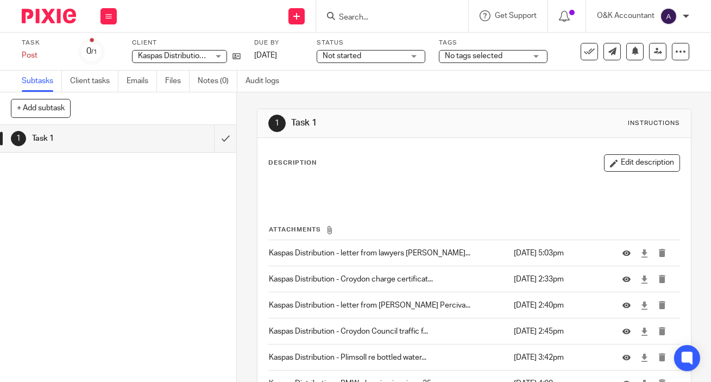
click at [371, 20] on input "Search" at bounding box center [387, 18] width 98 height 10
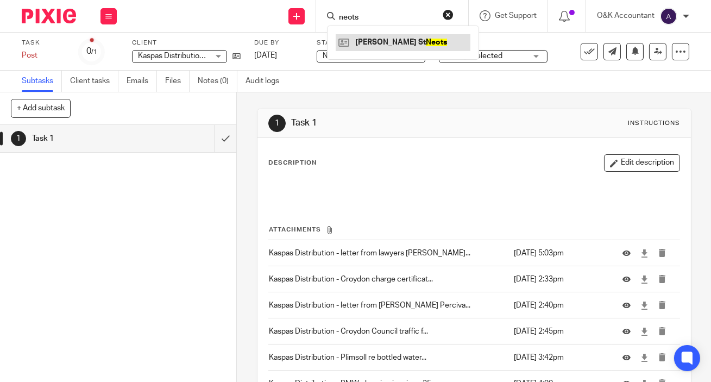
type input "neots"
click at [375, 47] on link at bounding box center [403, 42] width 135 height 16
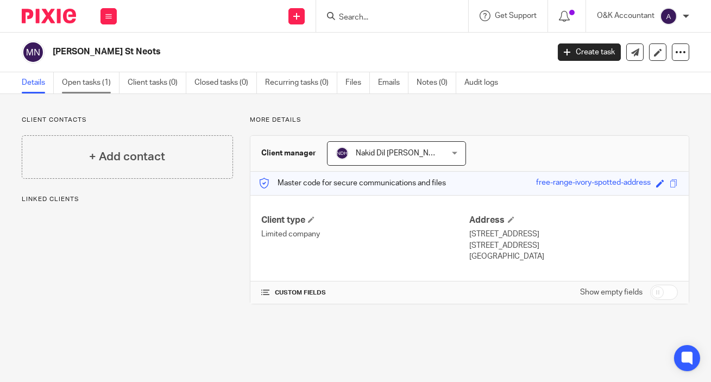
click at [72, 79] on link "Open tasks (1)" at bounding box center [91, 82] width 58 height 21
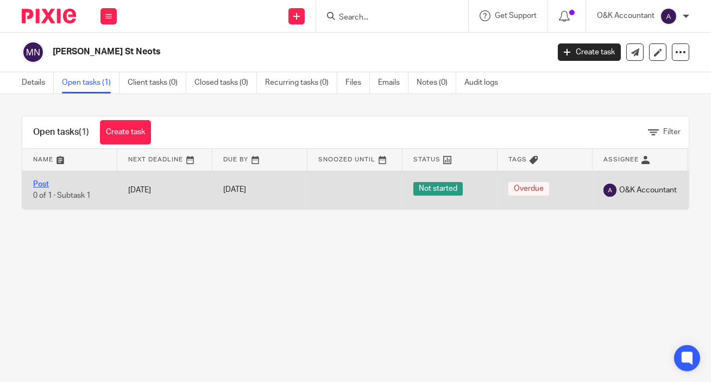
click at [41, 185] on link "Post" at bounding box center [41, 184] width 16 height 8
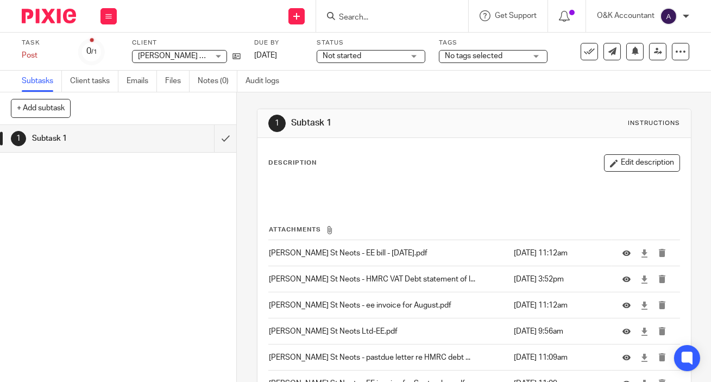
scroll to position [152, 0]
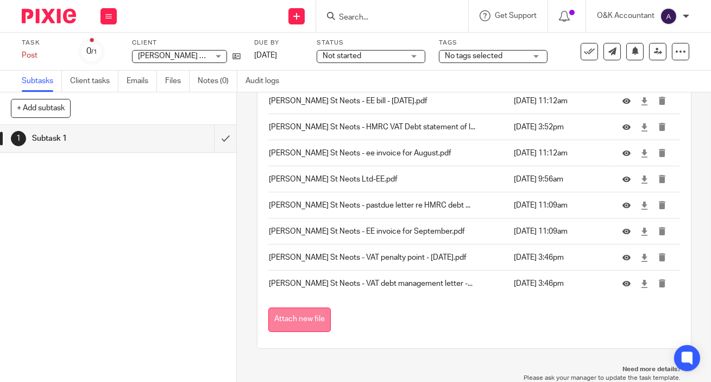
click at [309, 321] on button "Attach new file" at bounding box center [299, 319] width 62 height 24
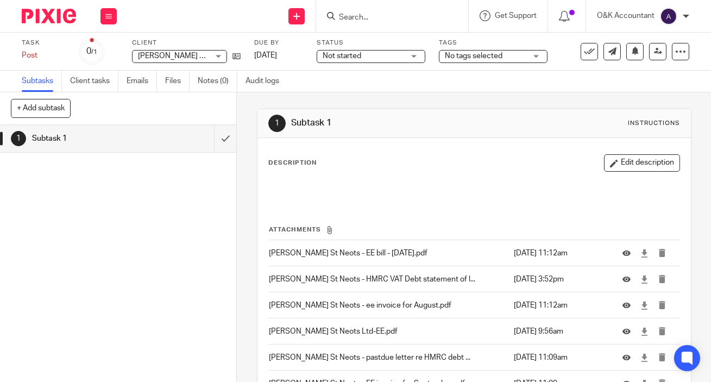
click at [380, 17] on input "Search" at bounding box center [387, 18] width 98 height 10
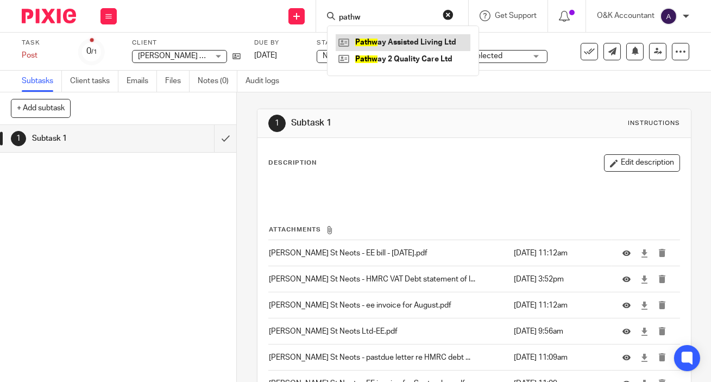
type input "pathw"
click at [390, 41] on link at bounding box center [403, 42] width 135 height 16
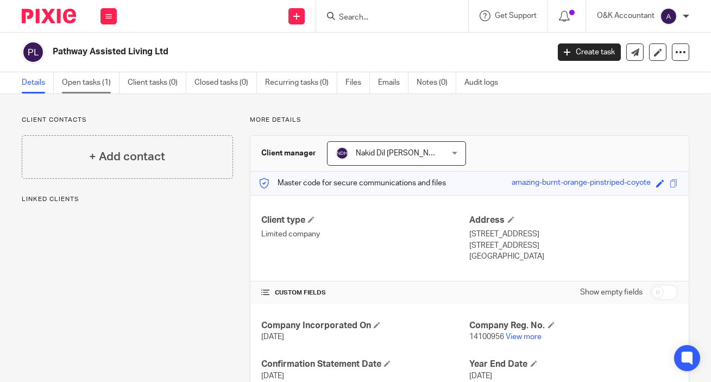
click at [87, 84] on link "Open tasks (1)" at bounding box center [91, 82] width 58 height 21
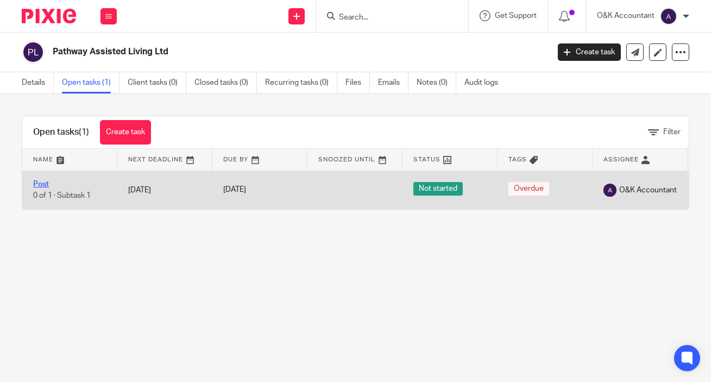
click at [35, 183] on link "Post" at bounding box center [41, 184] width 16 height 8
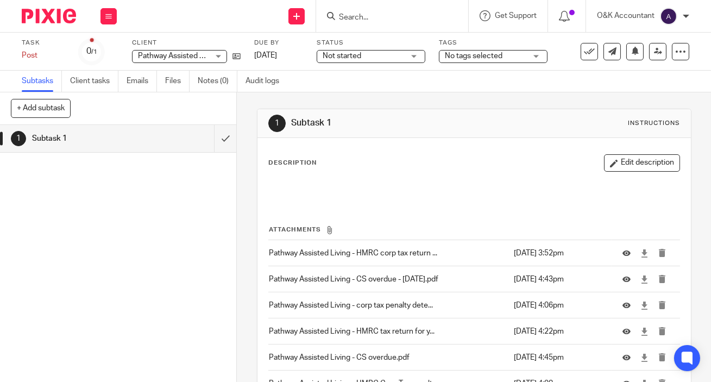
scroll to position [152, 0]
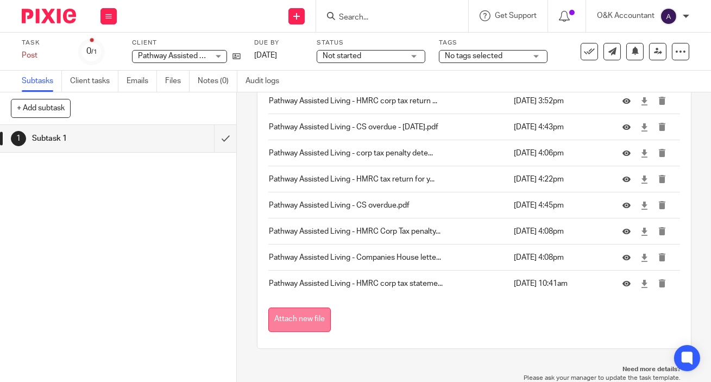
click at [299, 314] on button "Attach new file" at bounding box center [299, 319] width 62 height 24
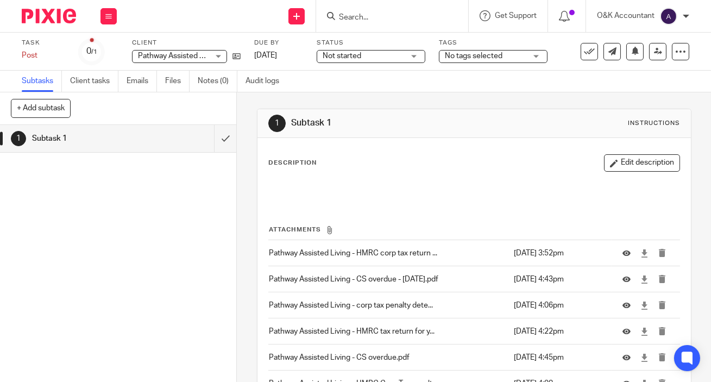
click at [401, 15] on input "Search" at bounding box center [387, 18] width 98 height 10
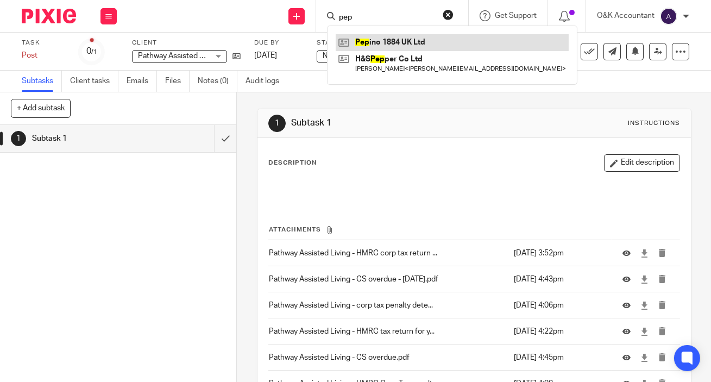
type input "pep"
click at [407, 43] on link at bounding box center [452, 42] width 233 height 16
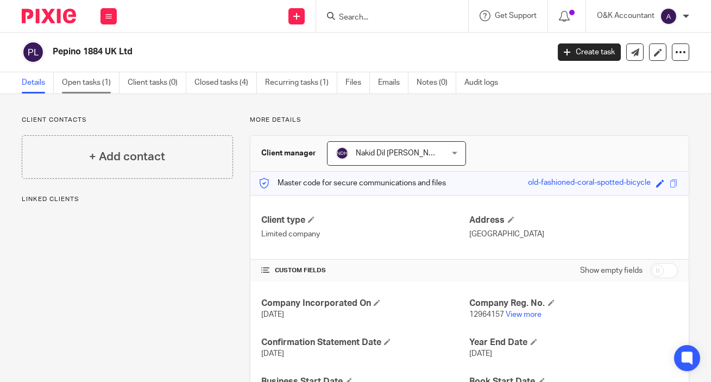
click at [83, 86] on link "Open tasks (1)" at bounding box center [91, 82] width 58 height 21
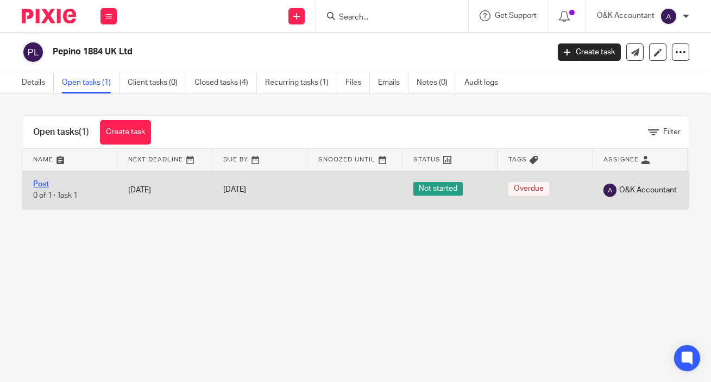
click at [43, 183] on link "Post" at bounding box center [41, 184] width 16 height 8
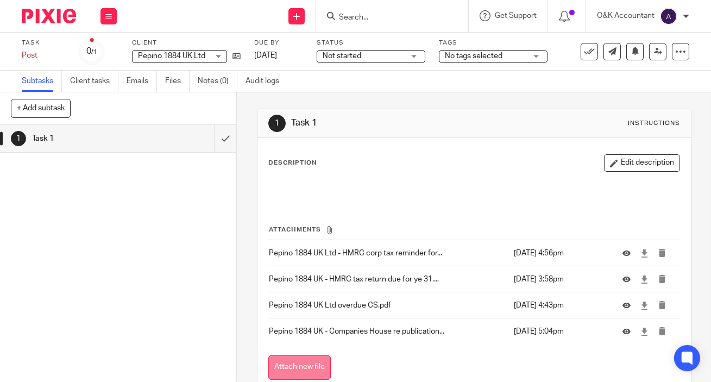
click at [295, 367] on button "Attach new file" at bounding box center [299, 367] width 62 height 24
click at [364, 22] on form at bounding box center [396, 16] width 116 height 14
click at [369, 19] on input "Search" at bounding box center [387, 18] width 98 height 10
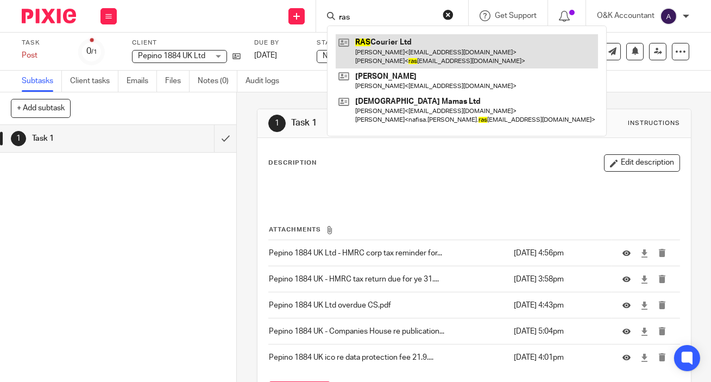
type input "ras"
click at [374, 42] on link at bounding box center [467, 51] width 262 height 34
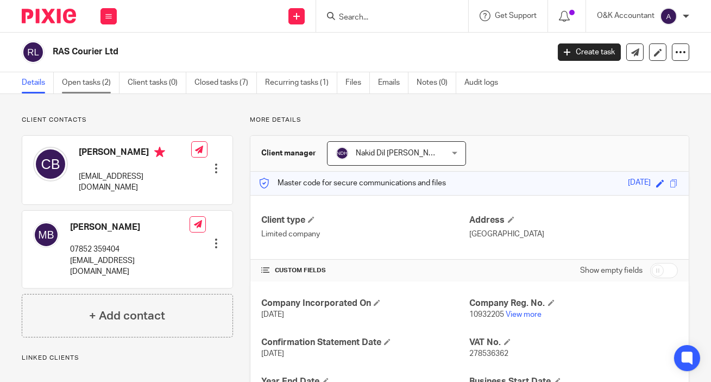
click at [100, 79] on link "Open tasks (2)" at bounding box center [91, 82] width 58 height 21
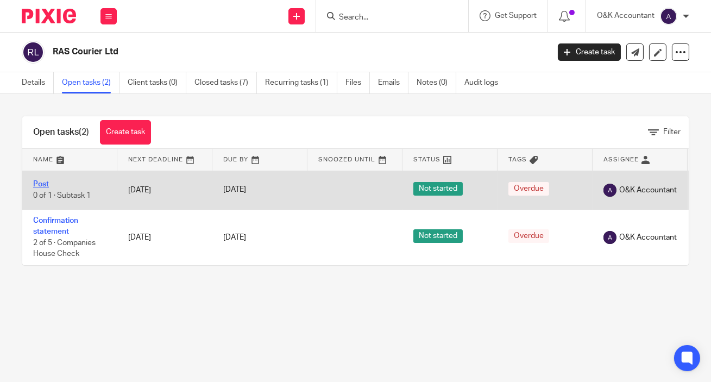
click at [43, 184] on link "Post" at bounding box center [41, 184] width 16 height 8
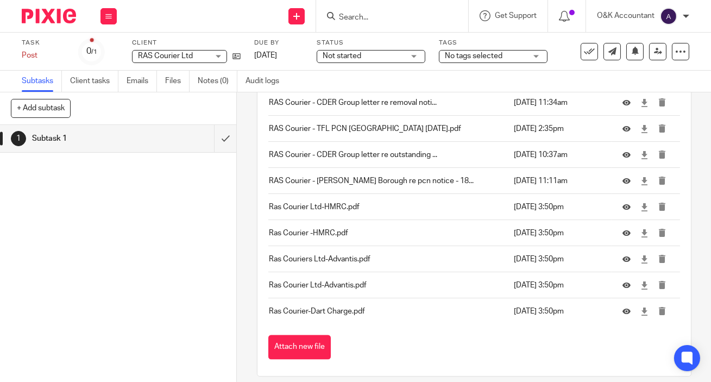
scroll to position [3385, 0]
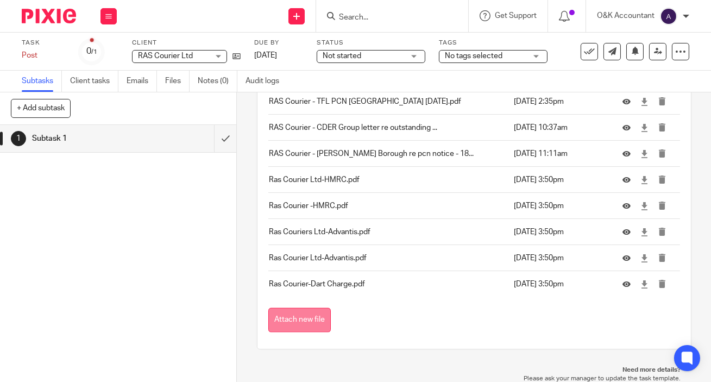
click at [311, 321] on button "Attach new file" at bounding box center [299, 320] width 62 height 24
